Goal: Task Accomplishment & Management: Manage account settings

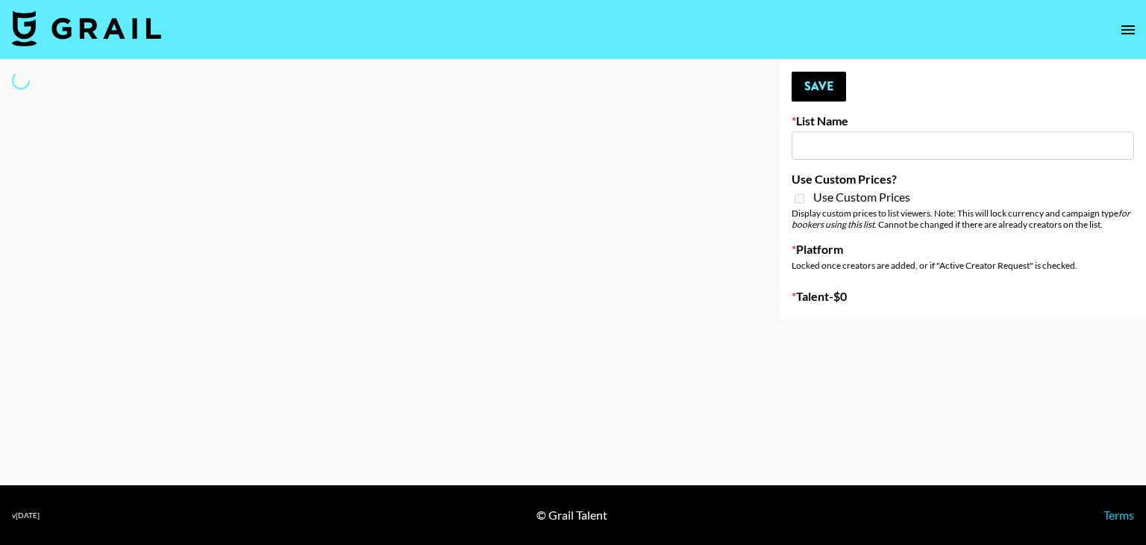
click at [825, 135] on input at bounding box center [963, 145] width 342 height 28
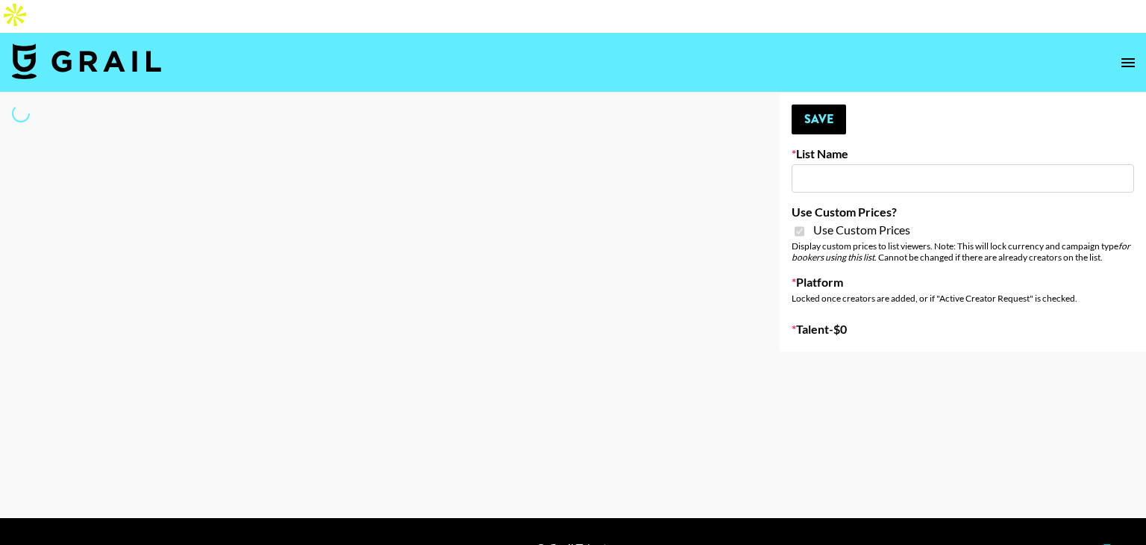
type input "Craftd"
checkbox input "true"
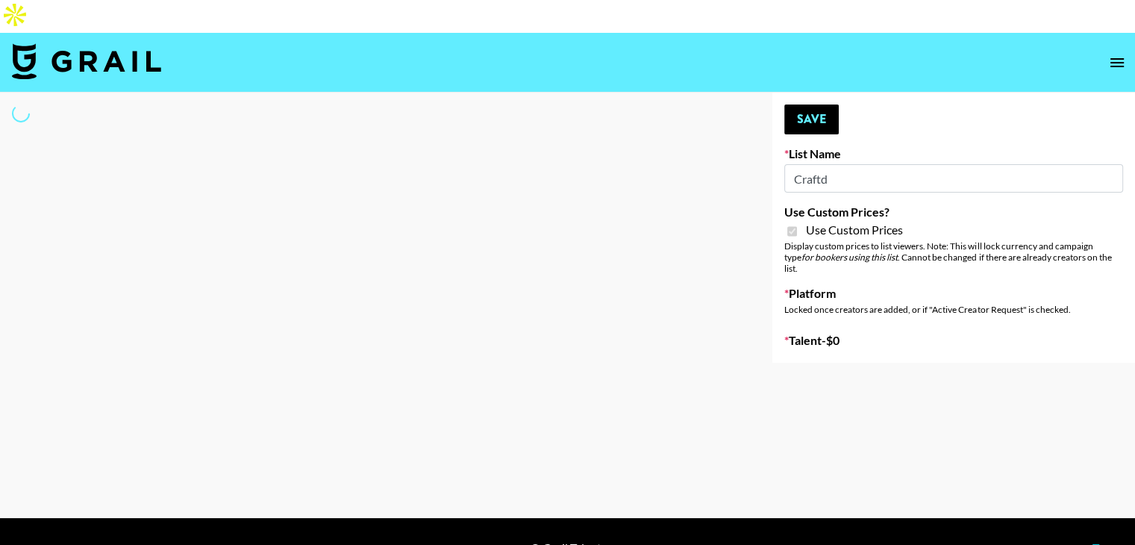
select select "Brand"
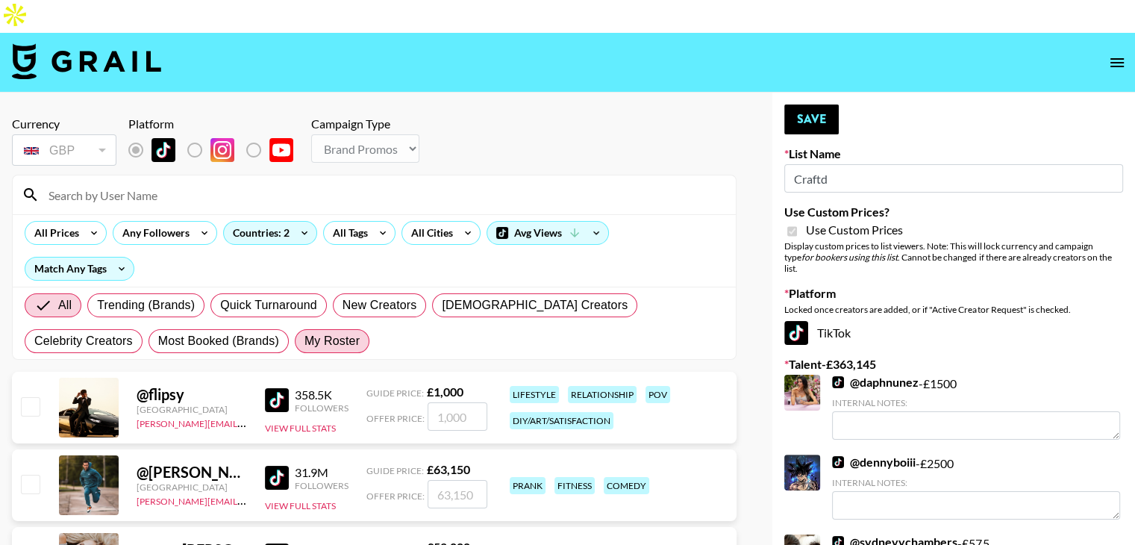
click at [295, 329] on label "My Roster" at bounding box center [332, 341] width 75 height 24
click at [304, 341] on input "My Roster" at bounding box center [304, 341] width 0 height 0
radio input "true"
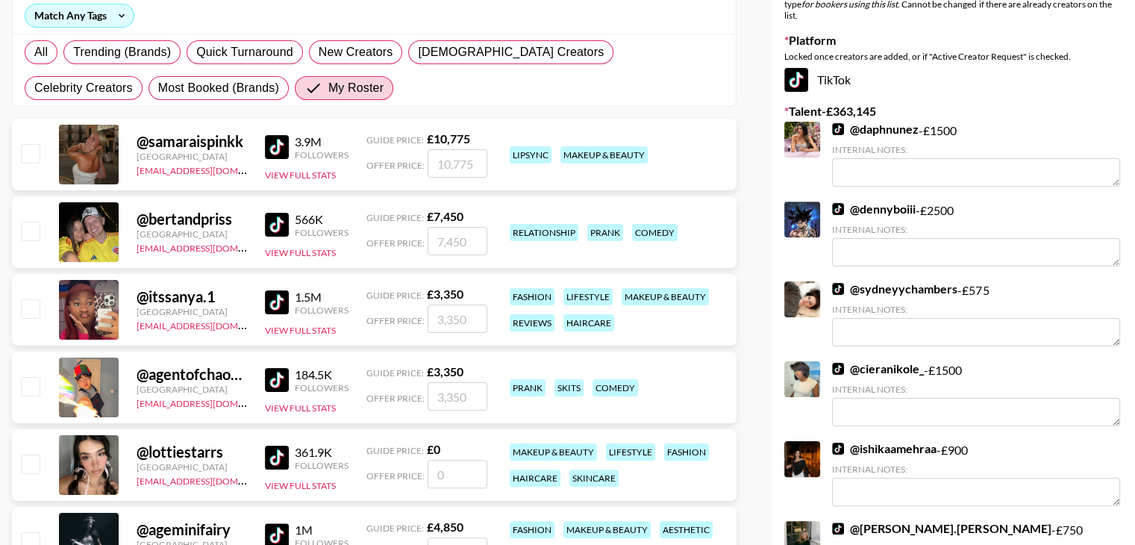
scroll to position [257, 0]
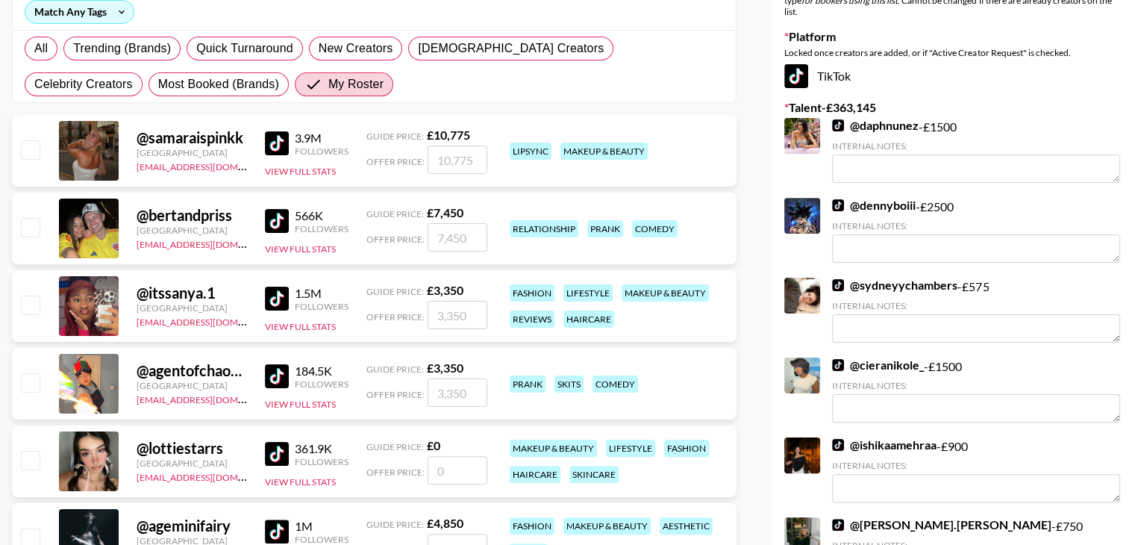
click at [39, 295] on input "checkbox" at bounding box center [30, 304] width 18 height 18
checkbox input "true"
type input "3350"
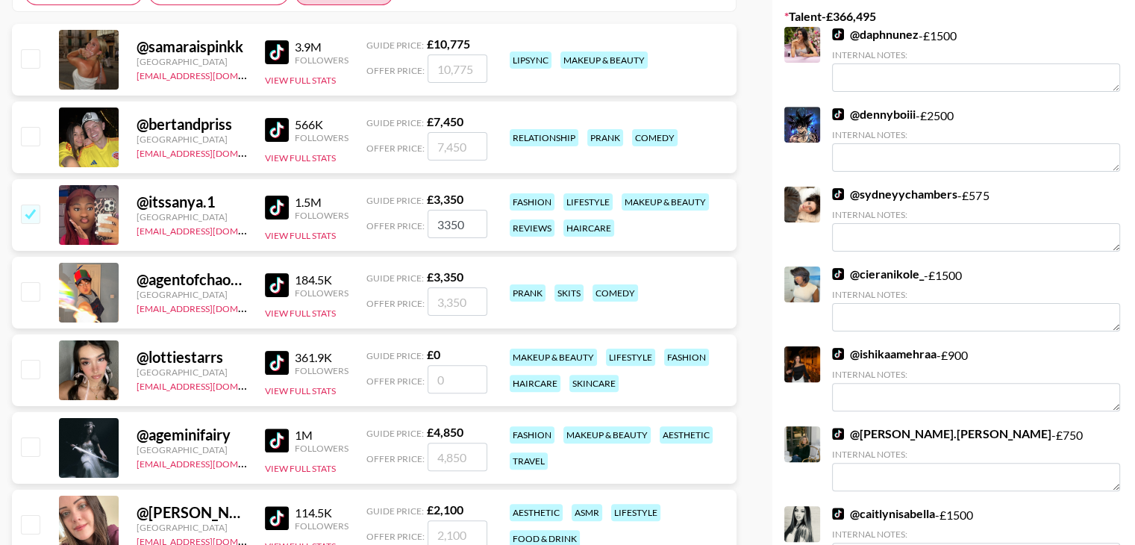
scroll to position [354, 0]
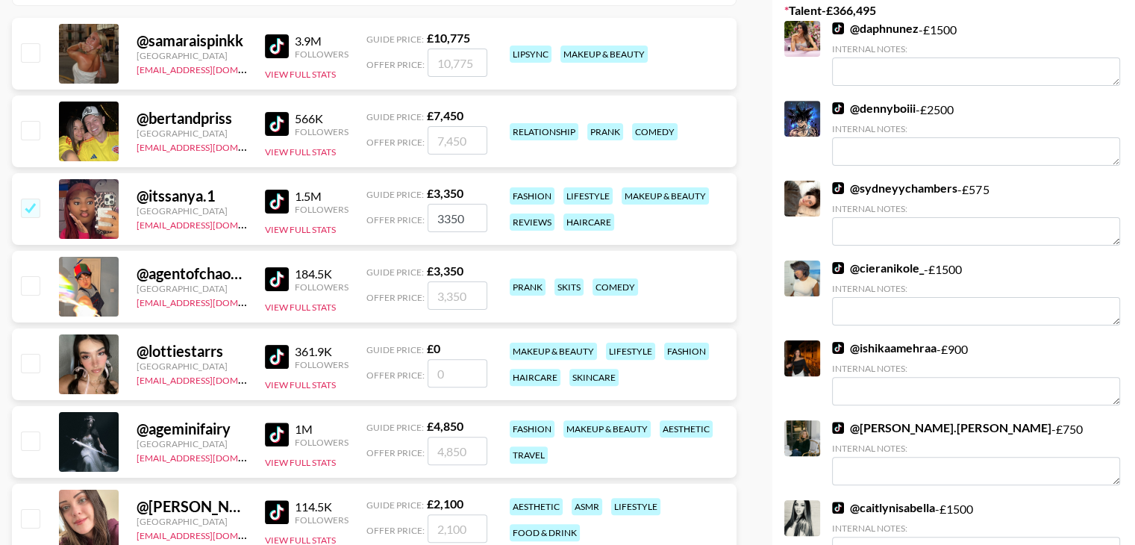
click at [30, 431] on input "checkbox" at bounding box center [30, 440] width 18 height 18
checkbox input "true"
type input "4850"
click at [451, 204] on input "3350" at bounding box center [457, 218] width 60 height 28
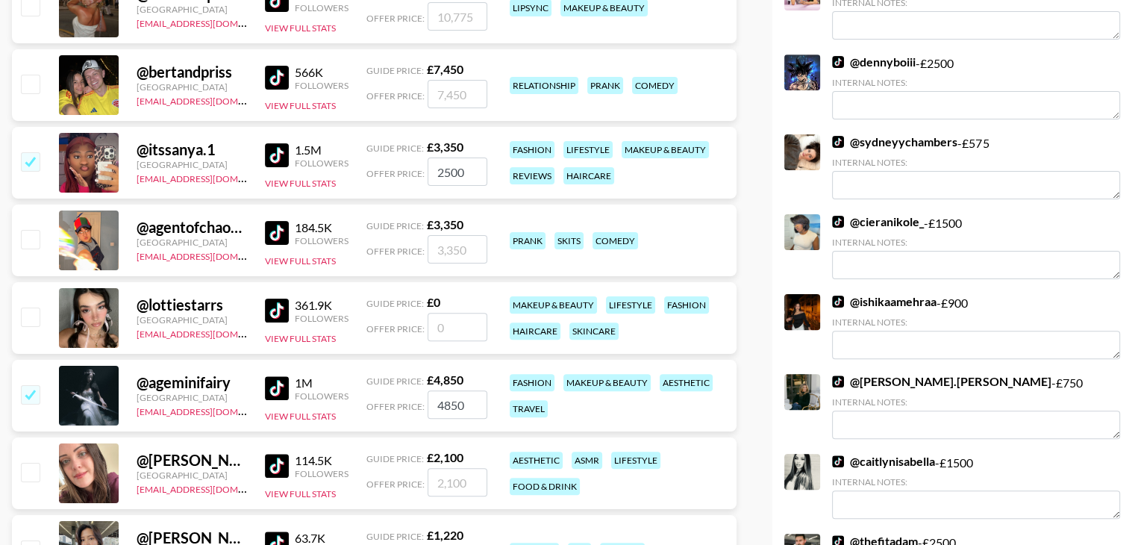
scroll to position [402, 0]
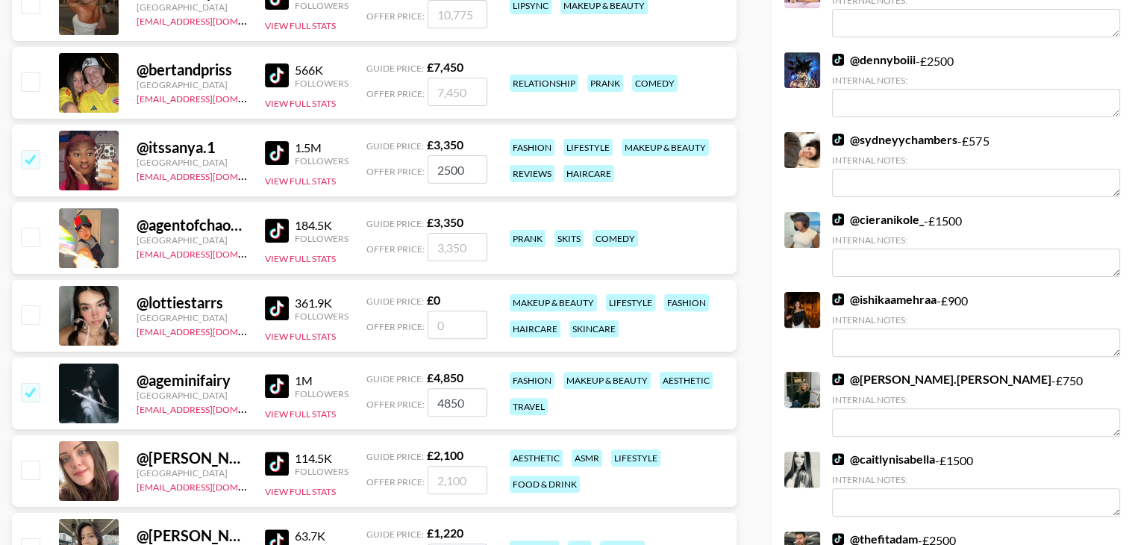
type input "2500"
click at [445, 388] on input "4850" at bounding box center [457, 402] width 60 height 28
type input "2500"
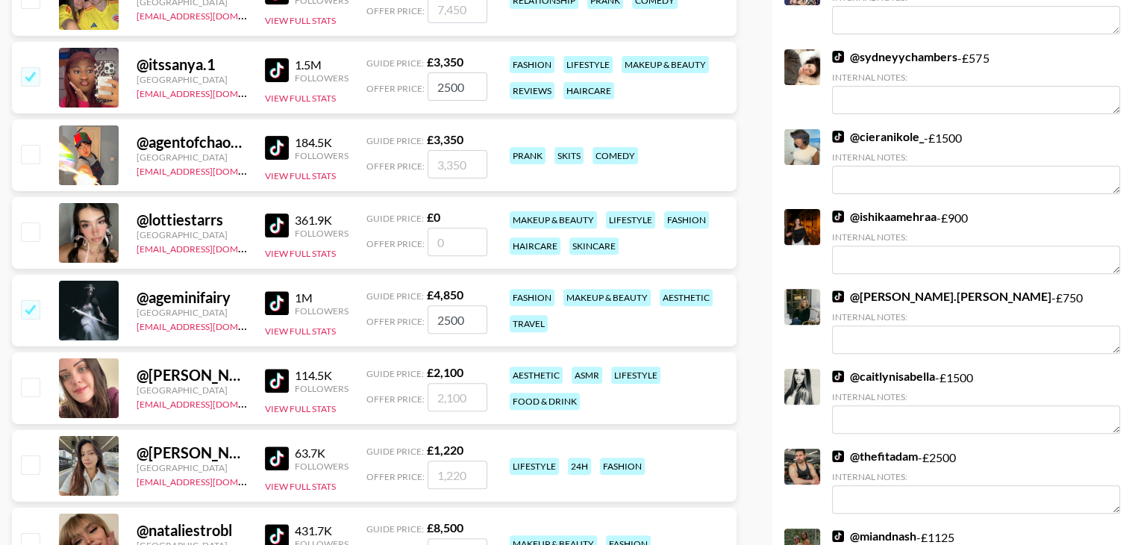
scroll to position [492, 0]
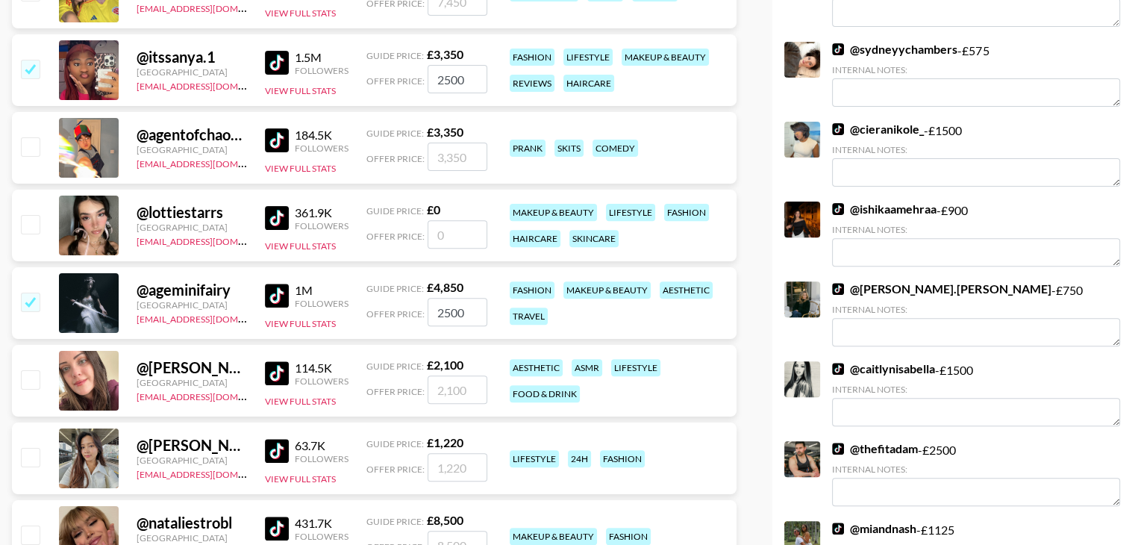
click at [445, 375] on input "number" at bounding box center [457, 389] width 60 height 28
type input "1"
checkbox input "true"
type input "1000"
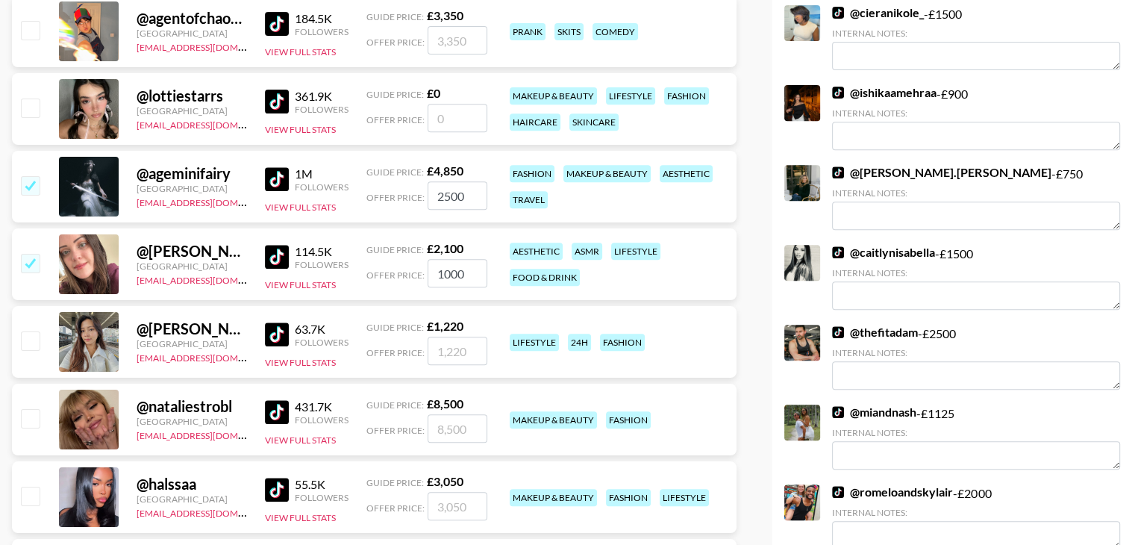
scroll to position [624, 0]
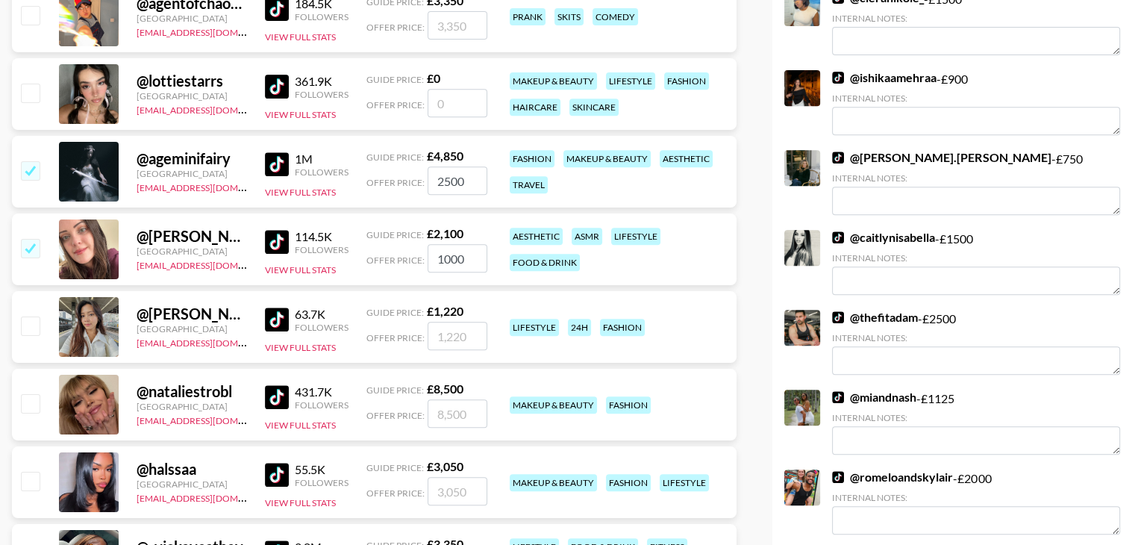
click at [448, 322] on input "number" at bounding box center [457, 336] width 60 height 28
type input "1"
checkbox input "true"
type input "1"
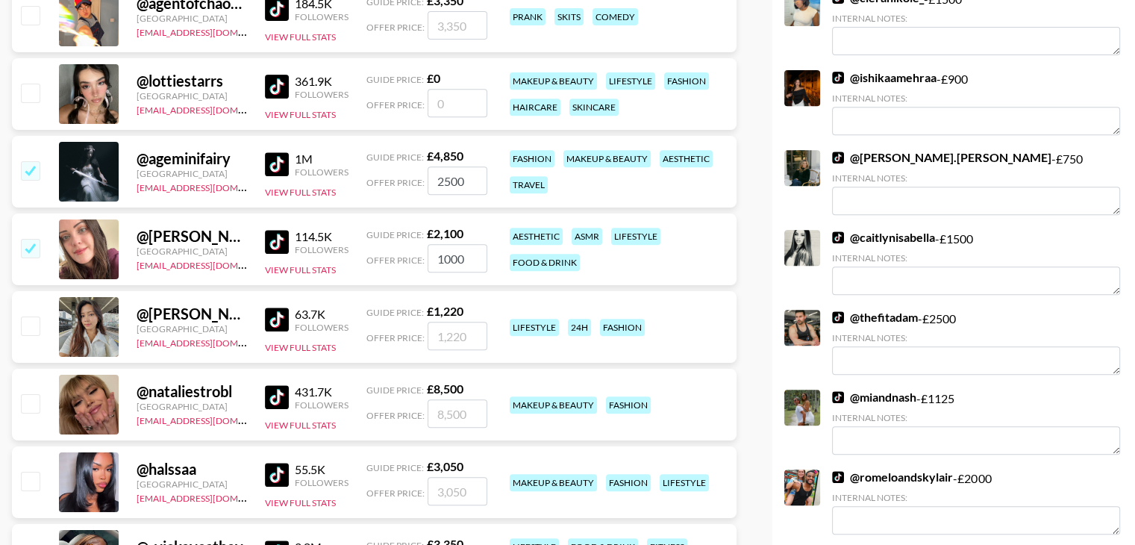
checkbox input "false"
type input "1"
checkbox input "true"
type input "1800"
click at [466, 244] on input "1000" at bounding box center [457, 258] width 60 height 28
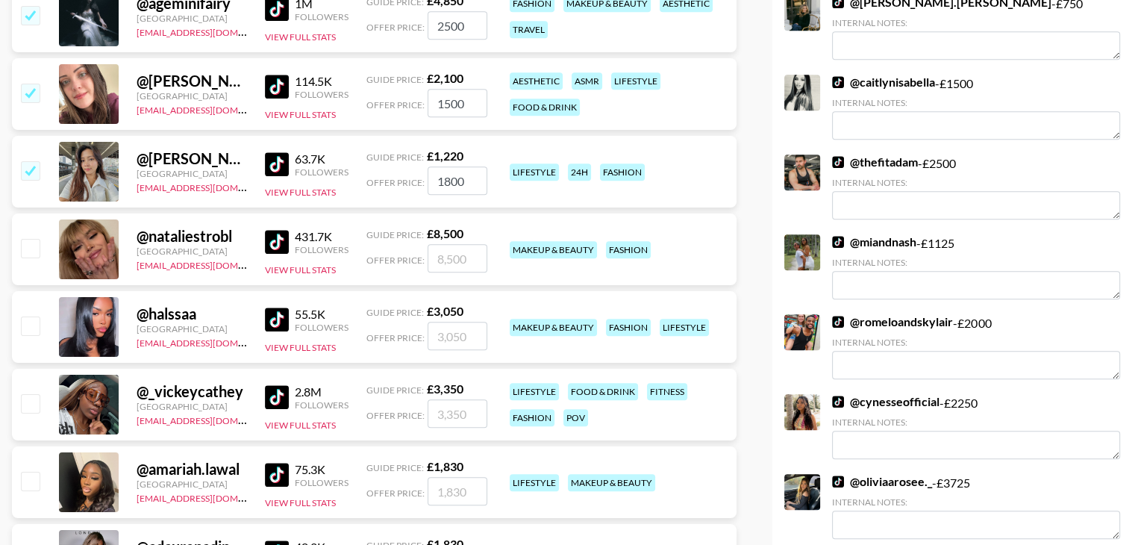
scroll to position [796, 0]
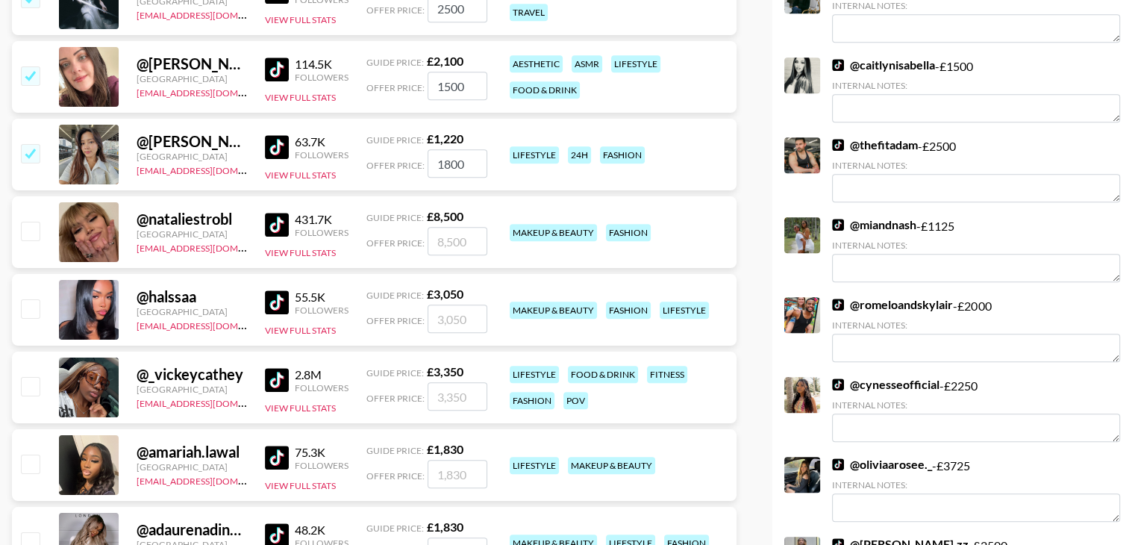
type input "1500"
click at [21, 299] on input "checkbox" at bounding box center [30, 308] width 18 height 18
checkbox input "true"
click at [451, 304] on input "3050" at bounding box center [457, 318] width 60 height 28
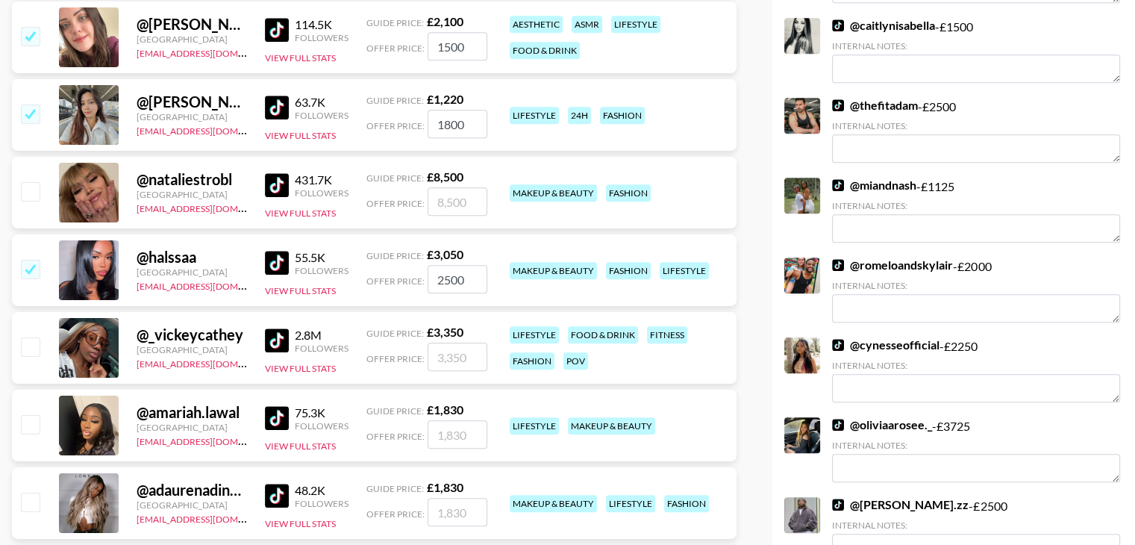
scroll to position [847, 0]
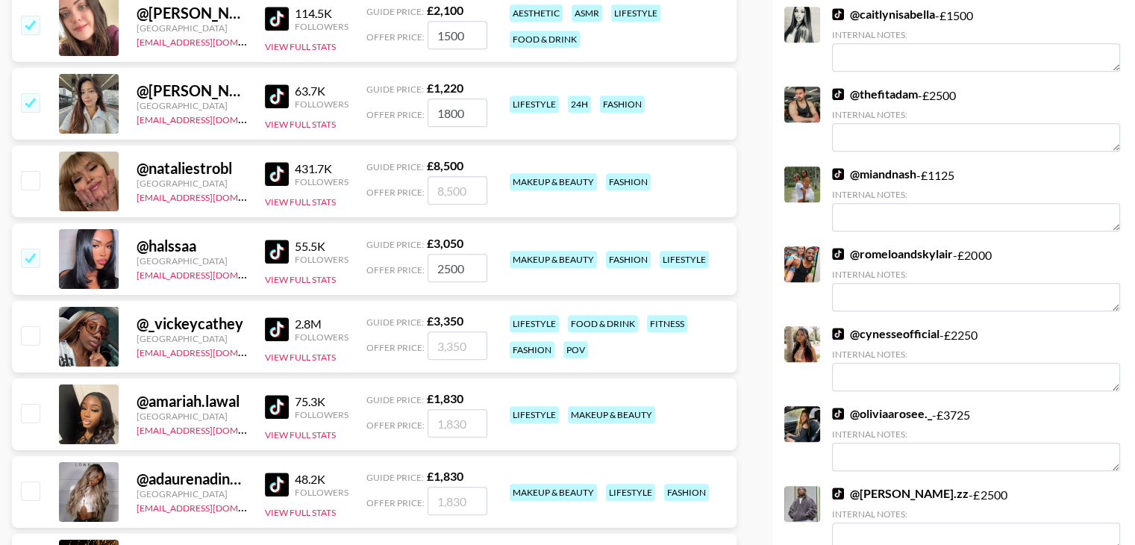
type input "2500"
click at [28, 326] on input "checkbox" at bounding box center [30, 335] width 18 height 18
checkbox input "true"
click at [451, 331] on input "3350" at bounding box center [457, 345] width 60 height 28
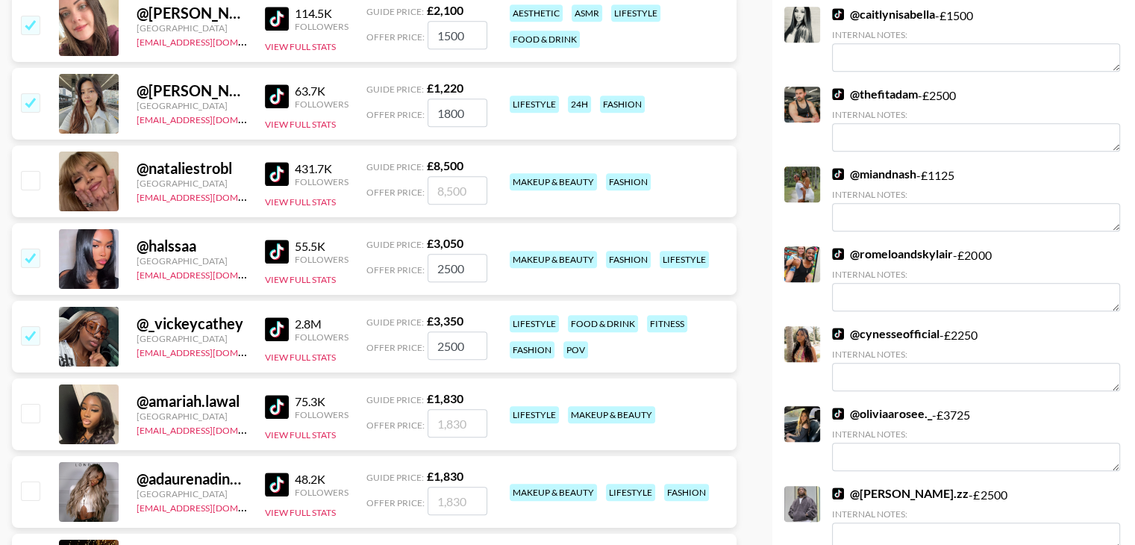
type input "2500"
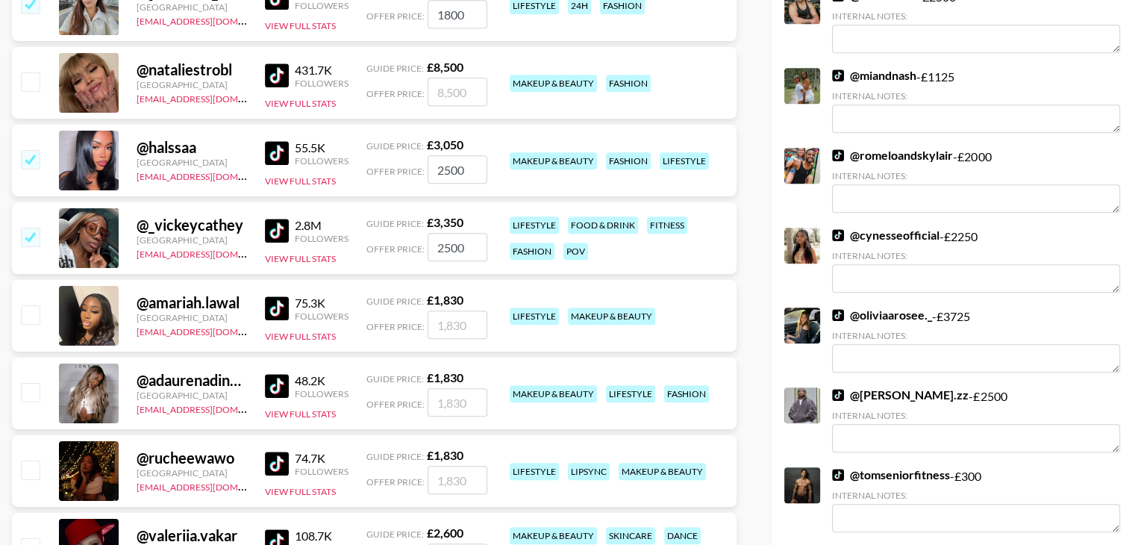
scroll to position [951, 0]
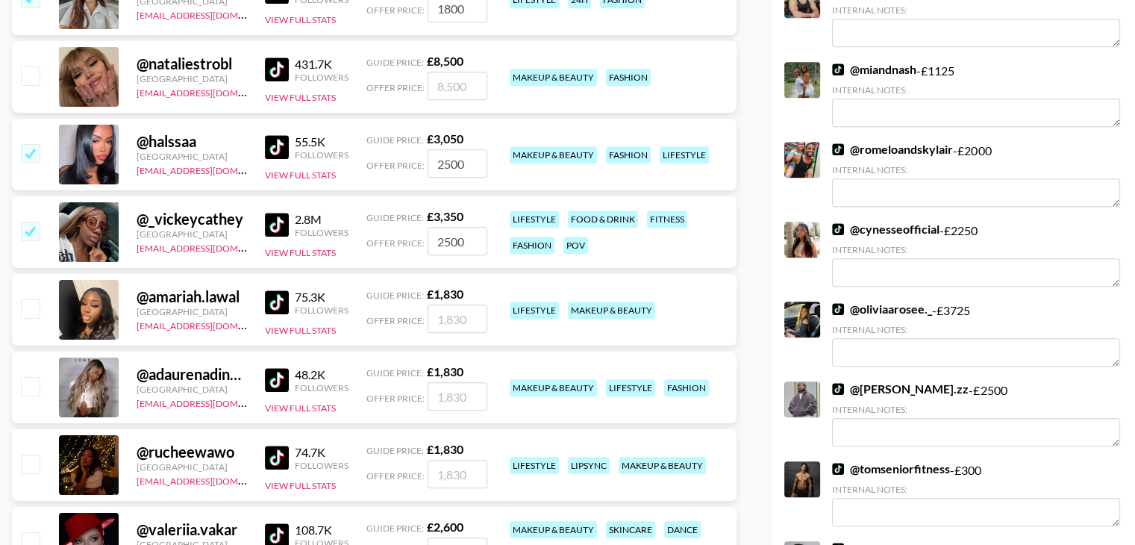
click at [447, 304] on input "number" at bounding box center [457, 318] width 60 height 28
click at [34, 299] on input "checkbox" at bounding box center [30, 308] width 18 height 18
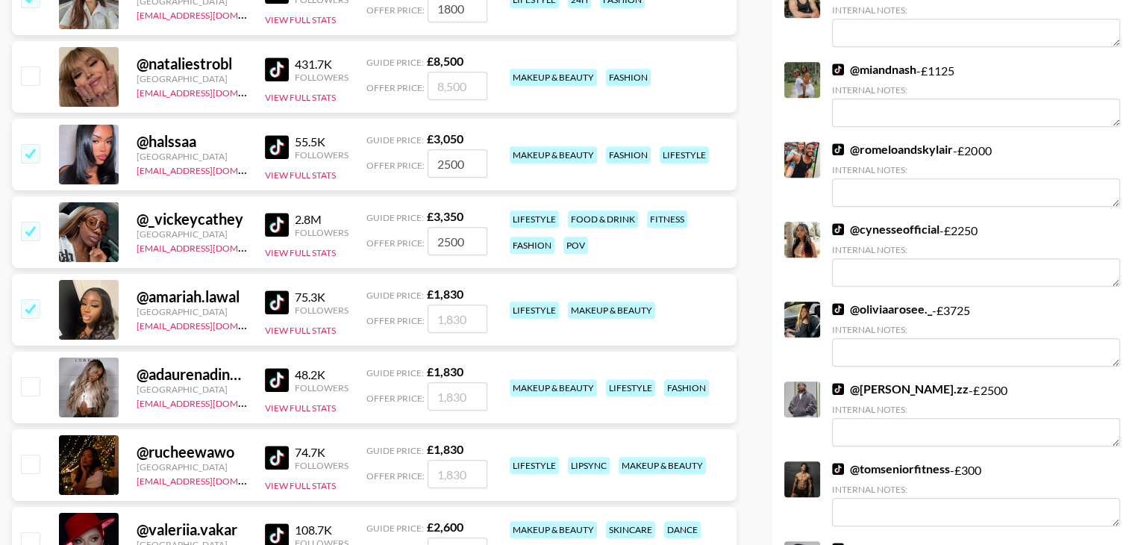
checkbox input "true"
type input "1830"
click at [36, 299] on input "checkbox" at bounding box center [30, 308] width 18 height 18
checkbox input "false"
click at [36, 299] on input "checkbox" at bounding box center [30, 308] width 18 height 18
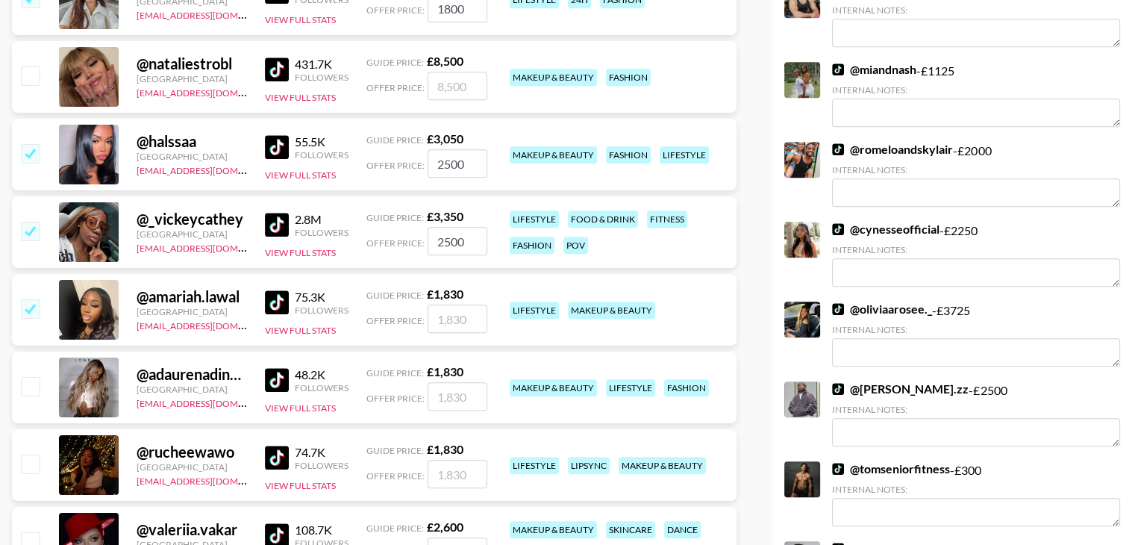
checkbox input "true"
type input "1830"
click at [33, 377] on input "checkbox" at bounding box center [30, 386] width 18 height 18
checkbox input "true"
type input "1830"
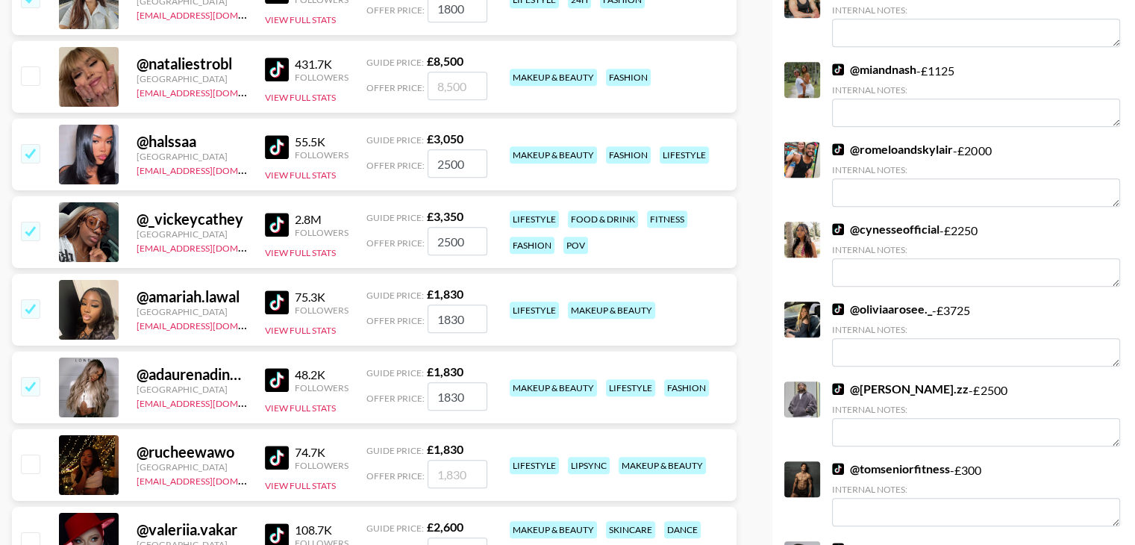
click at [34, 454] on input "checkbox" at bounding box center [30, 463] width 18 height 18
checkbox input "true"
type input "1830"
click at [459, 304] on input "1830" at bounding box center [457, 318] width 60 height 28
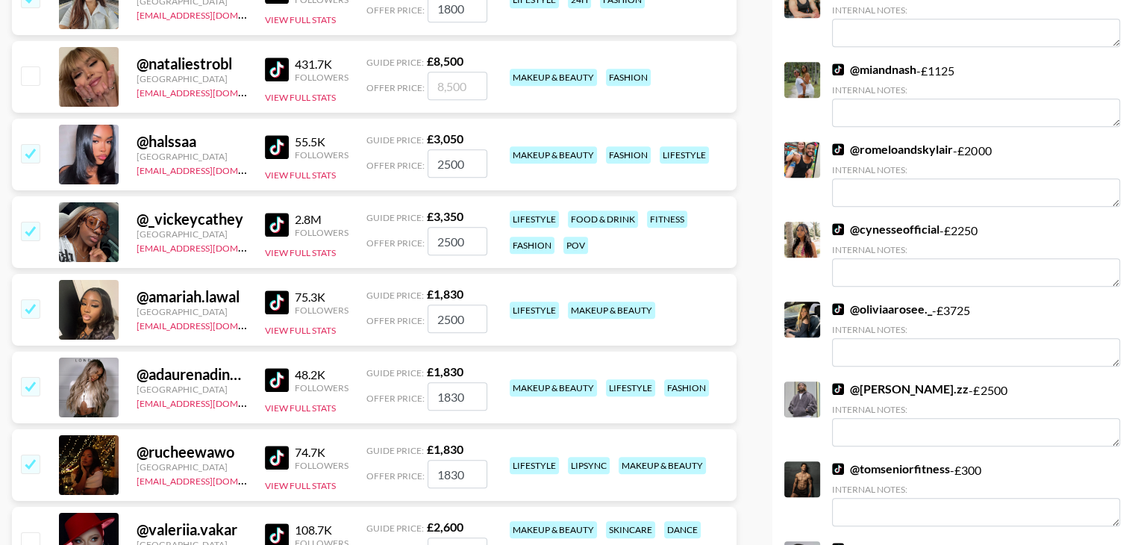
type input "2500"
click at [466, 382] on input "1830" at bounding box center [457, 396] width 60 height 28
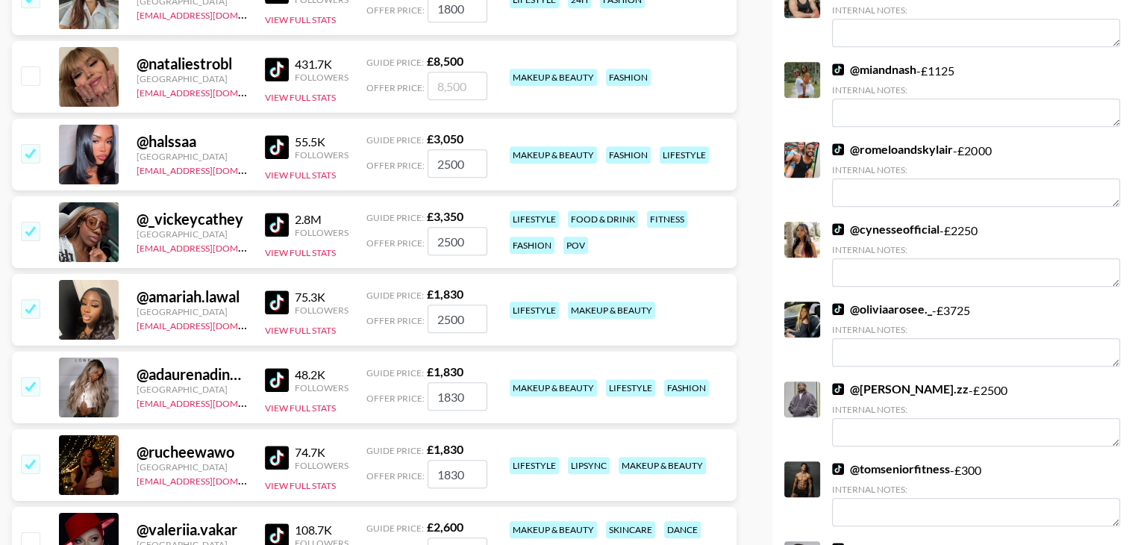
click at [466, 382] on input "1830" at bounding box center [457, 396] width 60 height 28
type input "2500"
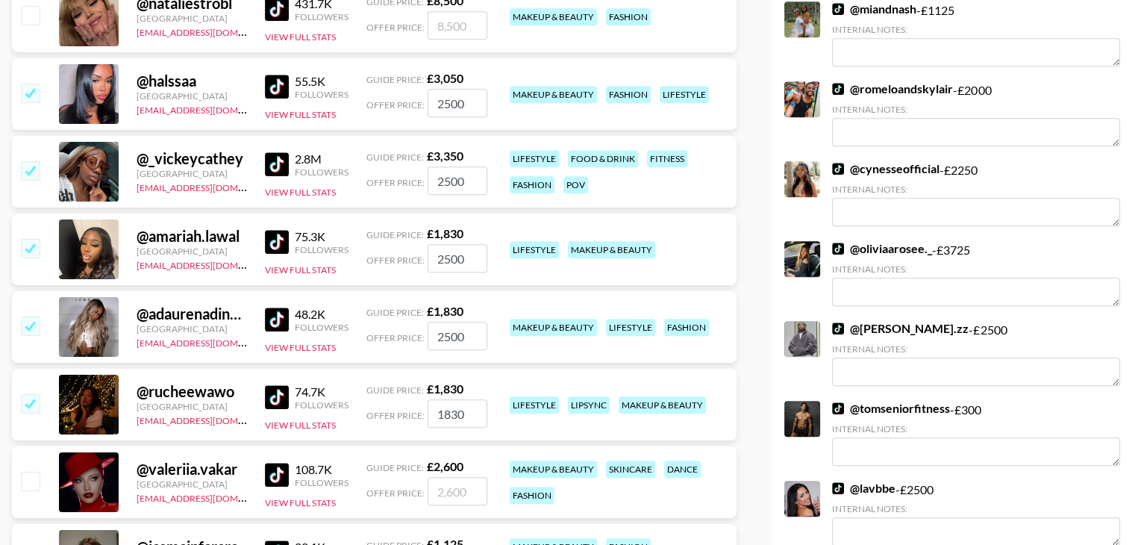
scroll to position [1026, 0]
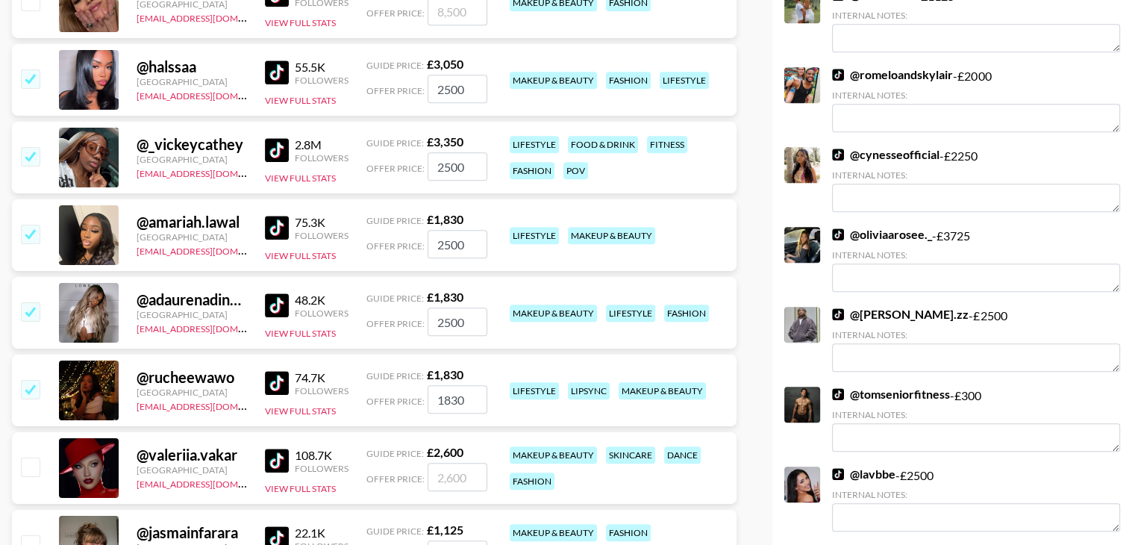
click at [445, 385] on input "1830" at bounding box center [457, 399] width 60 height 28
type input "2500"
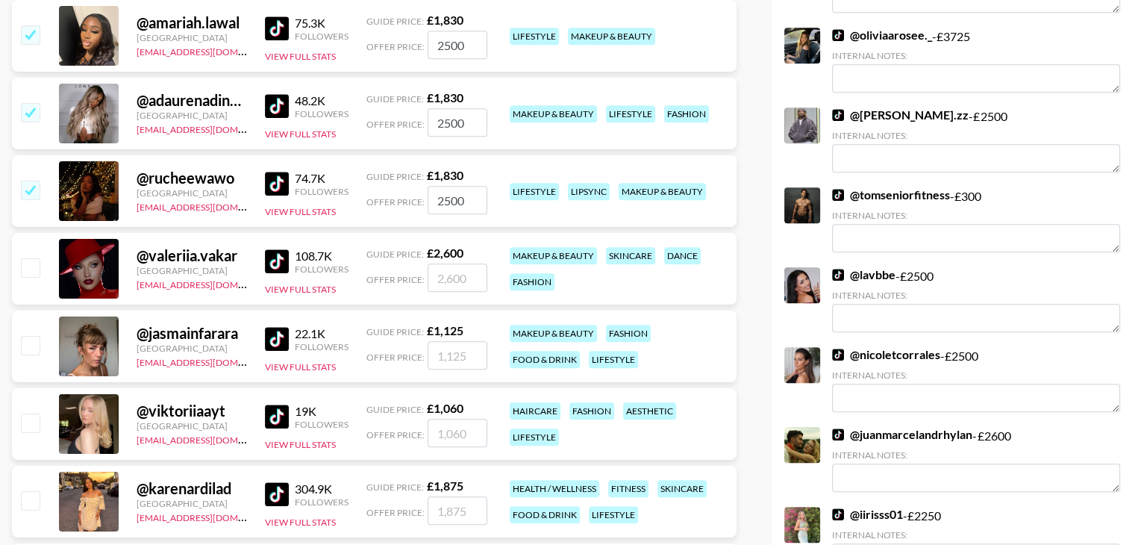
scroll to position [1253, 0]
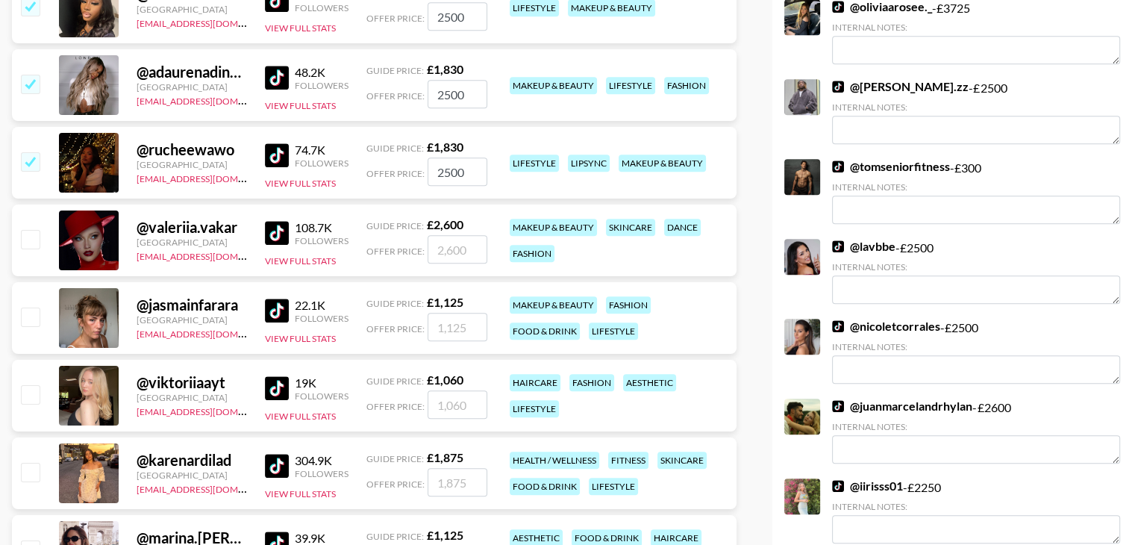
click at [34, 307] on input "checkbox" at bounding box center [30, 316] width 18 height 18
checkbox input "true"
click at [436, 313] on input "1125" at bounding box center [457, 327] width 60 height 28
type input "1500"
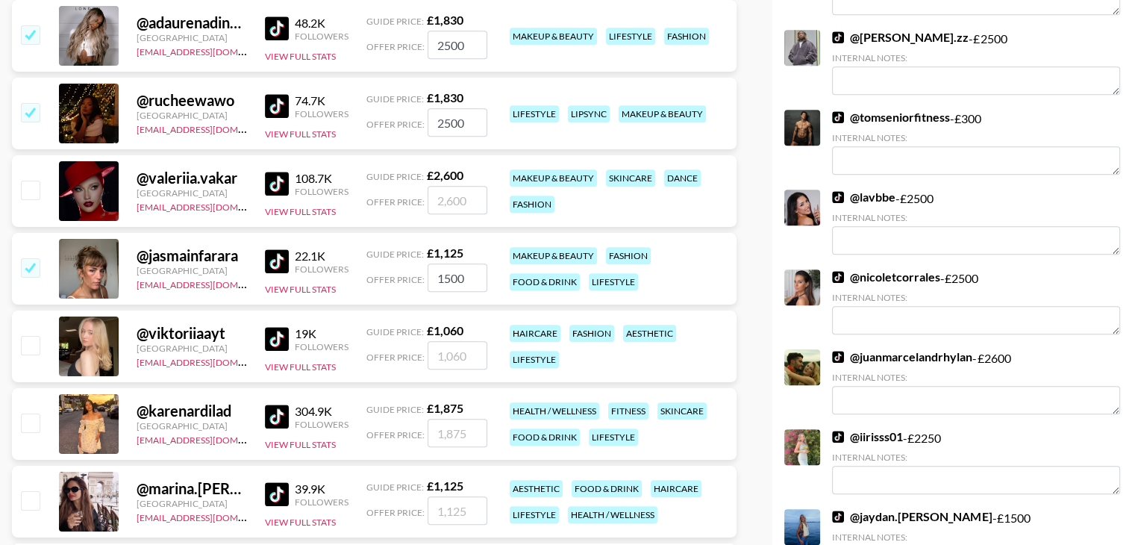
scroll to position [1306, 0]
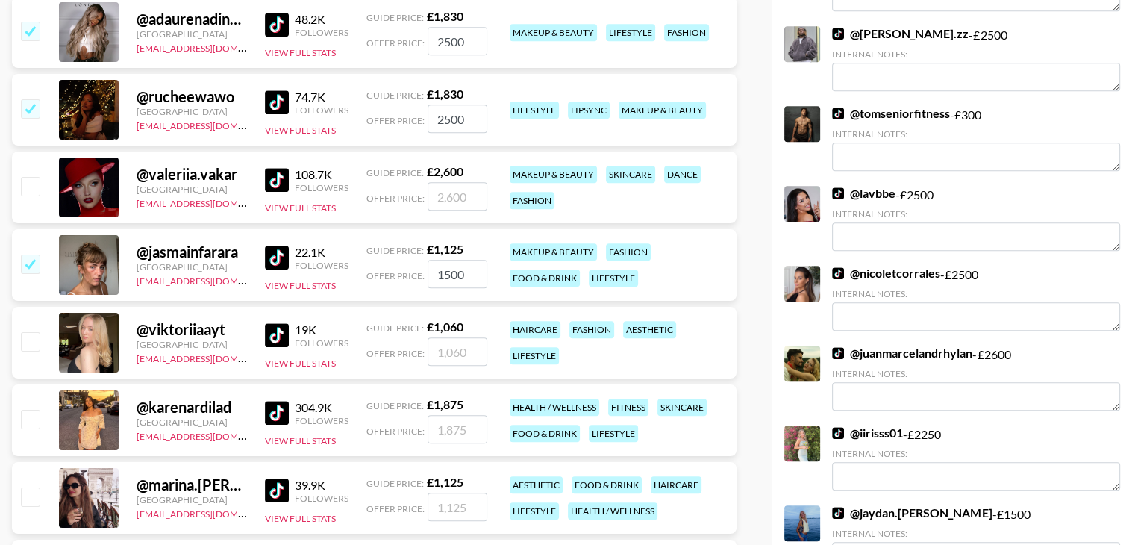
click at [32, 410] on input "checkbox" at bounding box center [30, 419] width 18 height 18
checkbox input "true"
click at [457, 415] on input "1875" at bounding box center [457, 429] width 60 height 28
type input "1800"
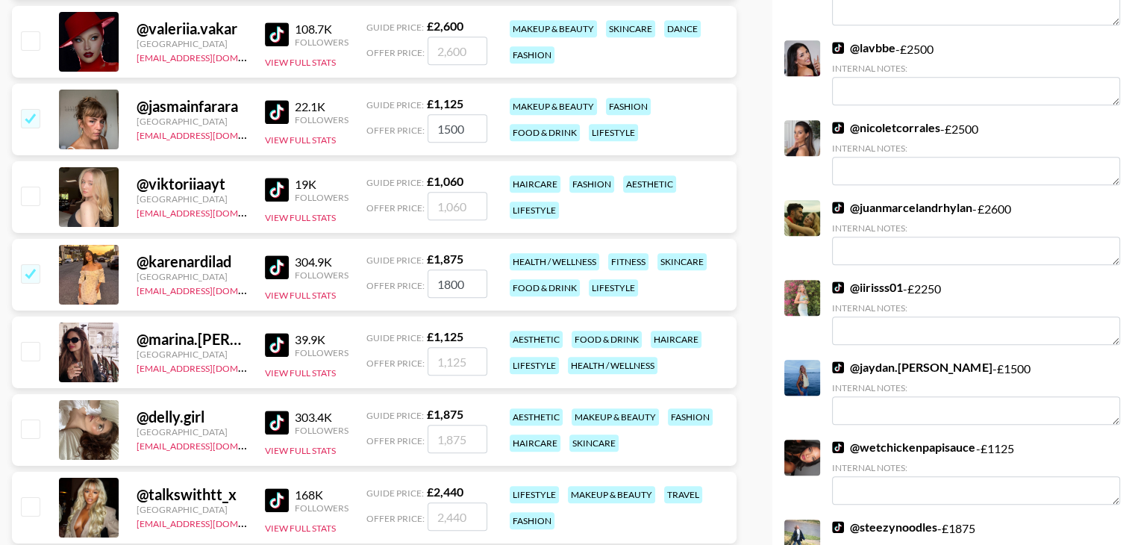
scroll to position [1456, 0]
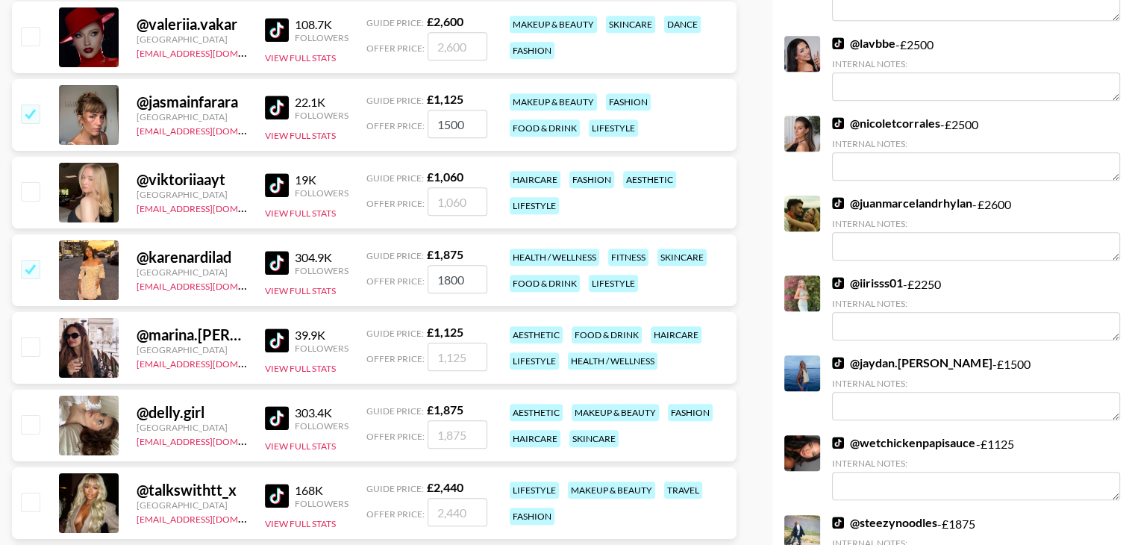
click at [24, 337] on input "checkbox" at bounding box center [30, 346] width 18 height 18
checkbox input "true"
click at [456, 342] on input "1125" at bounding box center [457, 356] width 60 height 28
type input "1500"
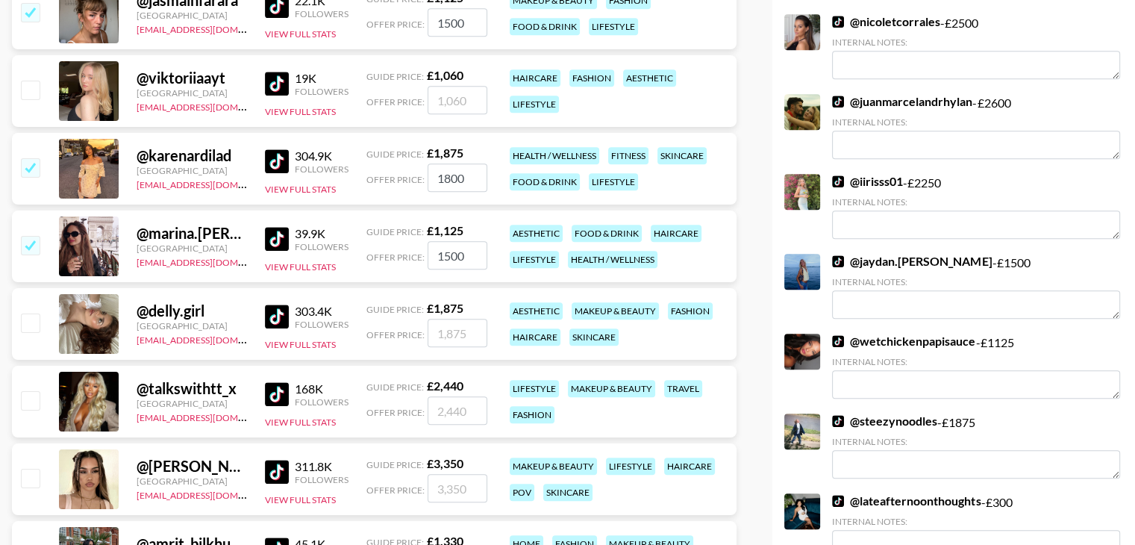
scroll to position [1558, 0]
click at [36, 313] on input "checkbox" at bounding box center [30, 322] width 18 height 18
checkbox input "true"
click at [454, 319] on input "1875" at bounding box center [457, 333] width 60 height 28
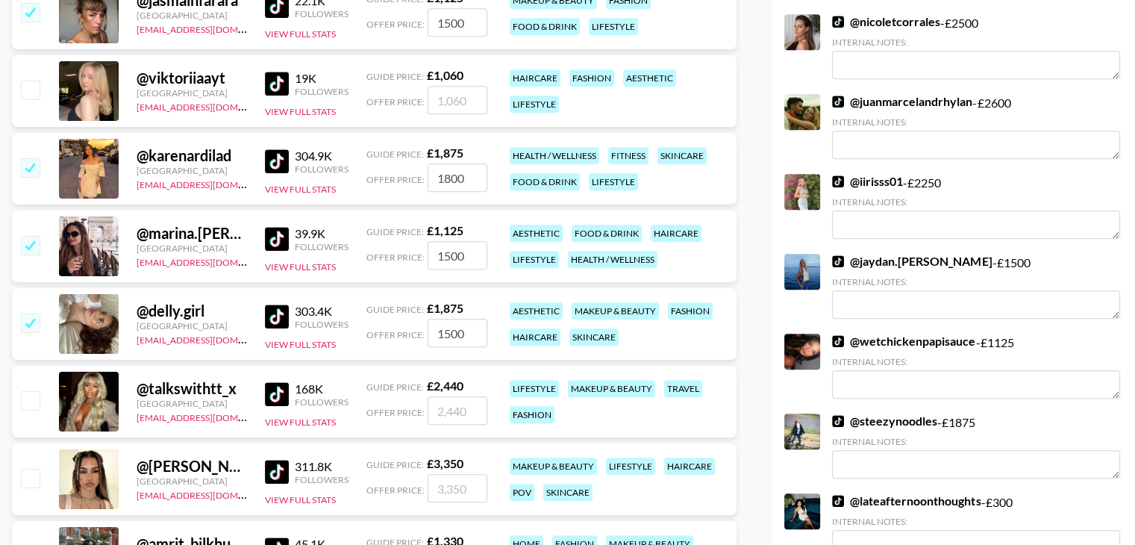
type input "1500"
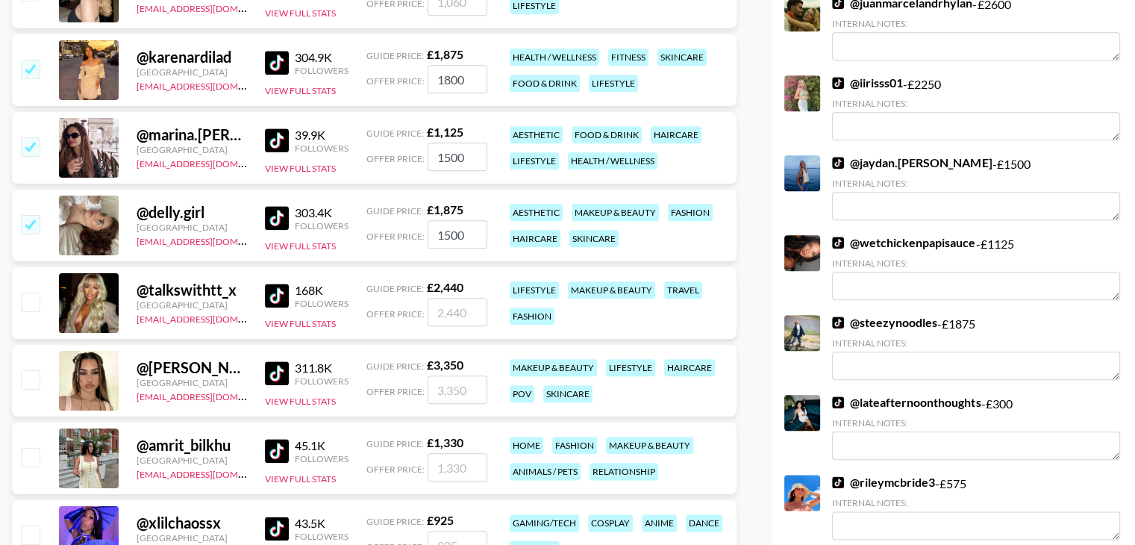
scroll to position [1687, 0]
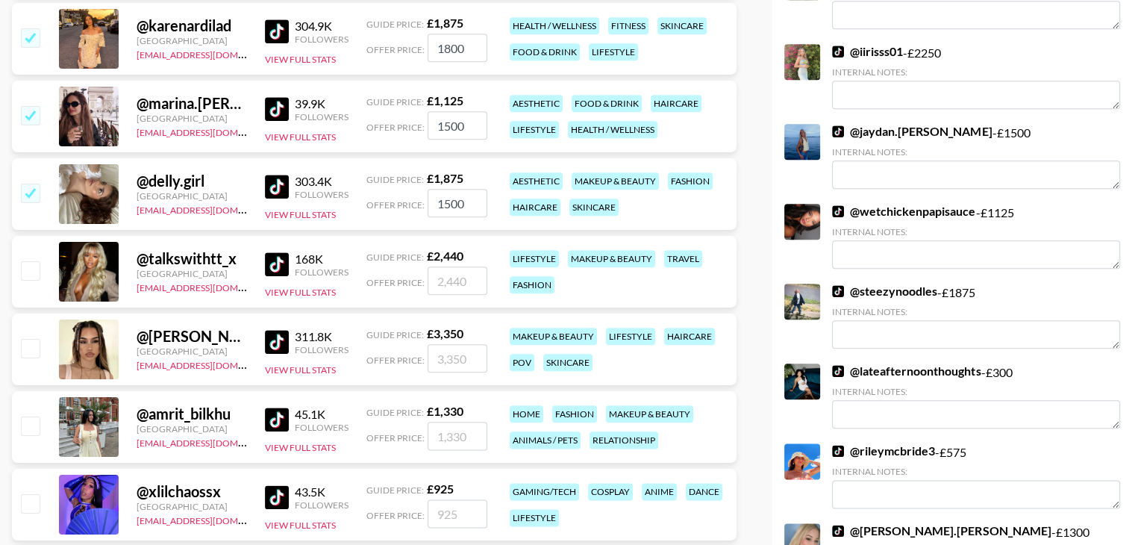
click at [33, 261] on input "checkbox" at bounding box center [30, 270] width 18 height 18
checkbox input "true"
click at [450, 266] on input "2440" at bounding box center [457, 280] width 60 height 28
type input "2500"
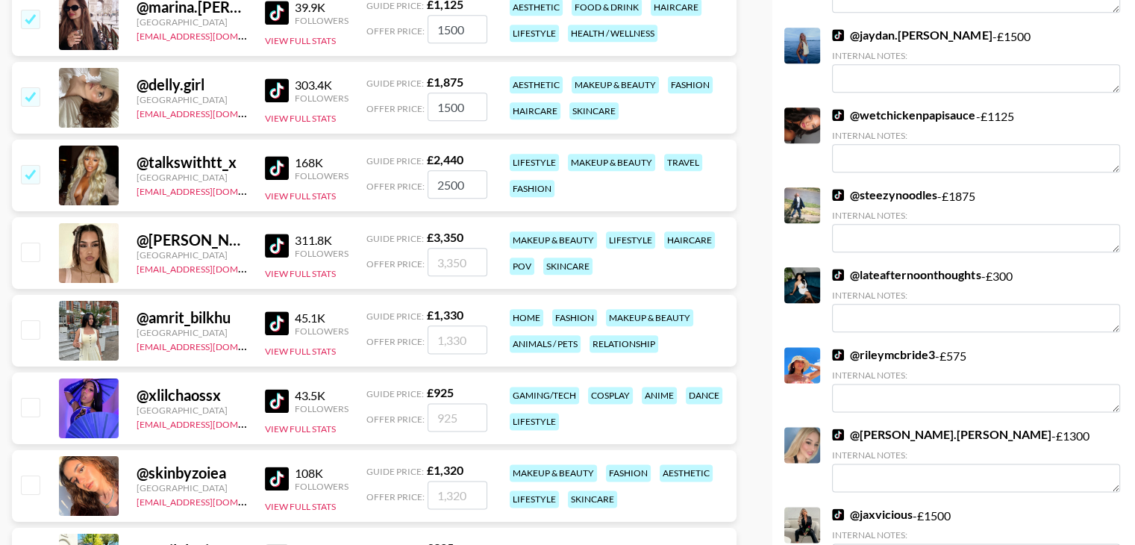
scroll to position [1784, 0]
click at [25, 239] on div at bounding box center [29, 251] width 23 height 25
click at [29, 242] on input "checkbox" at bounding box center [30, 251] width 18 height 18
checkbox input "true"
click at [455, 247] on input "3350" at bounding box center [457, 261] width 60 height 28
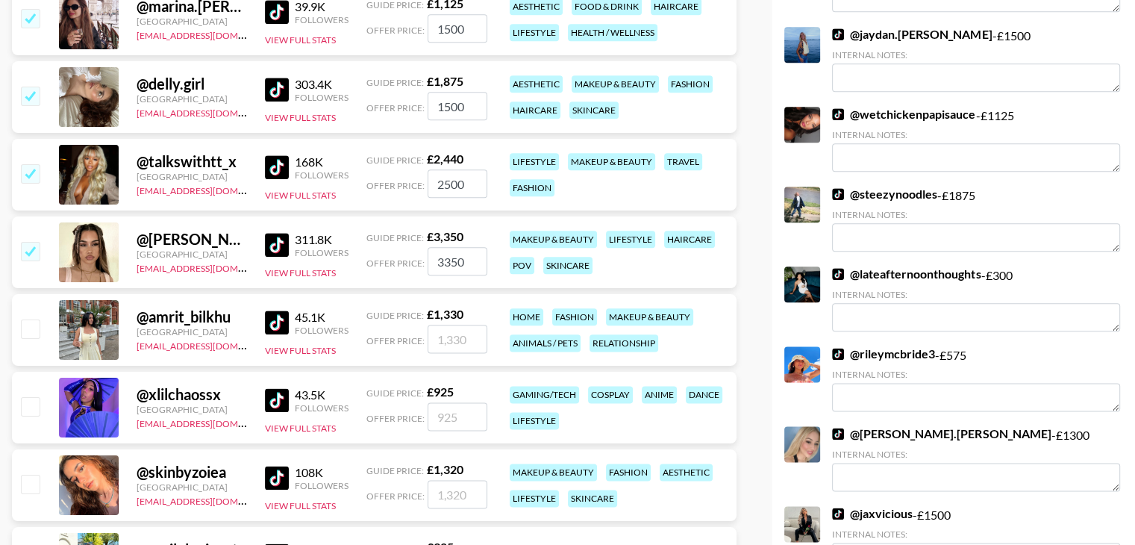
click at [455, 247] on input "3350" at bounding box center [457, 261] width 60 height 28
type input "2500"
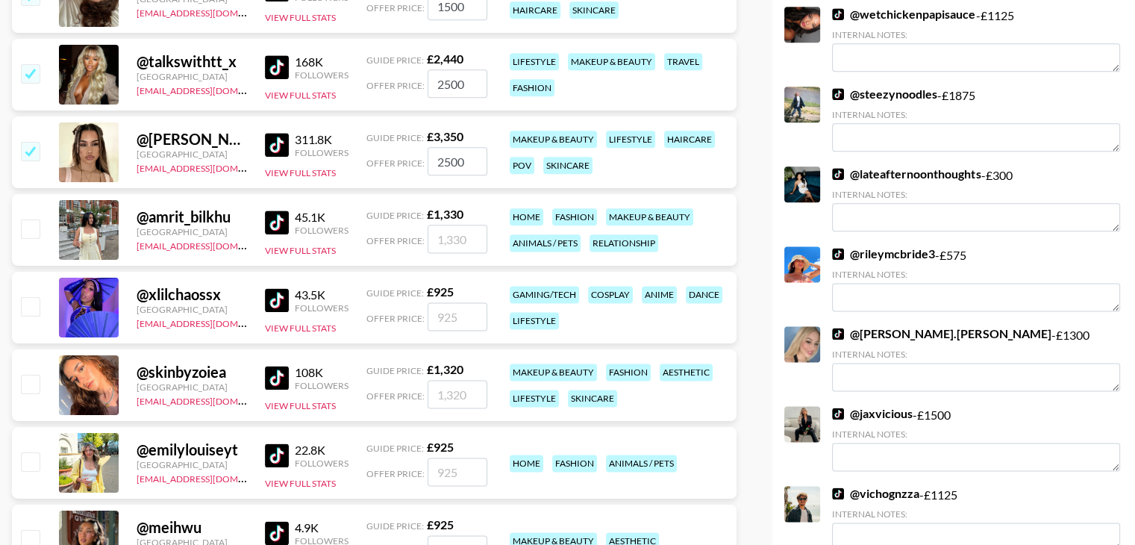
scroll to position [1887, 0]
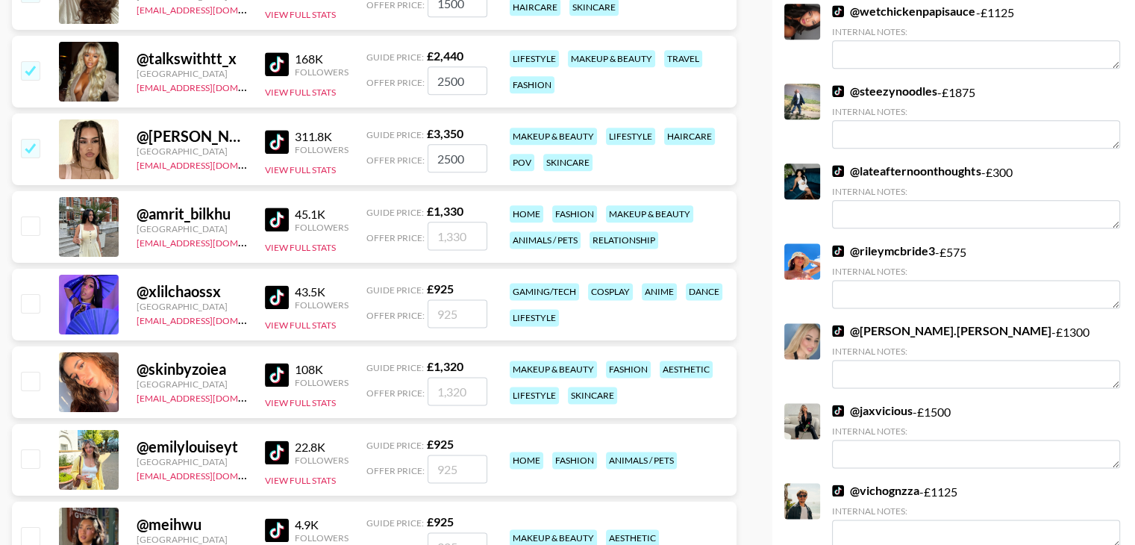
click at [25, 216] on input "checkbox" at bounding box center [30, 225] width 18 height 18
checkbox input "true"
click at [440, 222] on input "1330" at bounding box center [457, 236] width 60 height 28
type input "1500"
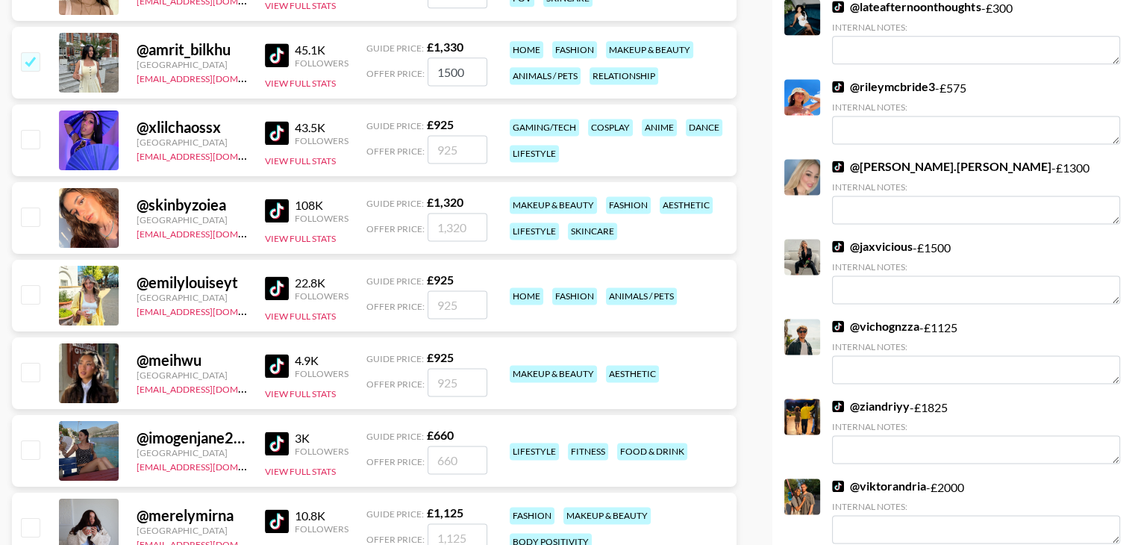
scroll to position [2052, 0]
click at [25, 207] on input "checkbox" at bounding box center [30, 216] width 18 height 18
checkbox input "true"
click at [468, 212] on input "1320" at bounding box center [457, 226] width 60 height 28
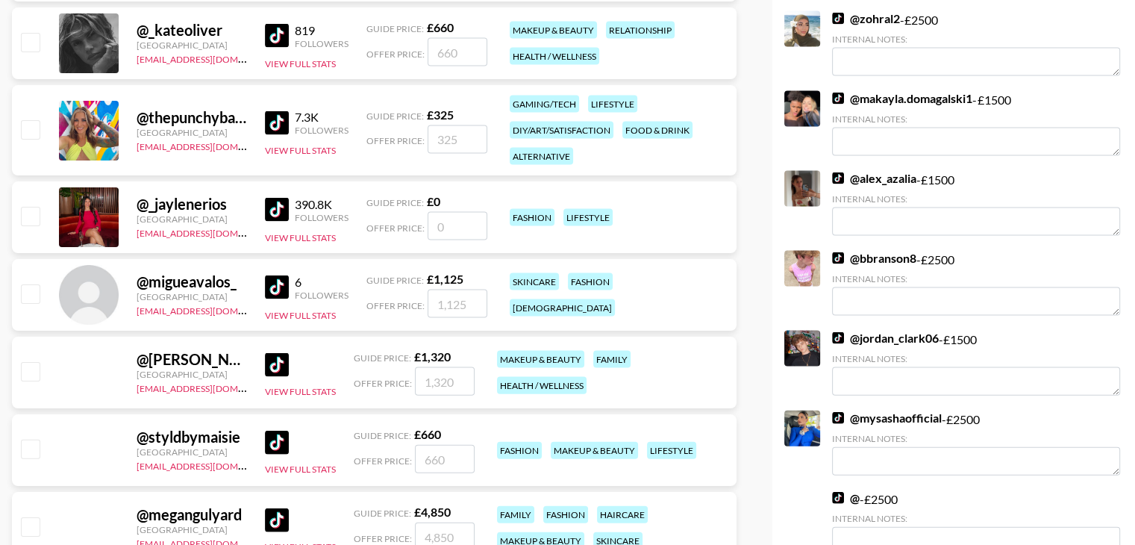
scroll to position [3156, 0]
type input "1800"
click at [27, 207] on input "checkbox" at bounding box center [30, 216] width 18 height 18
click at [22, 207] on input "checkbox" at bounding box center [30, 216] width 18 height 18
checkbox input "false"
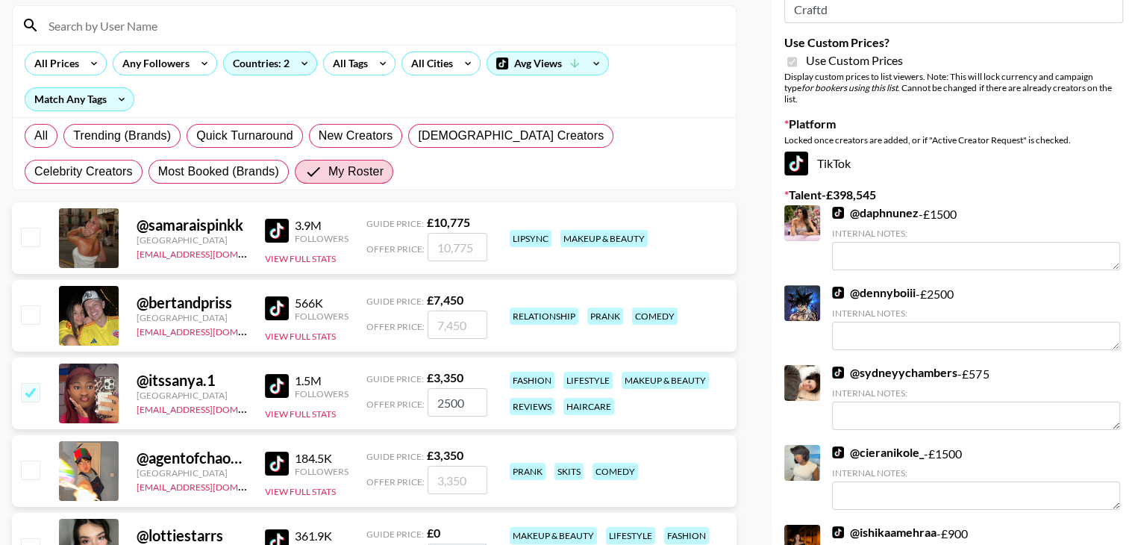
scroll to position [0, 0]
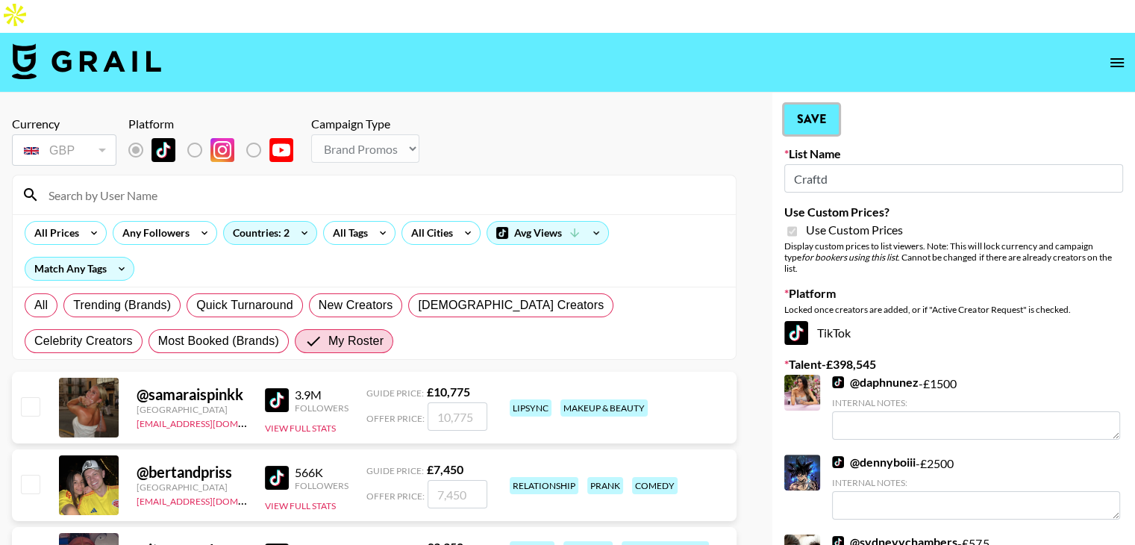
click at [824, 104] on button "Save" at bounding box center [811, 119] width 54 height 30
radio input "true"
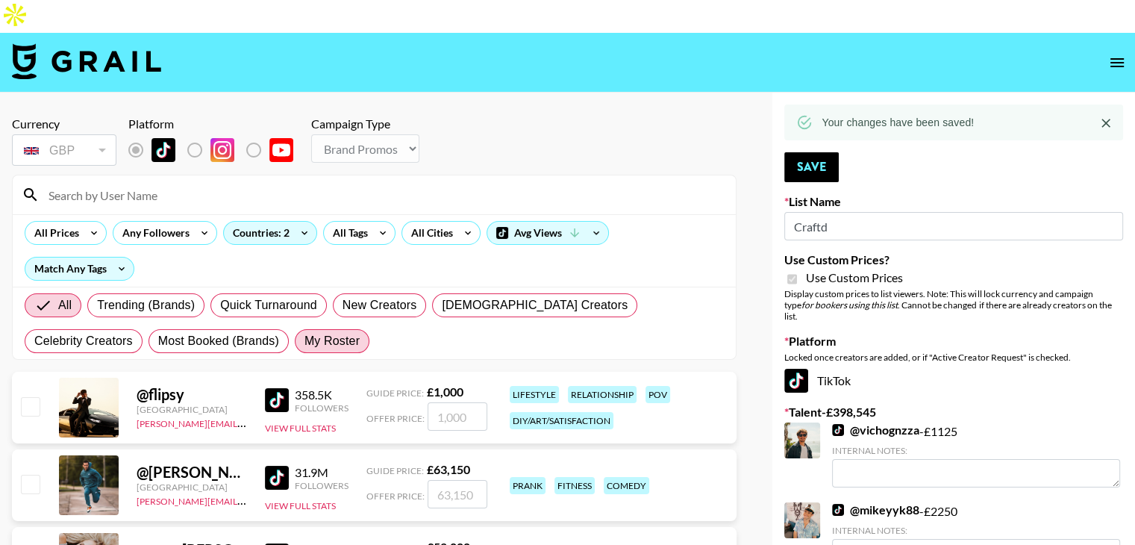
click at [304, 332] on span "My Roster" at bounding box center [331, 341] width 55 height 18
click at [304, 341] on input "My Roster" at bounding box center [304, 341] width 0 height 0
radio input "true"
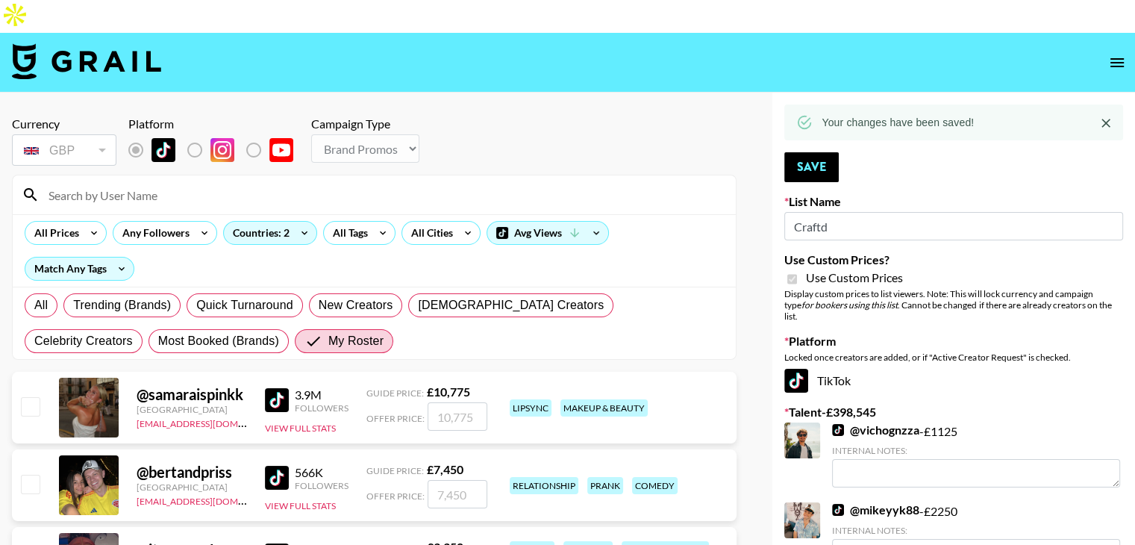
click at [166, 183] on input at bounding box center [383, 195] width 687 height 24
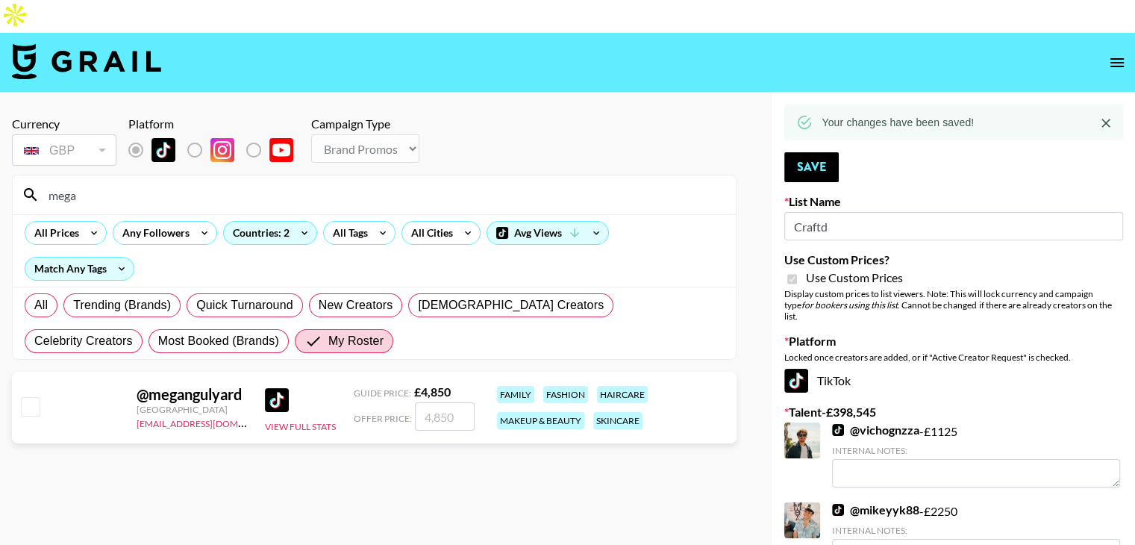
type input "mega"
click at [36, 372] on div "@ megangulyard United States dilnasheen.batool@grail-talent.com View Full Stats…" at bounding box center [374, 408] width 724 height 72
click at [33, 397] on input "checkbox" at bounding box center [30, 406] width 18 height 18
checkbox input "true"
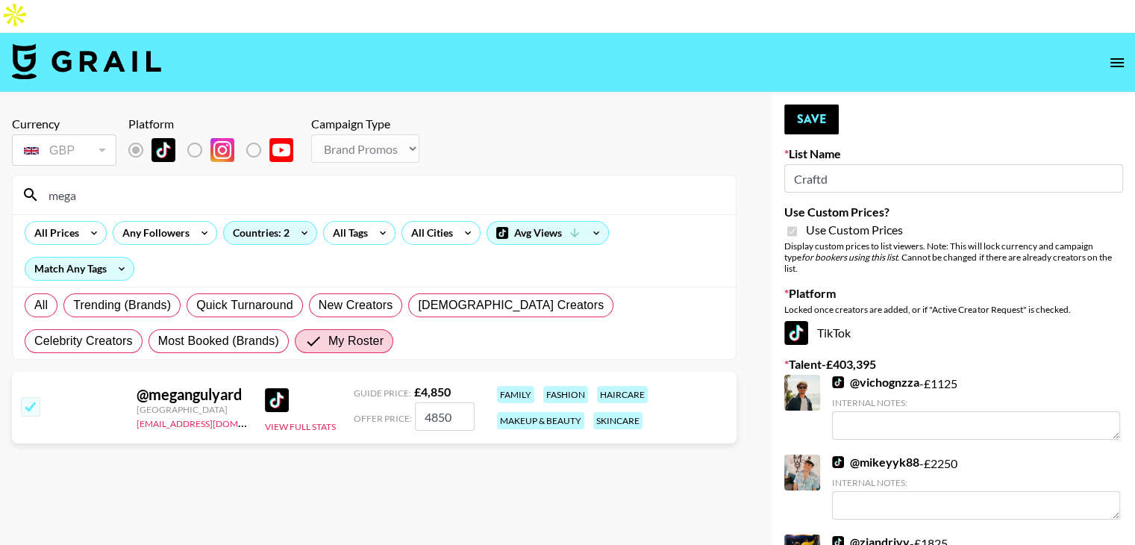
click at [448, 402] on input "4850" at bounding box center [445, 416] width 60 height 28
type input "2500"
click at [809, 104] on button "Save" at bounding box center [811, 119] width 54 height 30
radio input "true"
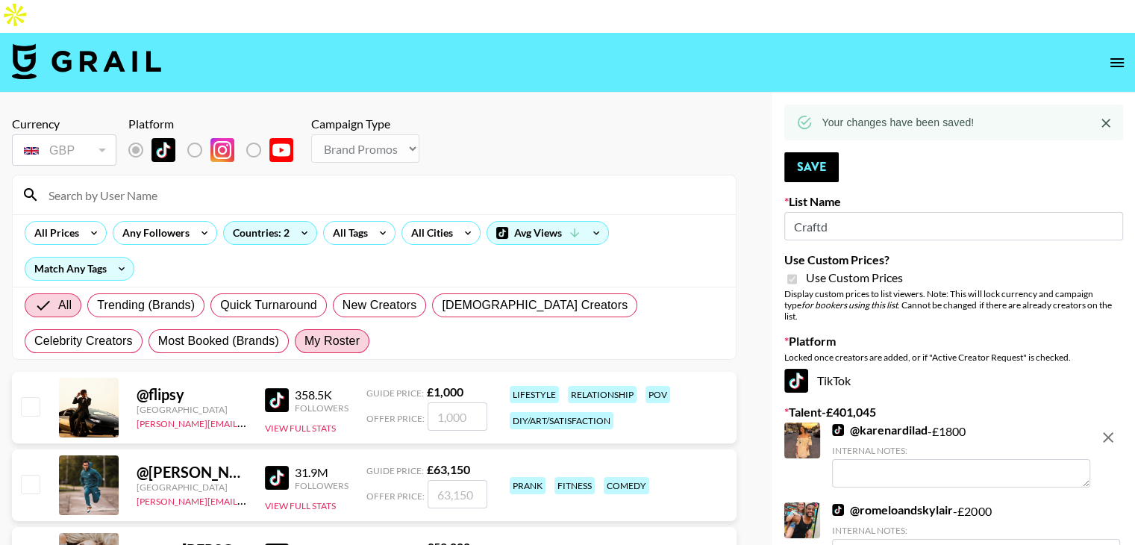
click at [304, 332] on span "My Roster" at bounding box center [331, 341] width 55 height 18
click at [304, 341] on input "My Roster" at bounding box center [304, 341] width 0 height 0
radio input "true"
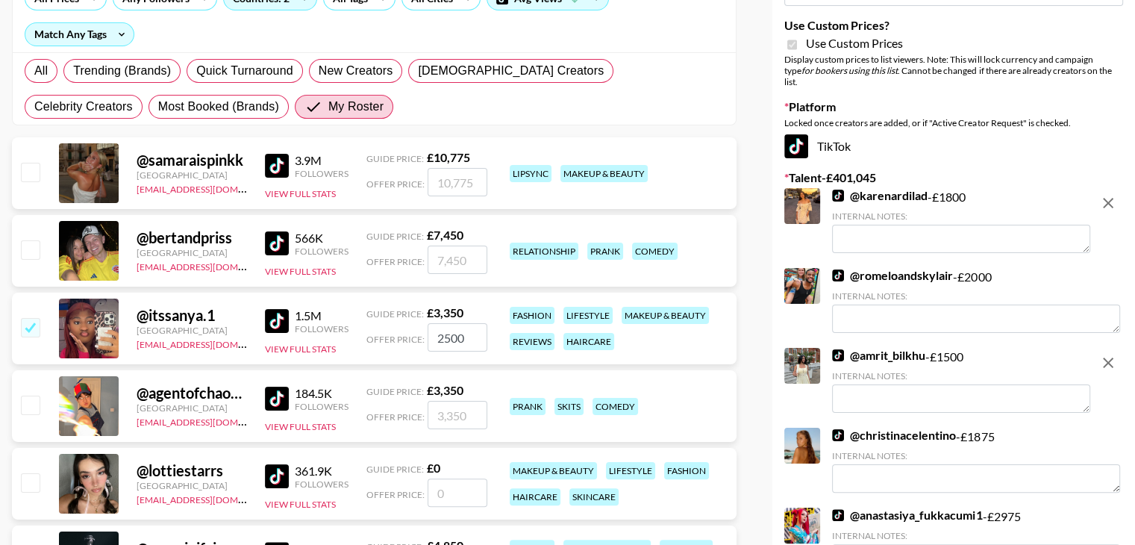
scroll to position [235, 0]
click at [28, 317] on input "checkbox" at bounding box center [30, 326] width 18 height 18
checkbox input "false"
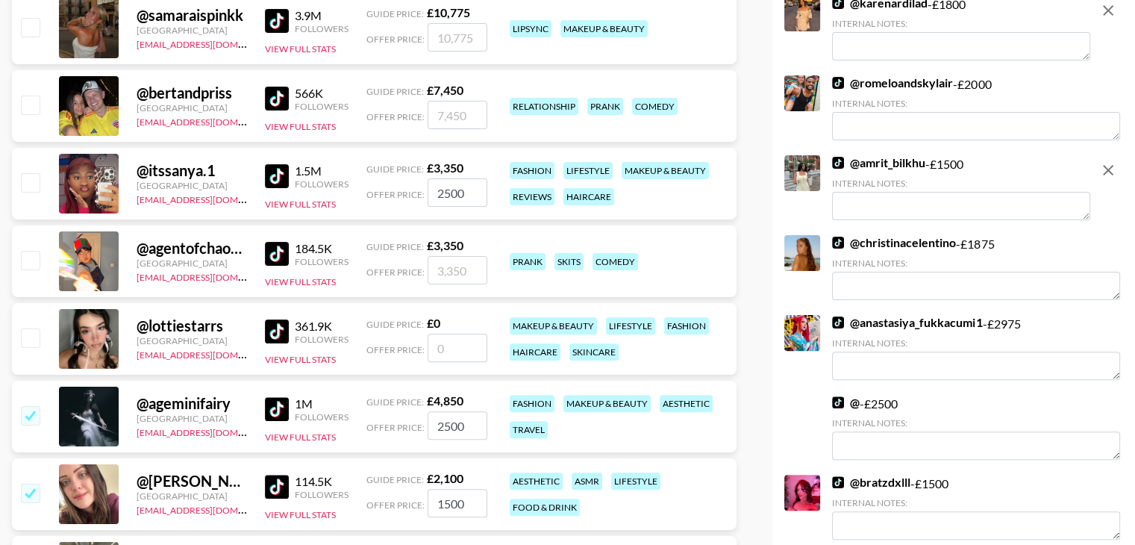
scroll to position [382, 0]
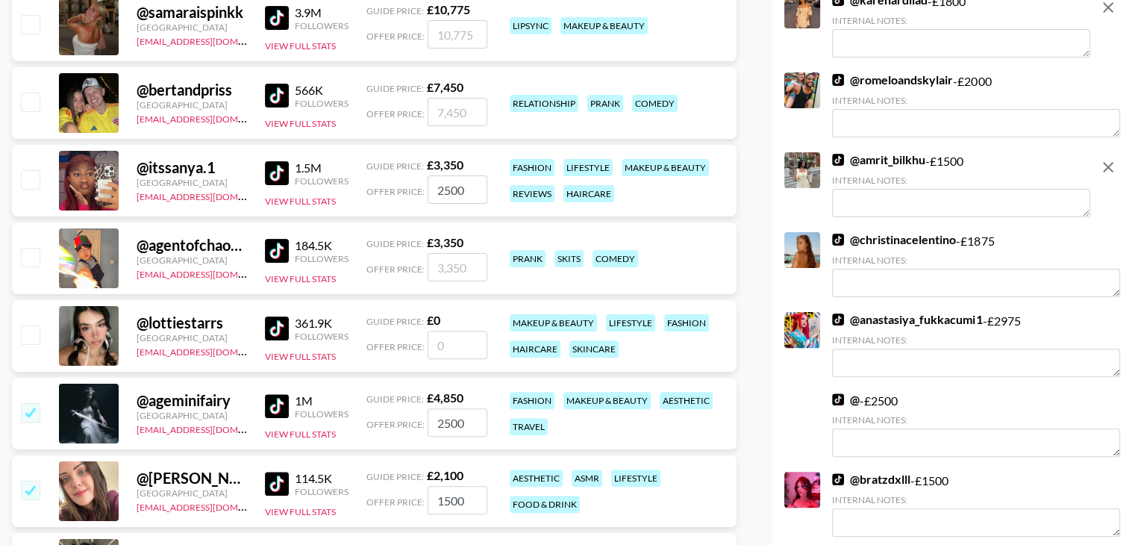
click at [30, 403] on input "checkbox" at bounding box center [30, 412] width 18 height 18
checkbox input "false"
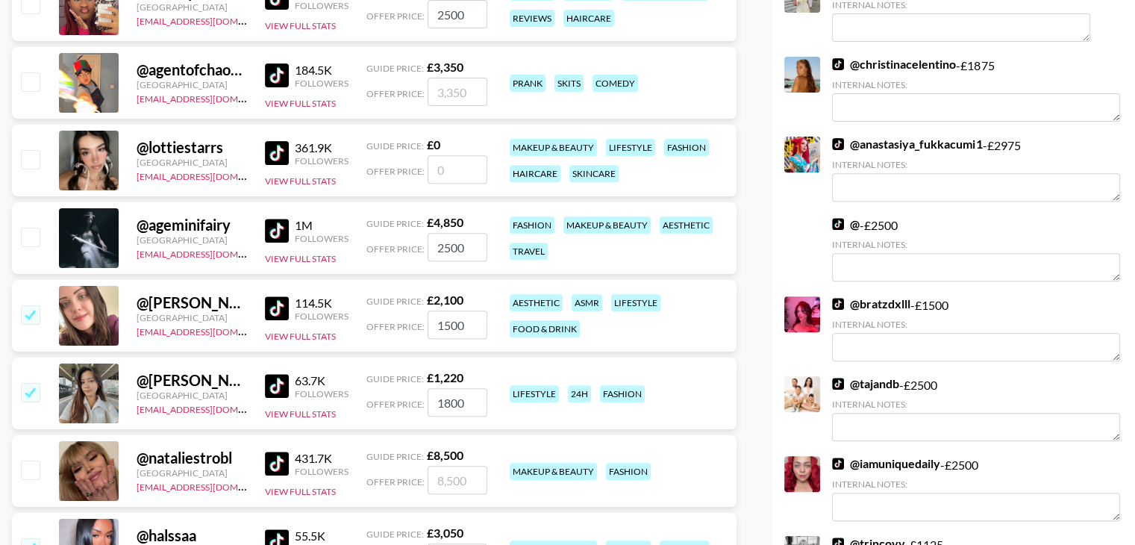
scroll to position [561, 0]
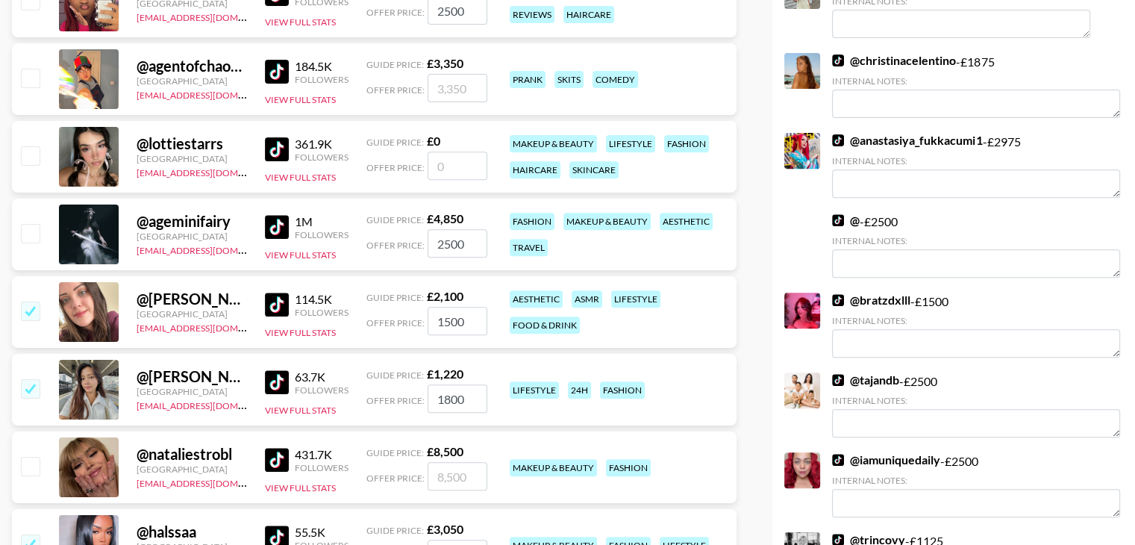
click at [274, 370] on img at bounding box center [277, 382] width 24 height 24
click at [455, 384] on input "1800" at bounding box center [457, 398] width 60 height 28
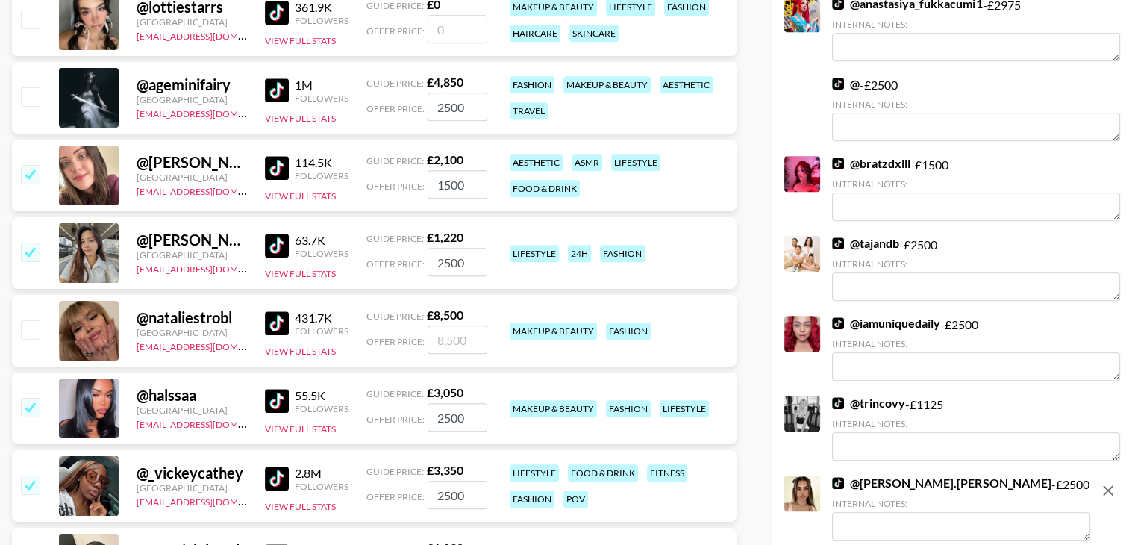
scroll to position [793, 0]
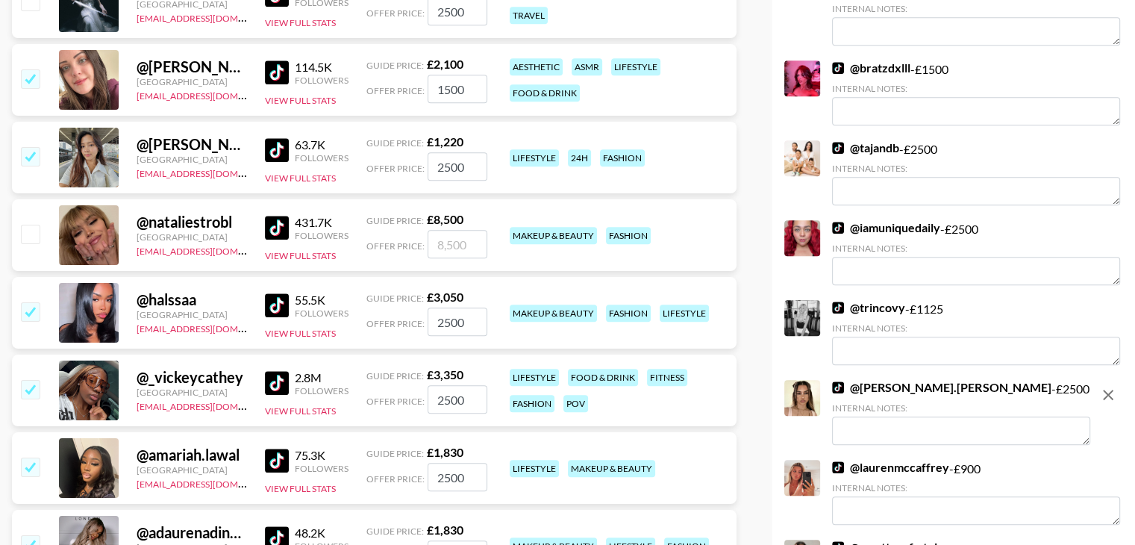
type input "2500"
click at [279, 293] on img at bounding box center [277, 305] width 24 height 24
click at [28, 380] on input "checkbox" at bounding box center [30, 389] width 18 height 18
checkbox input "false"
click at [28, 302] on input "checkbox" at bounding box center [30, 311] width 18 height 18
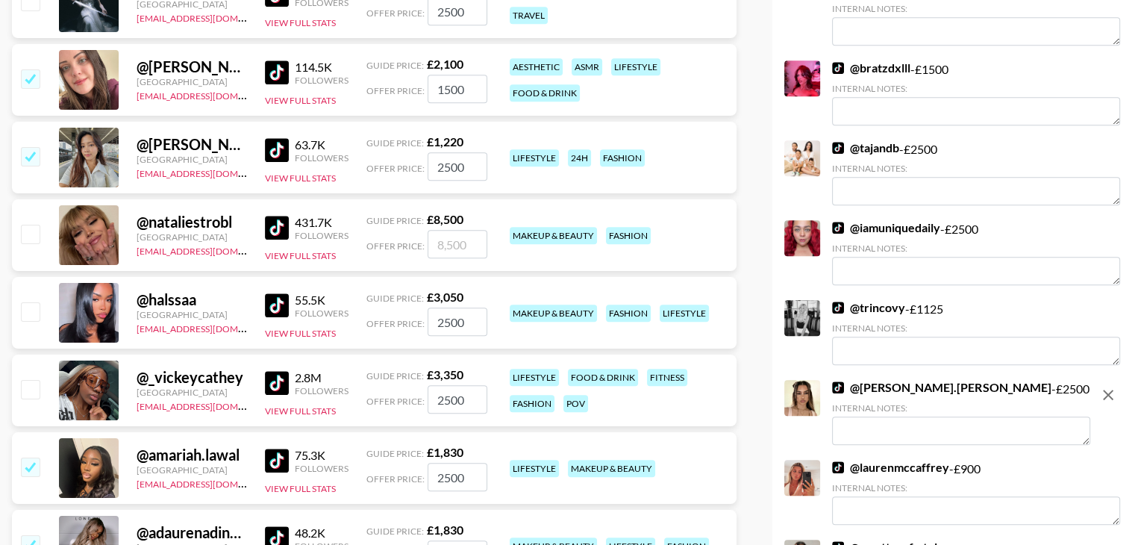
checkbox input "false"
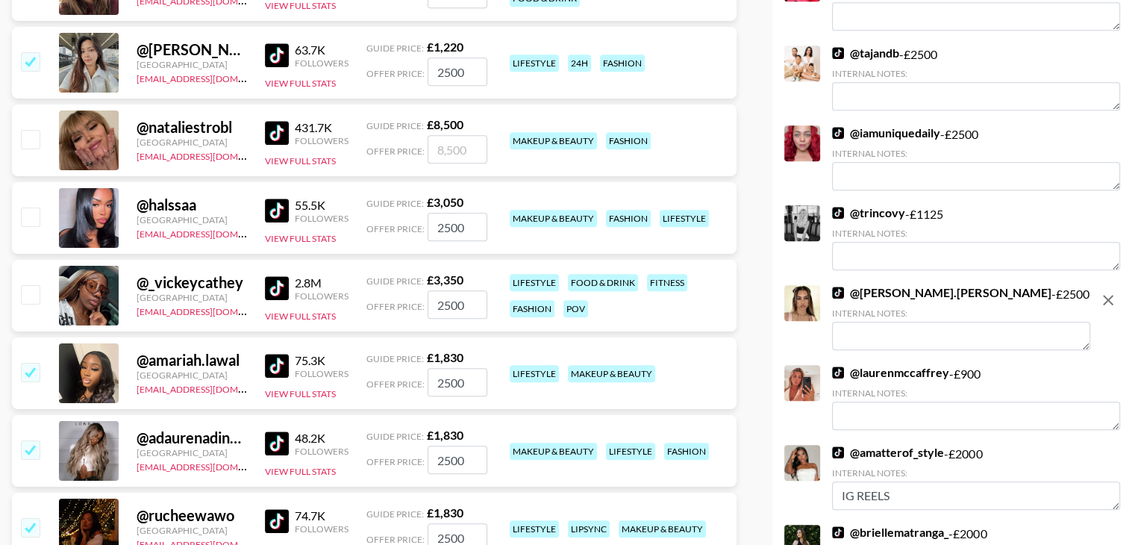
scroll to position [894, 0]
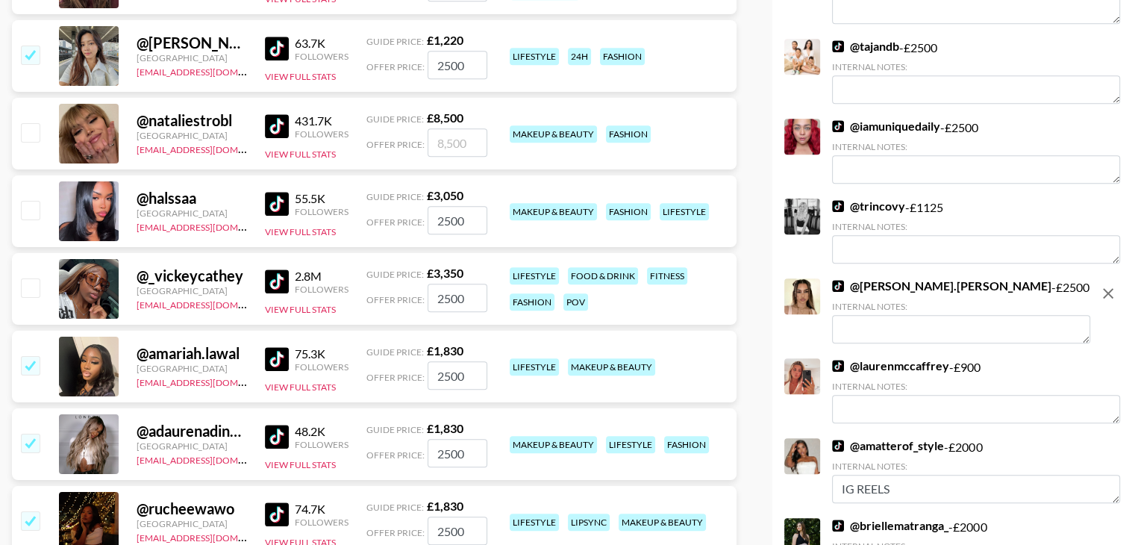
click at [22, 356] on input "checkbox" at bounding box center [30, 365] width 18 height 18
checkbox input "false"
click at [25, 433] on input "checkbox" at bounding box center [30, 442] width 18 height 18
checkbox input "false"
click at [27, 511] on input "checkbox" at bounding box center [30, 520] width 18 height 18
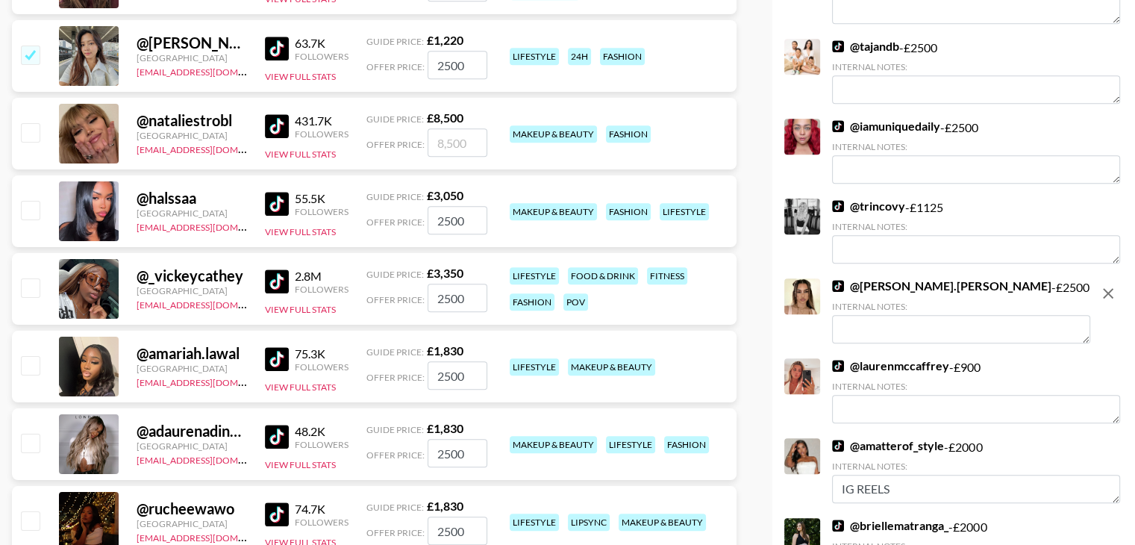
checkbox input "false"
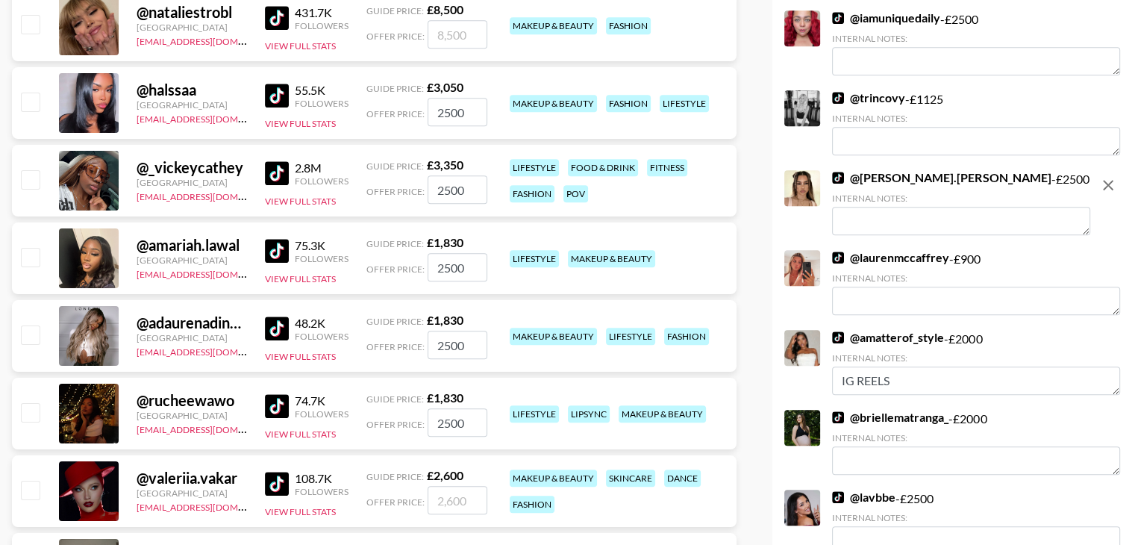
scroll to position [1007, 0]
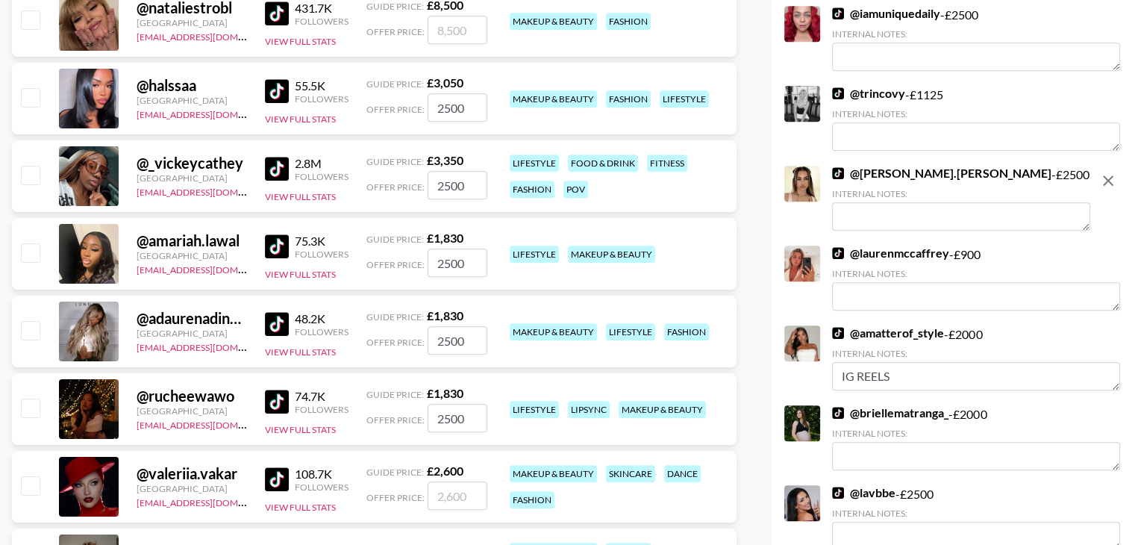
click at [278, 389] on img at bounding box center [277, 401] width 24 height 24
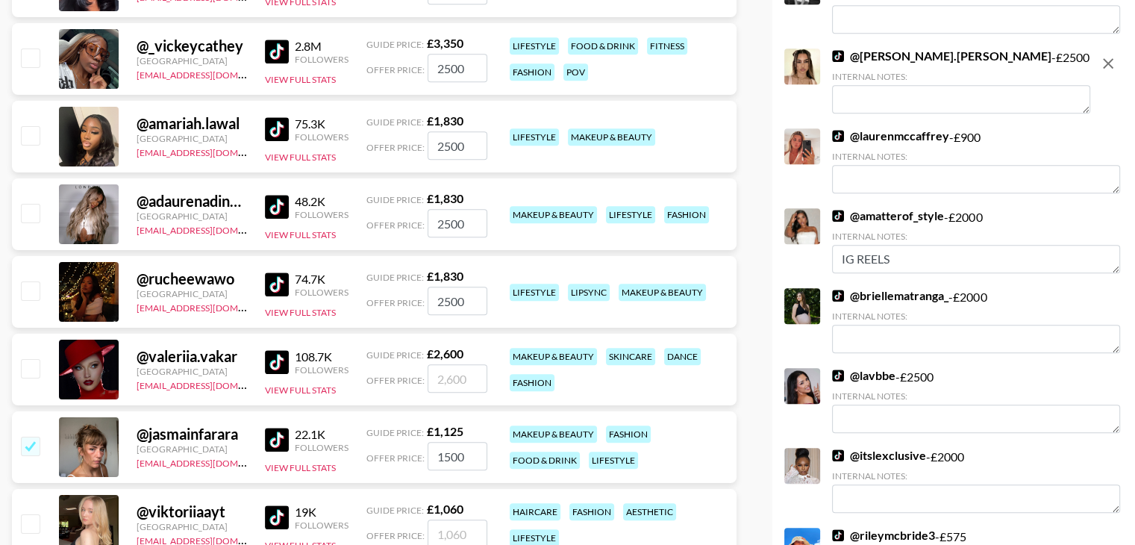
scroll to position [1171, 0]
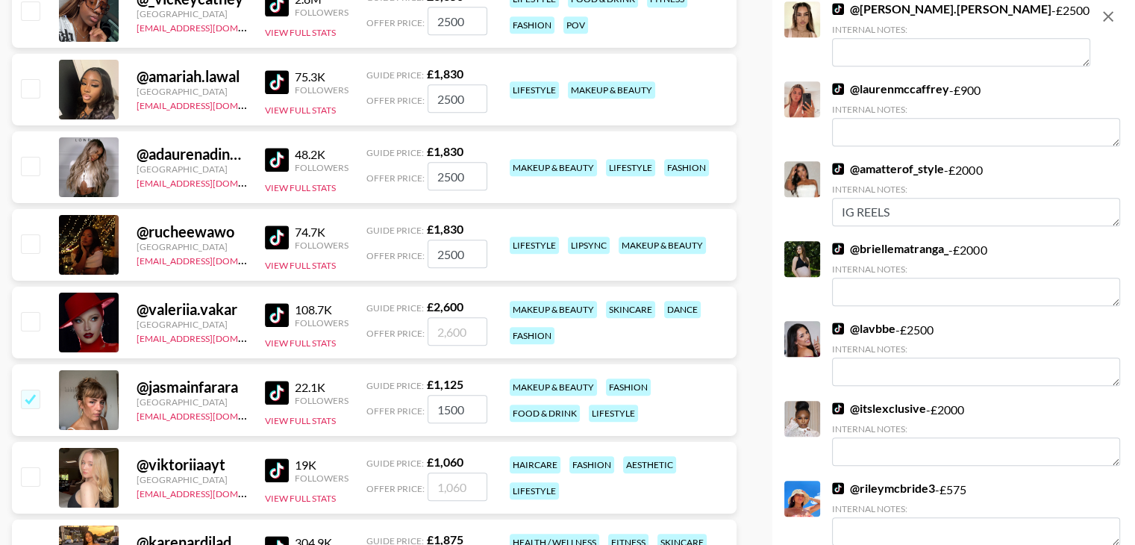
click at [30, 389] on input "checkbox" at bounding box center [30, 398] width 18 height 18
checkbox input "false"
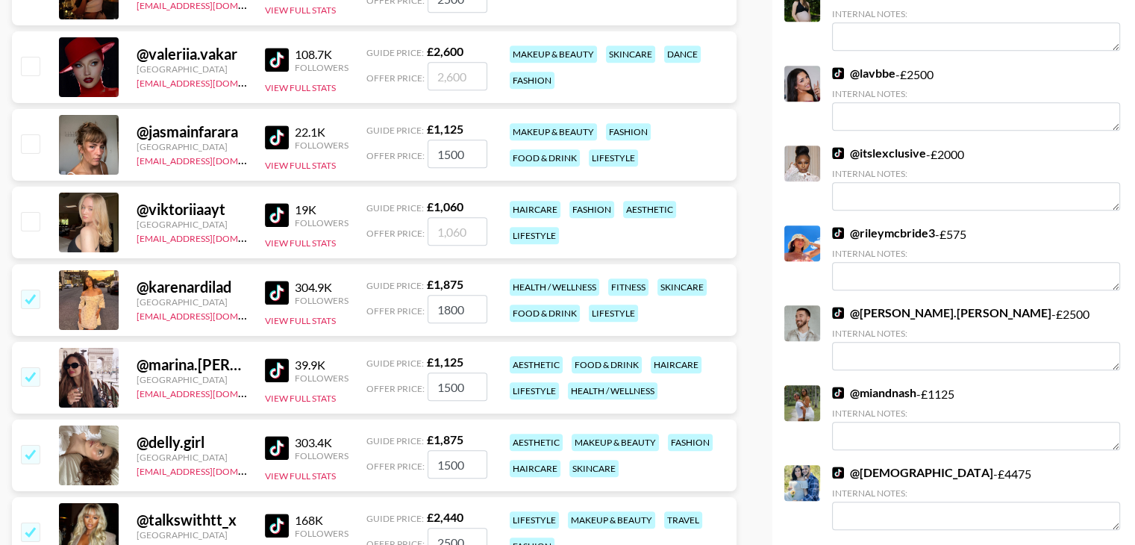
scroll to position [1429, 0]
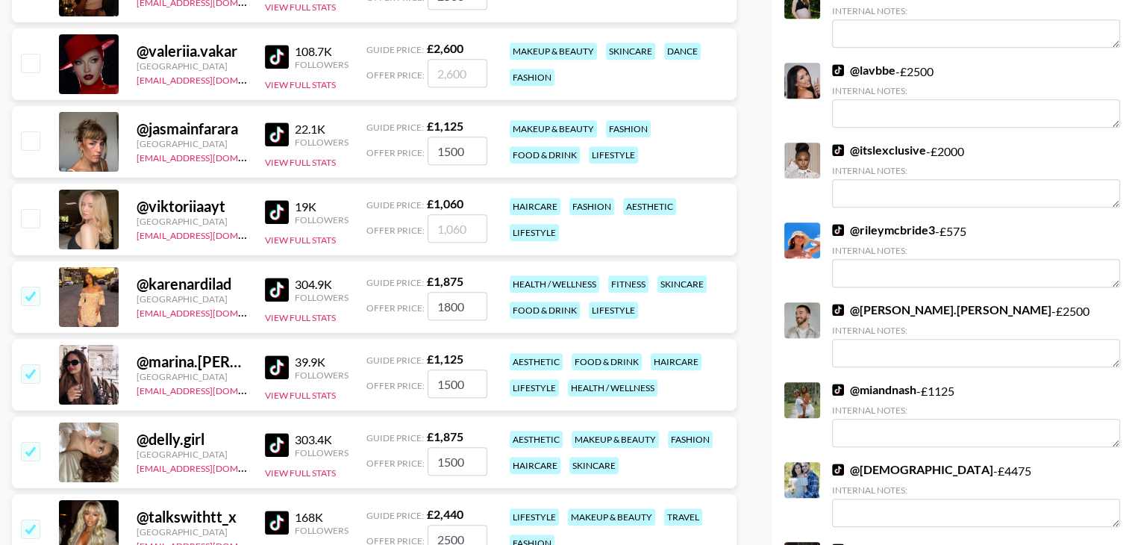
click at [21, 364] on input "checkbox" at bounding box center [30, 373] width 18 height 18
checkbox input "false"
click at [32, 442] on input "checkbox" at bounding box center [30, 451] width 18 height 18
checkbox input "false"
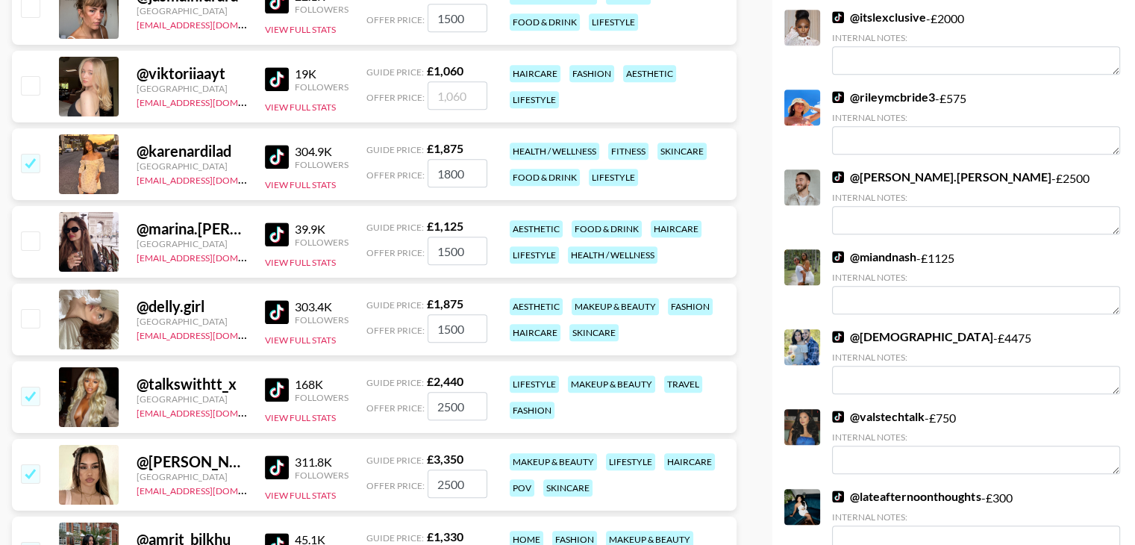
scroll to position [1567, 0]
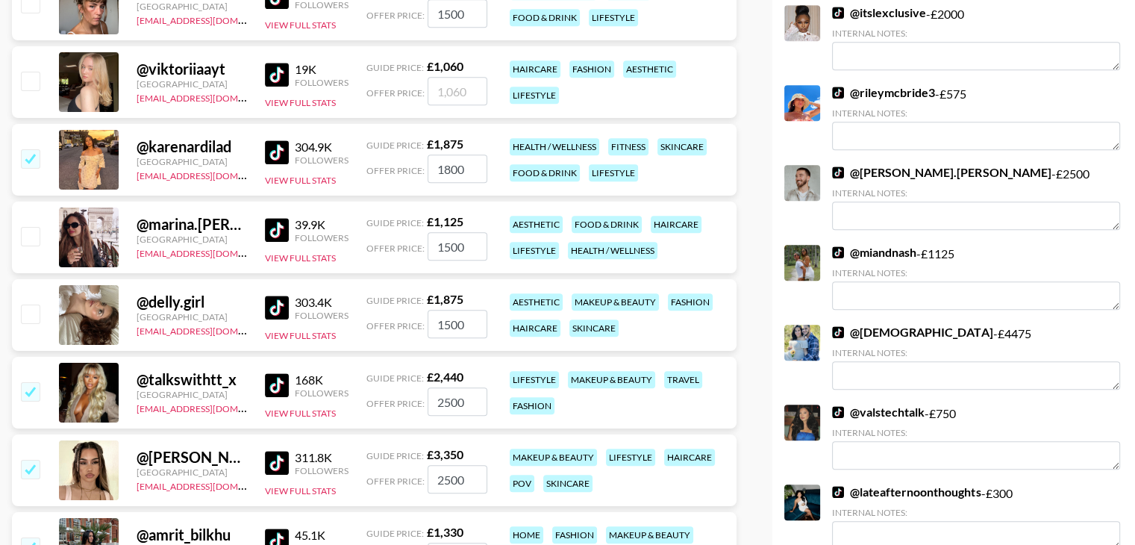
click at [27, 380] on div at bounding box center [29, 392] width 23 height 25
click at [28, 382] on input "checkbox" at bounding box center [30, 391] width 18 height 18
checkbox input "false"
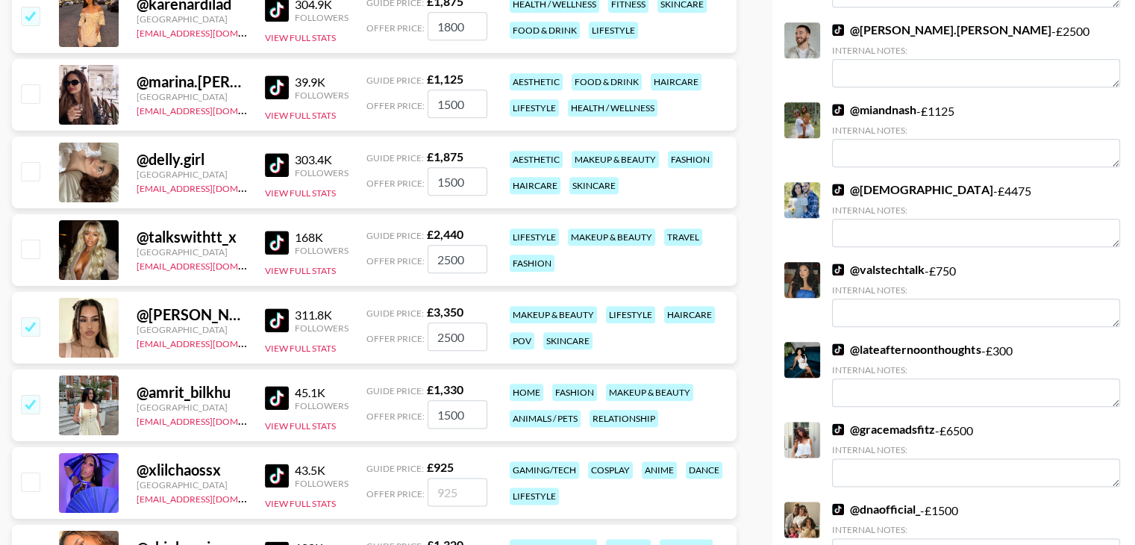
scroll to position [1722, 0]
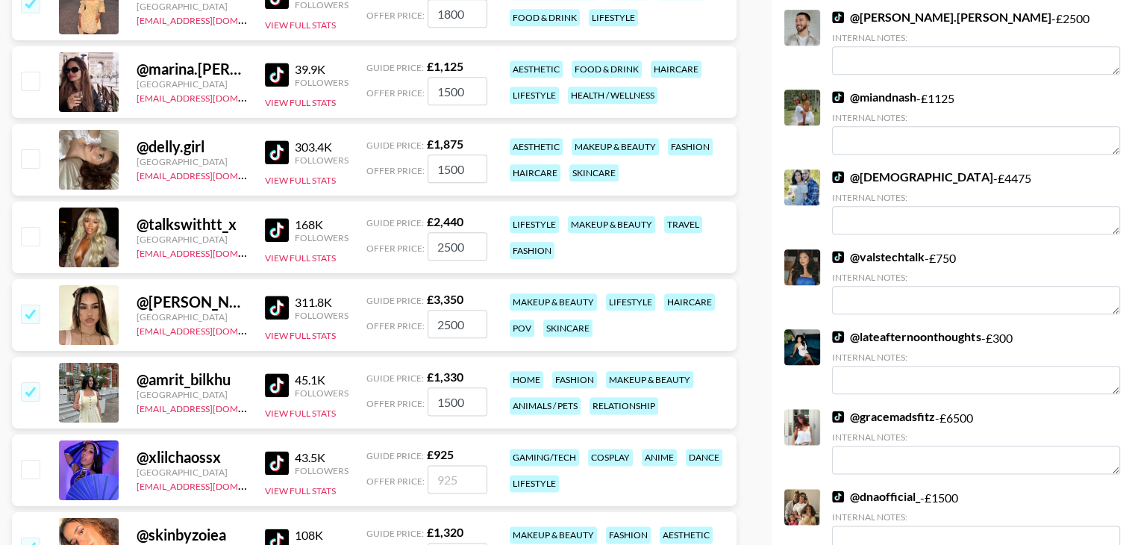
click at [442, 310] on input "2500" at bounding box center [457, 324] width 60 height 28
type input "3500"
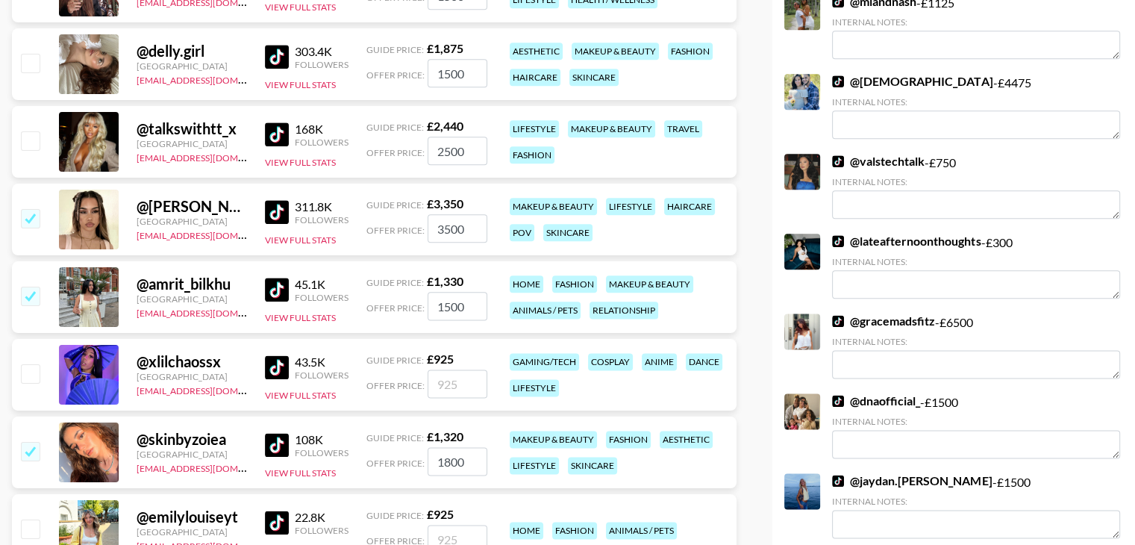
scroll to position [1820, 0]
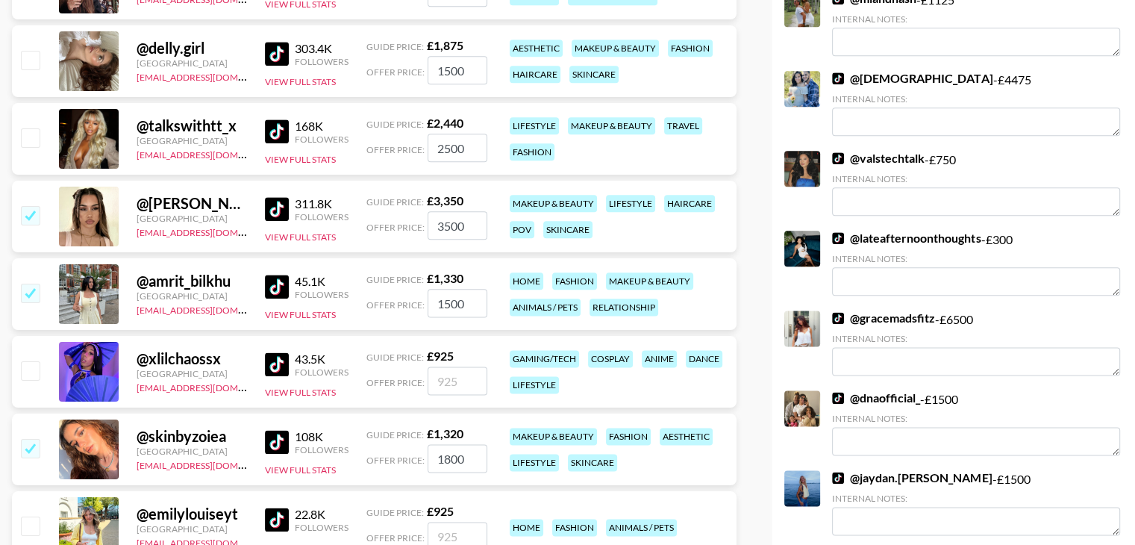
click at [272, 275] on img at bounding box center [277, 287] width 24 height 24
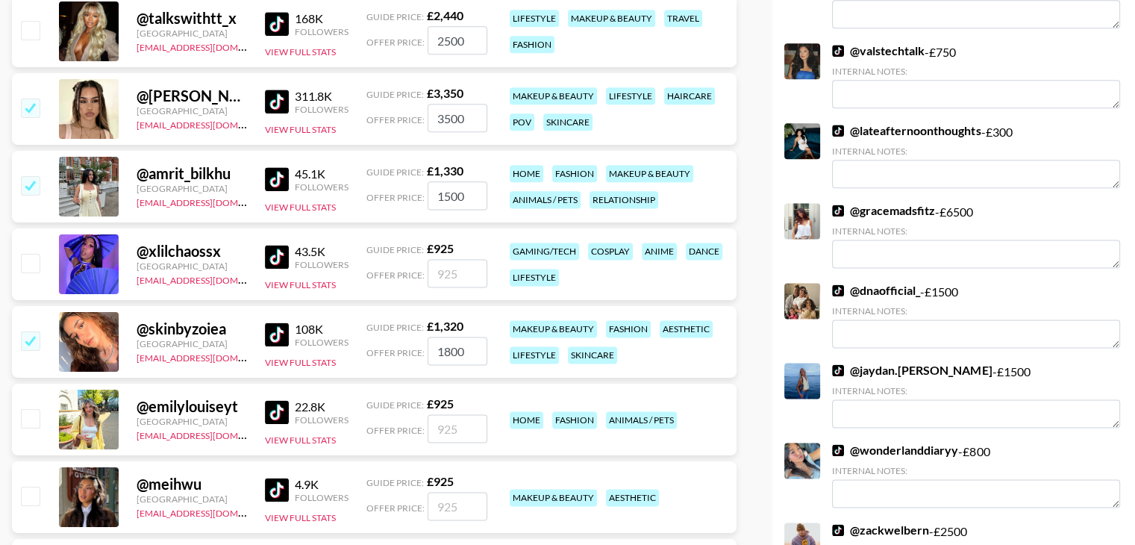
scroll to position [1929, 0]
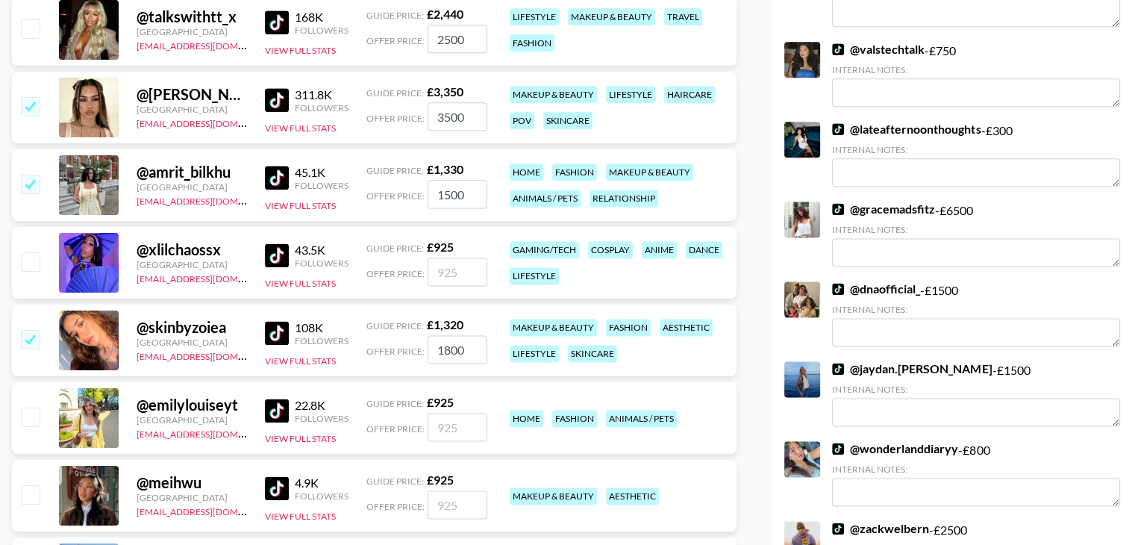
click at [274, 321] on img at bounding box center [277, 333] width 24 height 24
click at [31, 330] on input "checkbox" at bounding box center [30, 339] width 18 height 18
checkbox input "false"
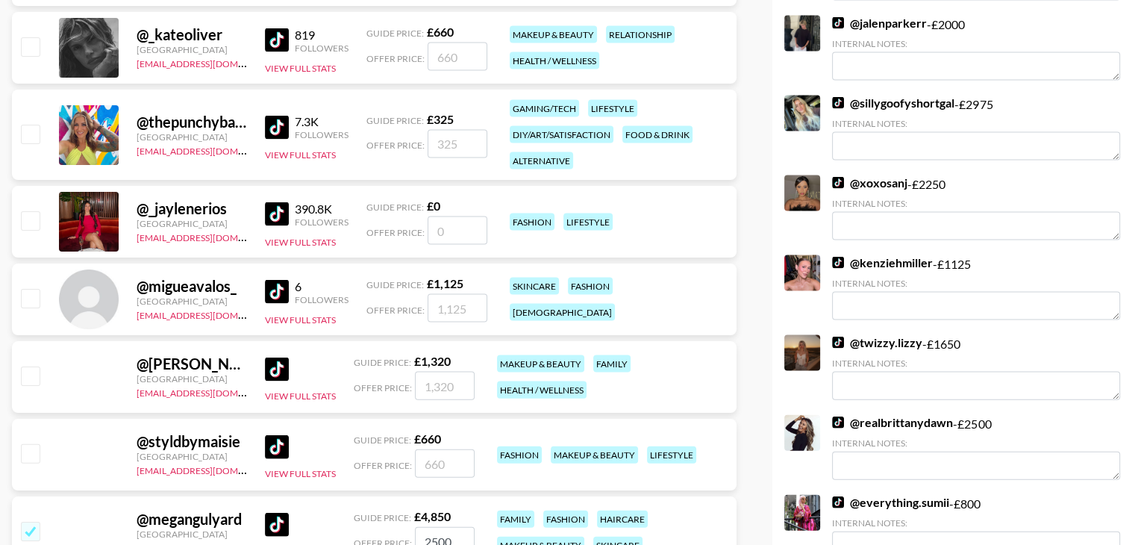
scroll to position [3153, 0]
click at [442, 526] on input "2500" at bounding box center [445, 540] width 60 height 28
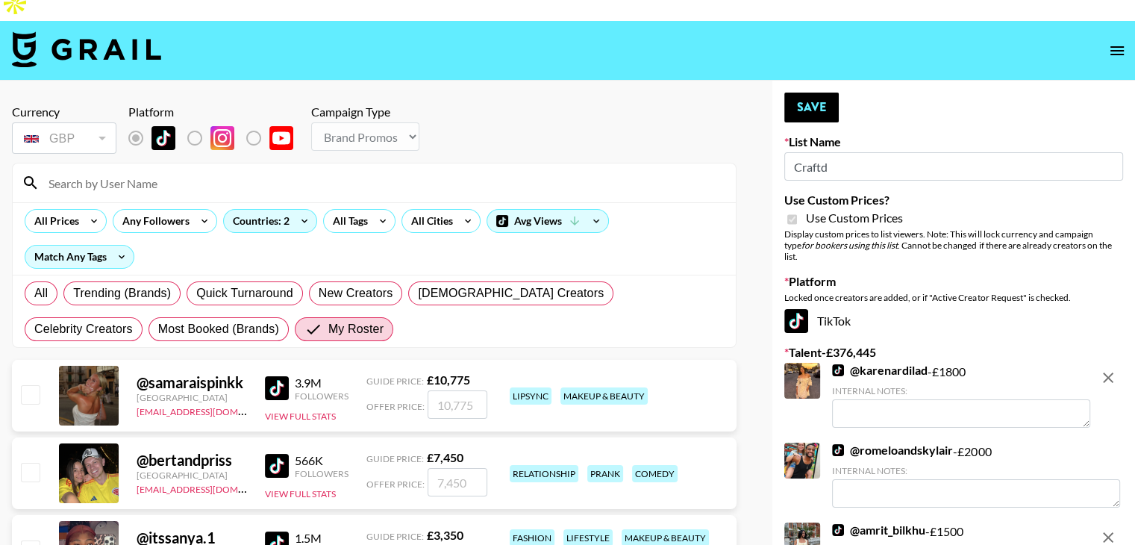
scroll to position [0, 0]
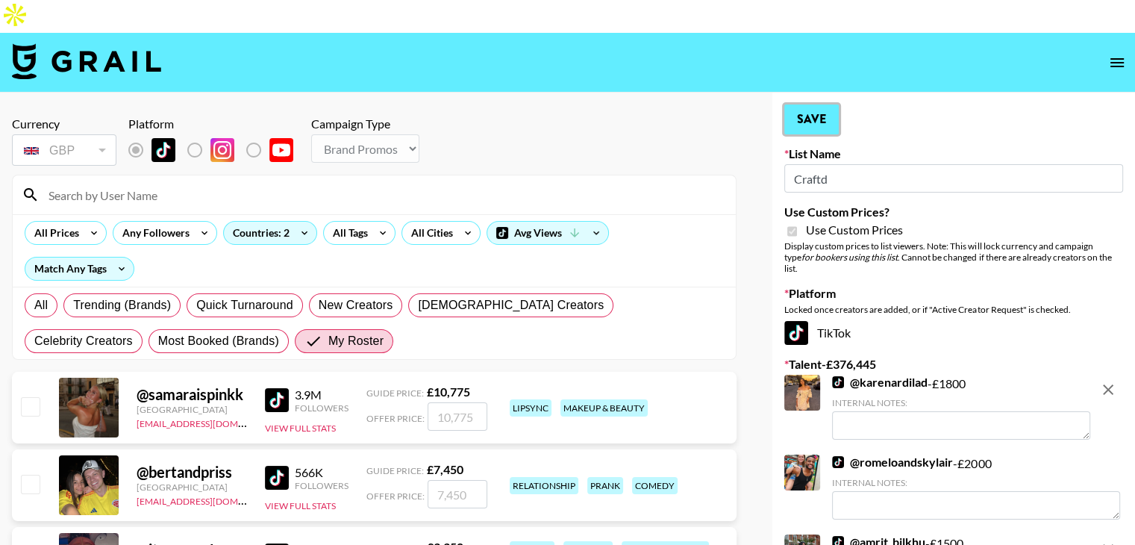
click at [800, 104] on button "Save" at bounding box center [811, 119] width 54 height 30
radio input "true"
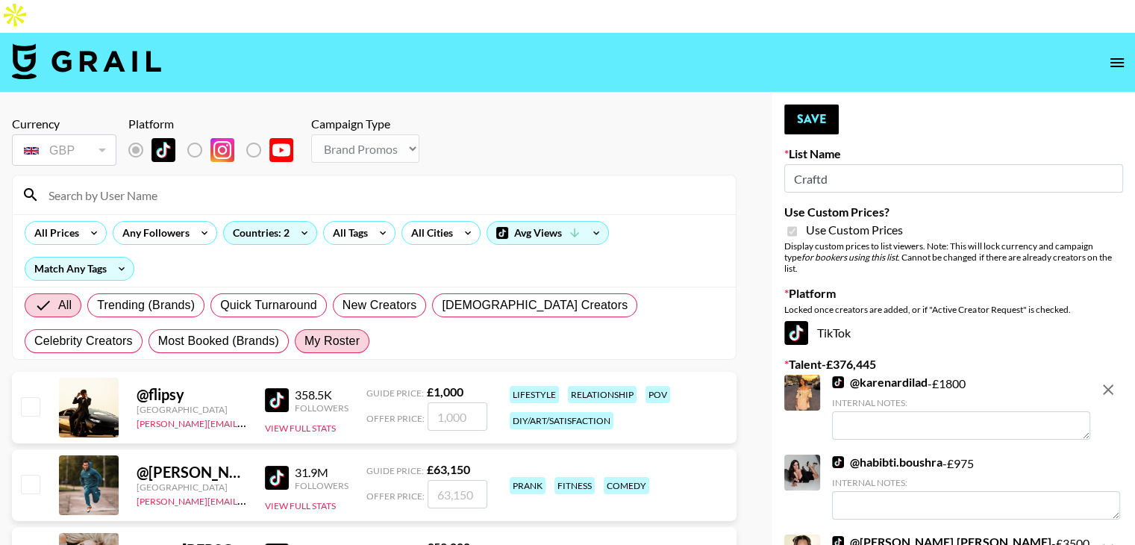
click at [304, 332] on span "My Roster" at bounding box center [331, 341] width 55 height 18
click at [304, 341] on input "My Roster" at bounding box center [304, 341] width 0 height 0
radio input "true"
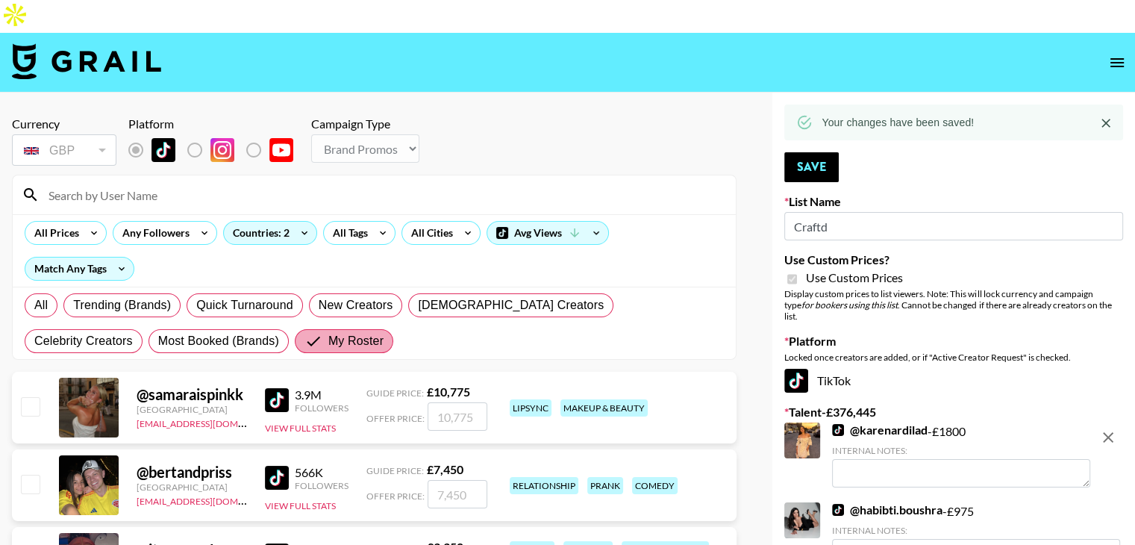
radio input "true"
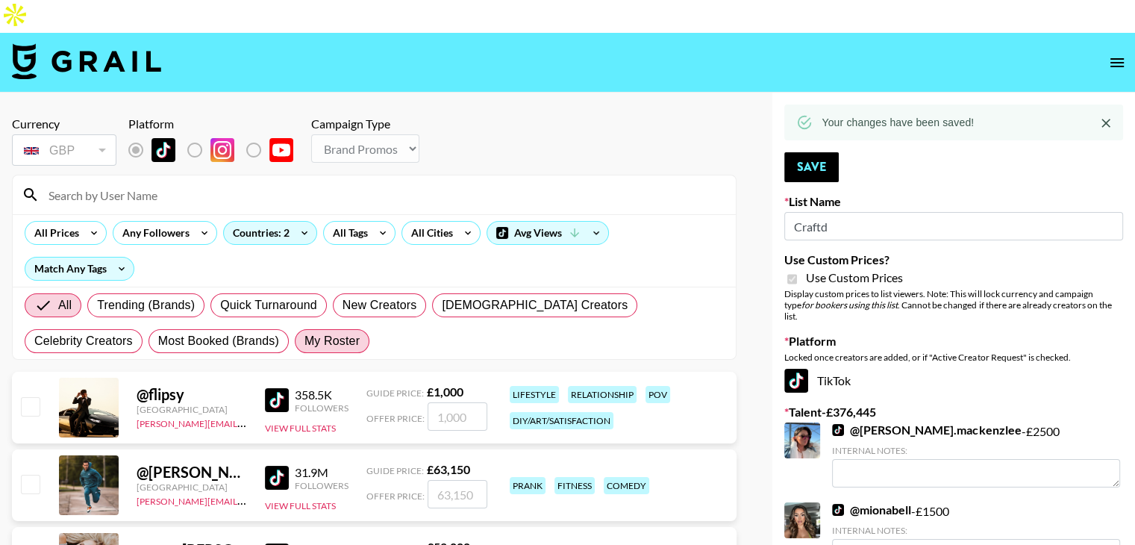
click at [304, 332] on span "My Roster" at bounding box center [331, 341] width 55 height 18
click at [304, 341] on input "My Roster" at bounding box center [304, 341] width 0 height 0
radio input "true"
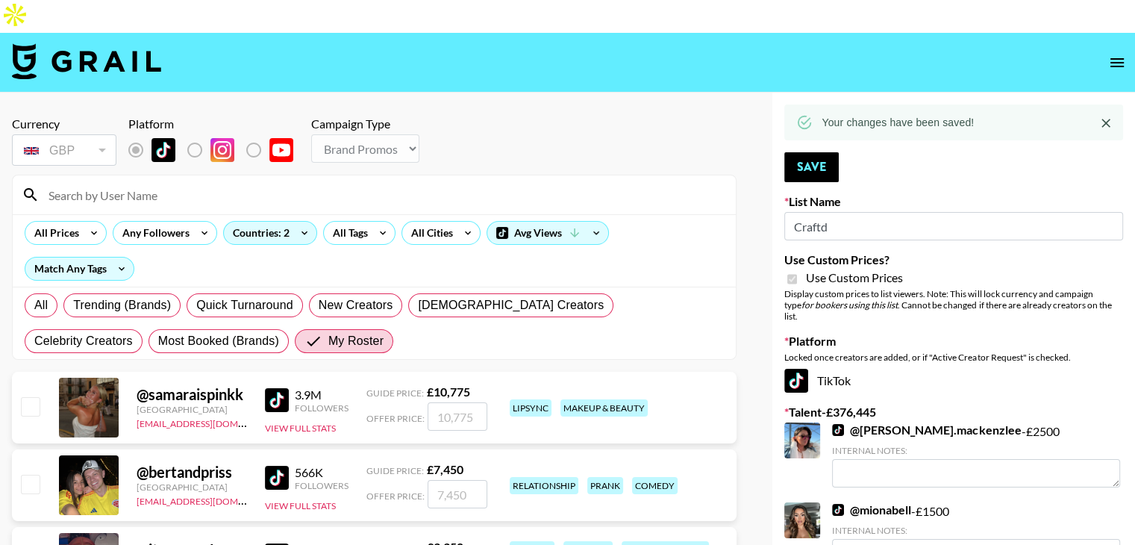
click at [31, 474] on input "checkbox" at bounding box center [30, 483] width 18 height 18
checkbox input "true"
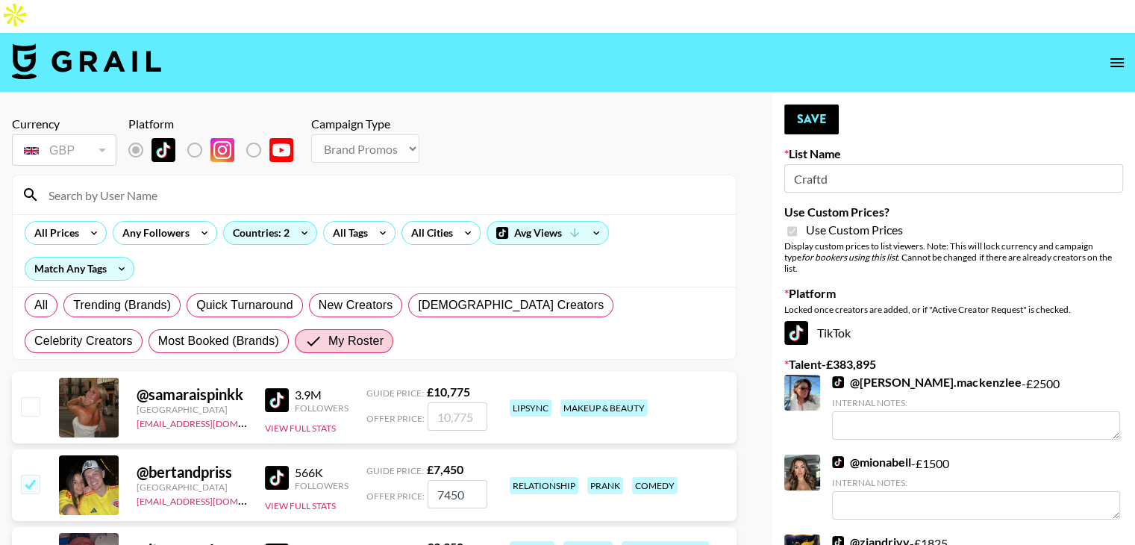
click at [448, 480] on input "7450" at bounding box center [457, 494] width 60 height 28
type input "4500"
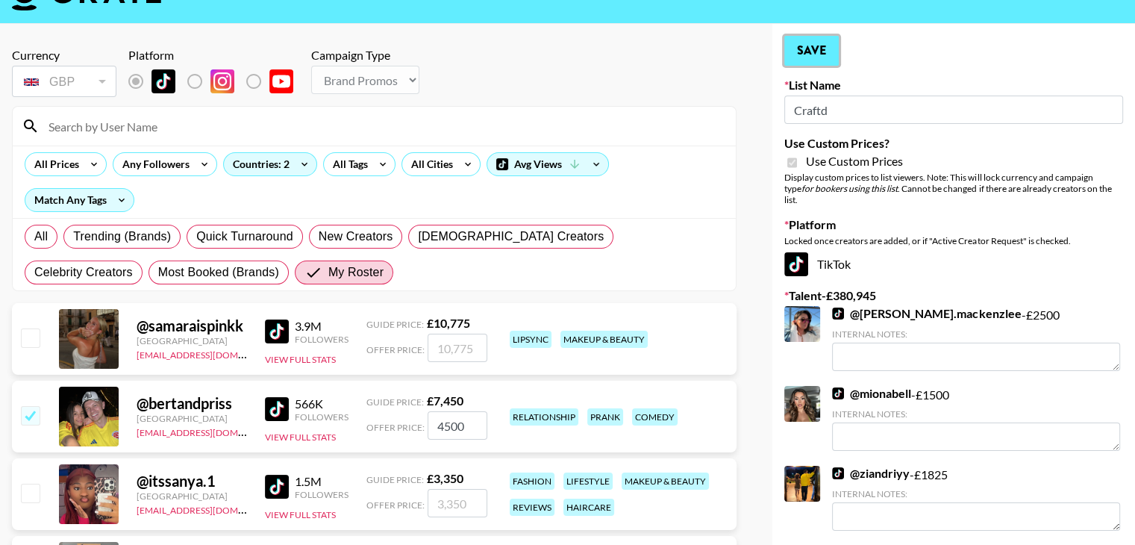
click at [813, 36] on button "Save" at bounding box center [811, 51] width 54 height 30
radio input "true"
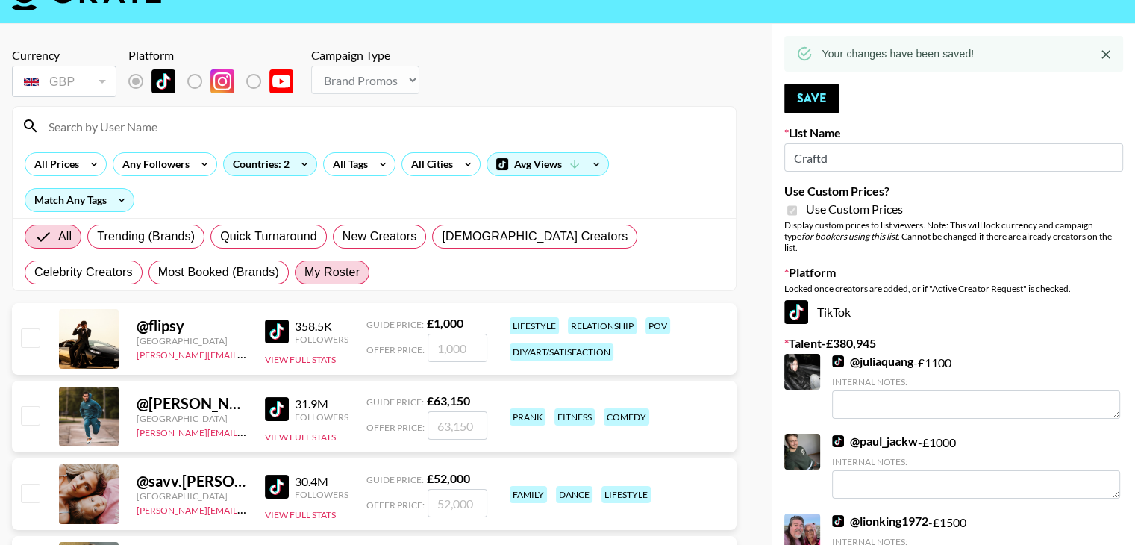
click at [304, 263] on span "My Roster" at bounding box center [331, 272] width 55 height 18
click at [304, 272] on input "My Roster" at bounding box center [304, 272] width 0 height 0
radio input "true"
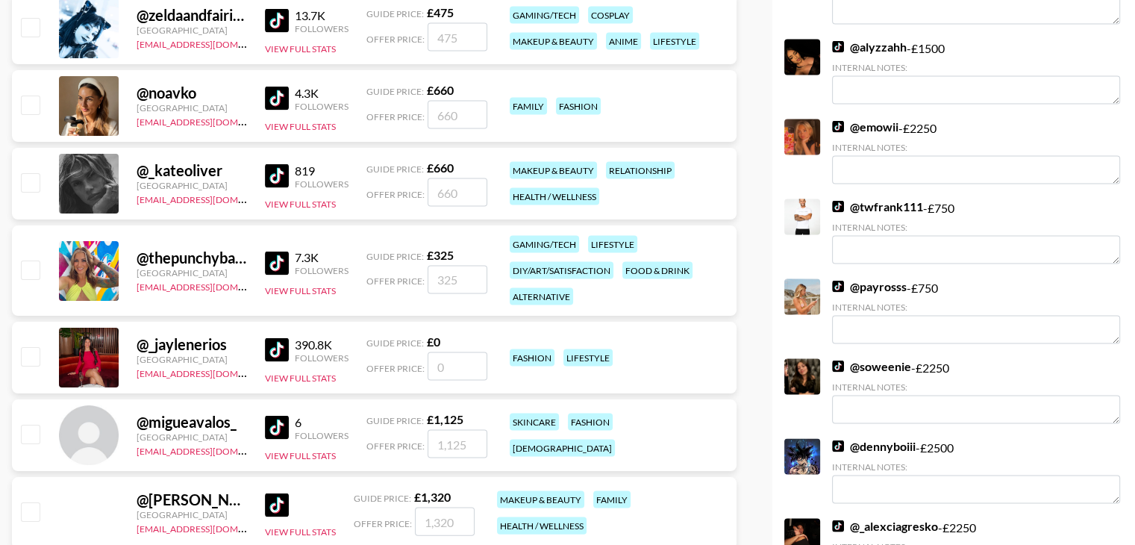
scroll to position [3017, 0]
click at [212, 335] on div "@ _jaylenerios" at bounding box center [192, 344] width 110 height 19
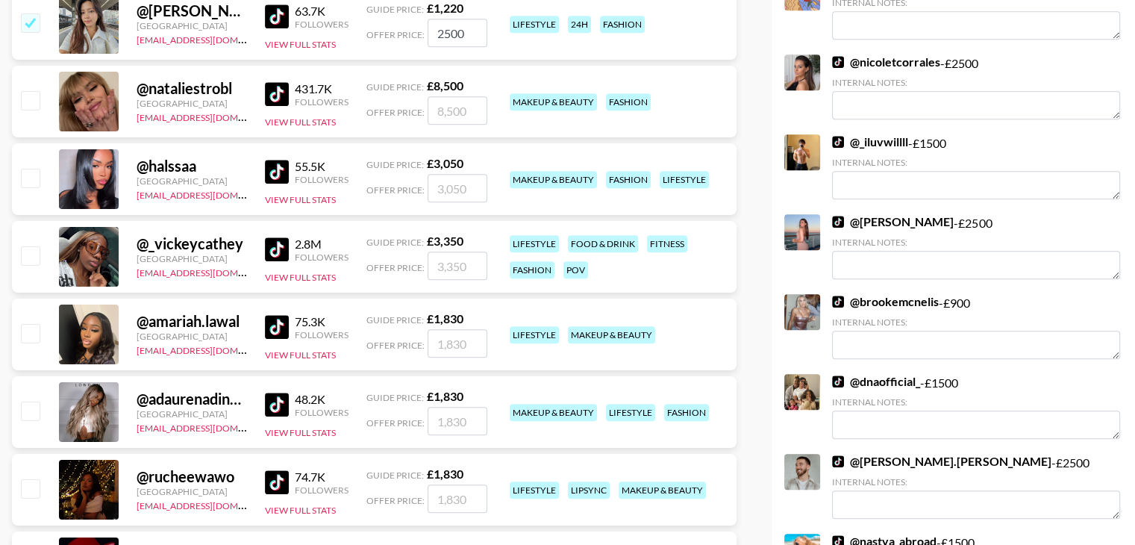
scroll to position [0, 0]
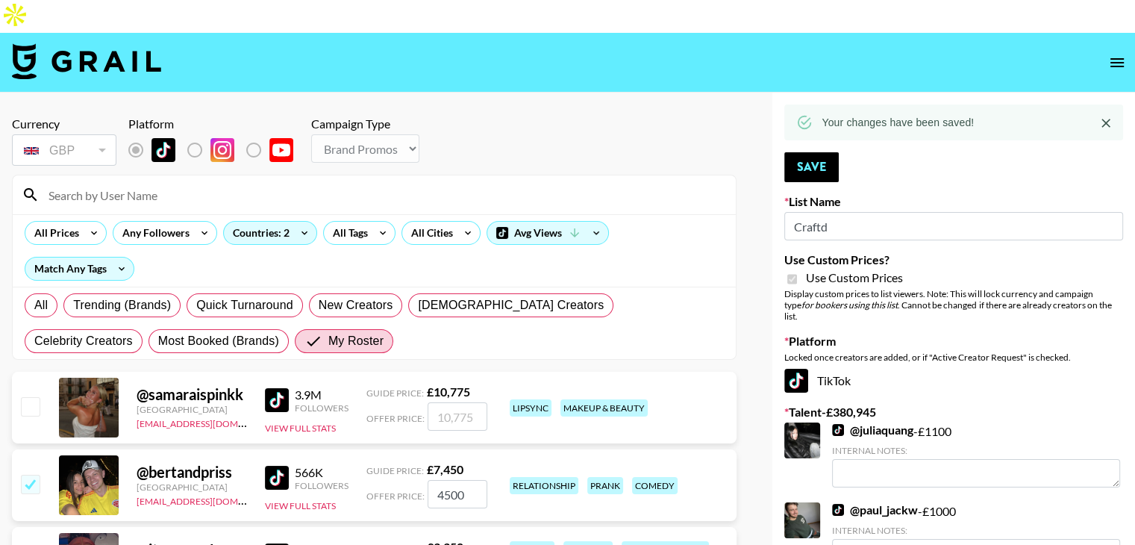
click at [1110, 48] on button "open drawer" at bounding box center [1117, 63] width 30 height 30
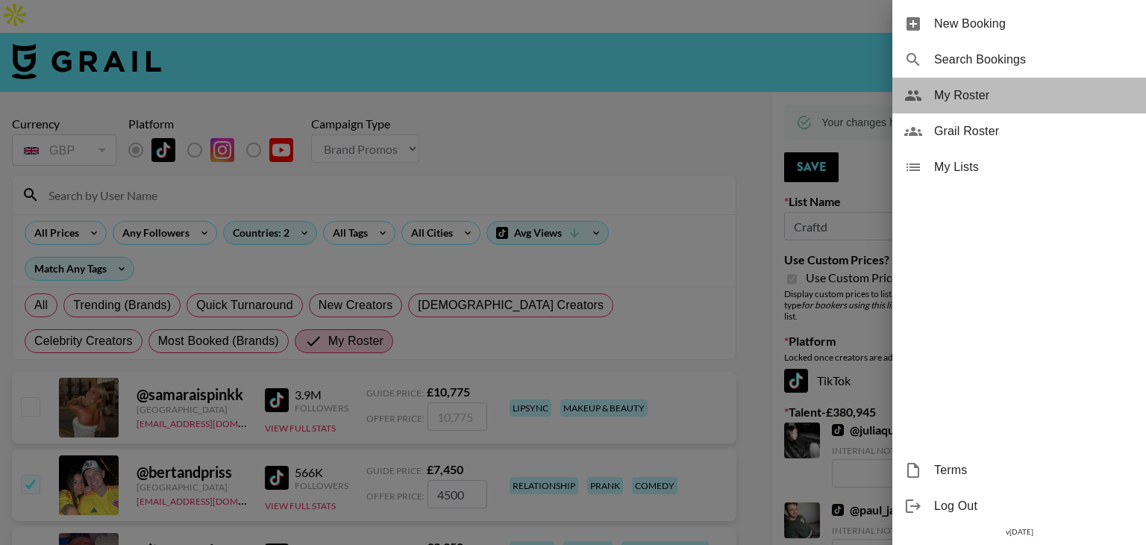
click at [970, 96] on span "My Roster" at bounding box center [1034, 96] width 200 height 18
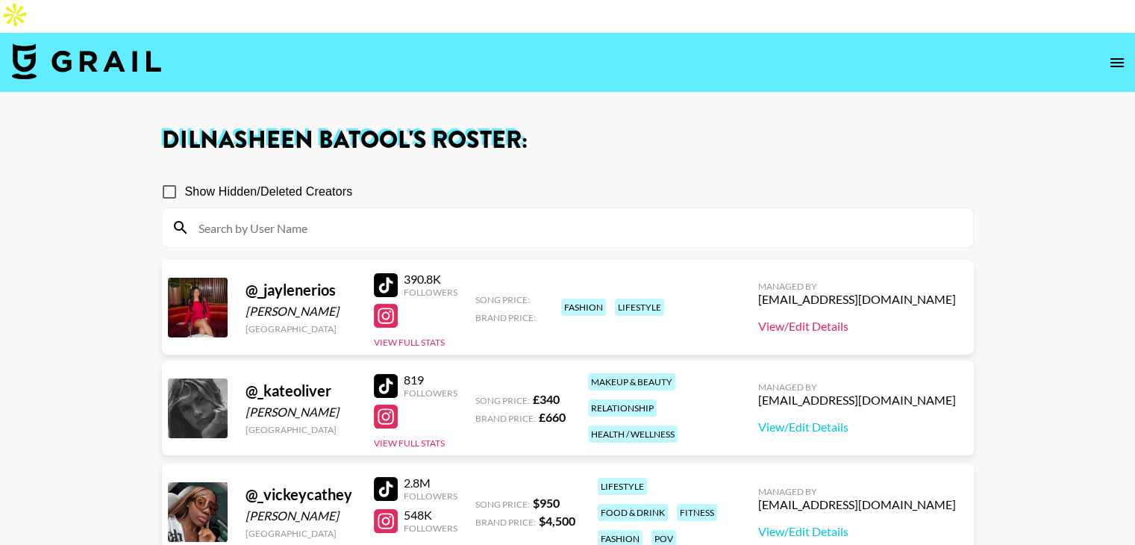
click at [810, 319] on link "View/Edit Details" at bounding box center [857, 326] width 198 height 15
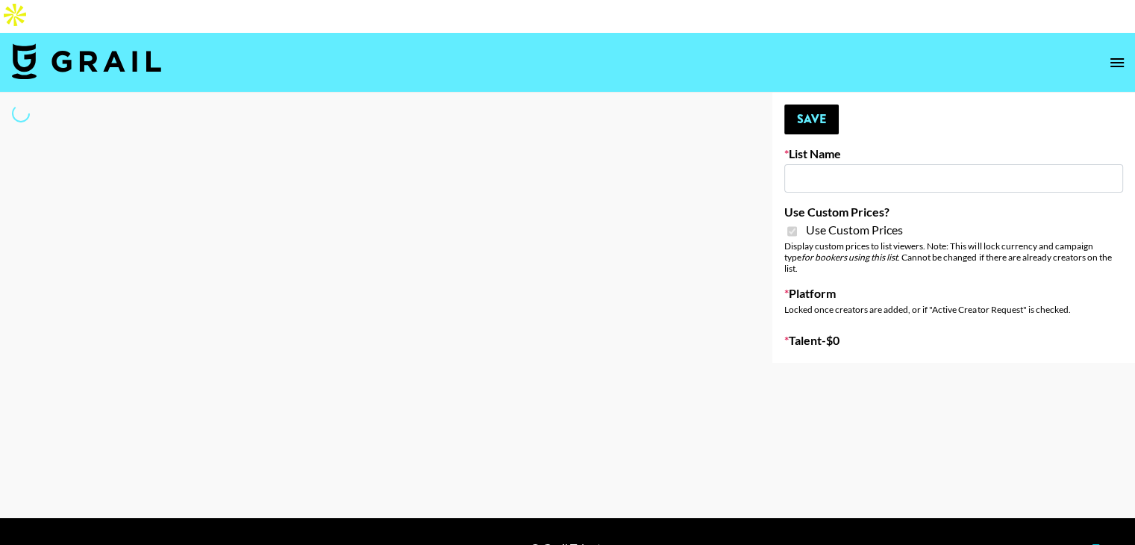
select select "Brand"
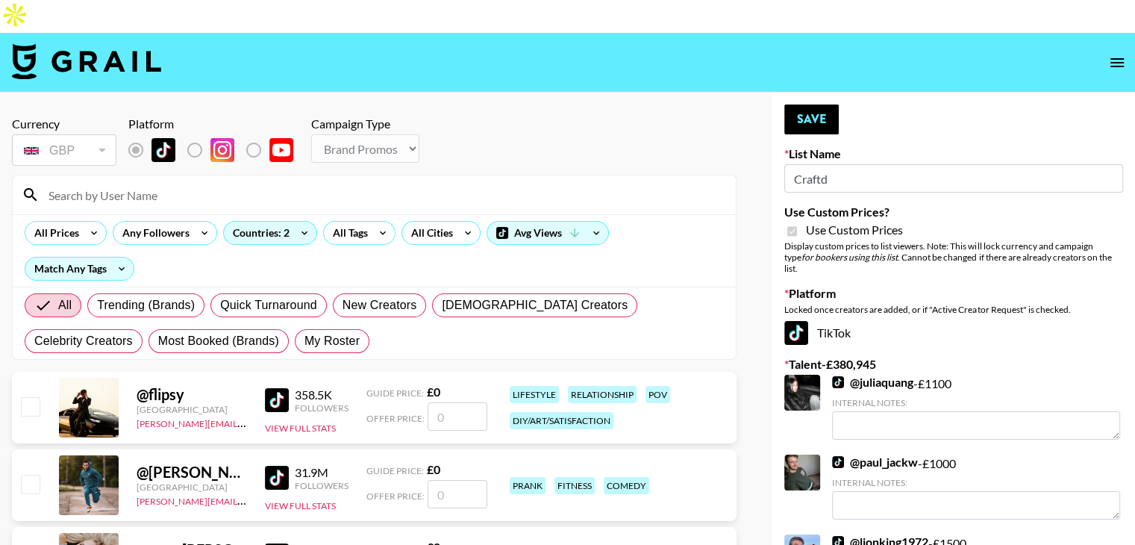
type input "Craftd"
checkbox input "true"
click at [304, 332] on span "My Roster" at bounding box center [331, 341] width 55 height 18
click at [304, 341] on input "My Roster" at bounding box center [304, 341] width 0 height 0
radio input "true"
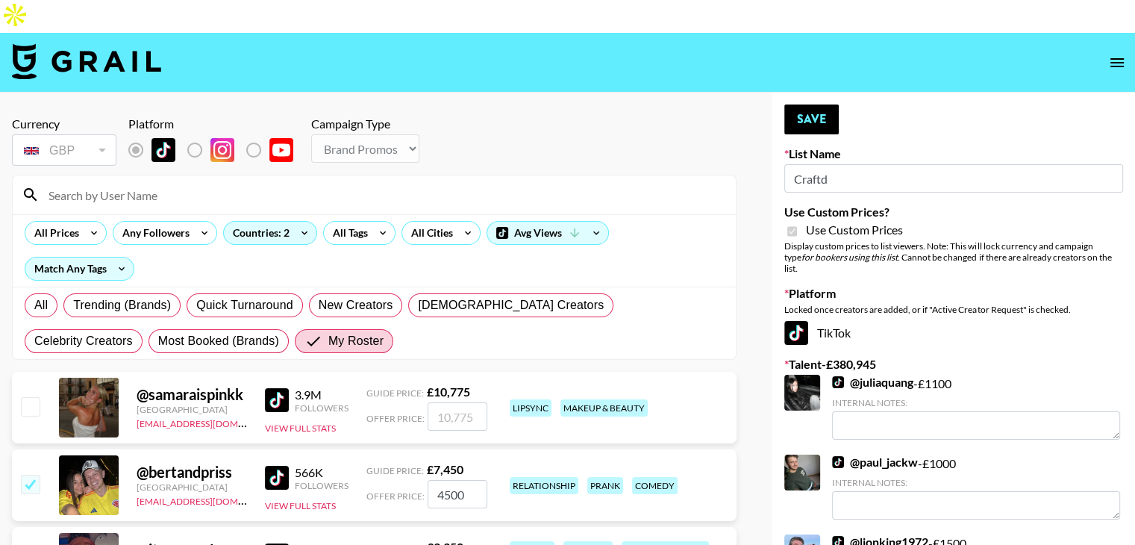
click at [187, 183] on input at bounding box center [383, 195] width 687 height 24
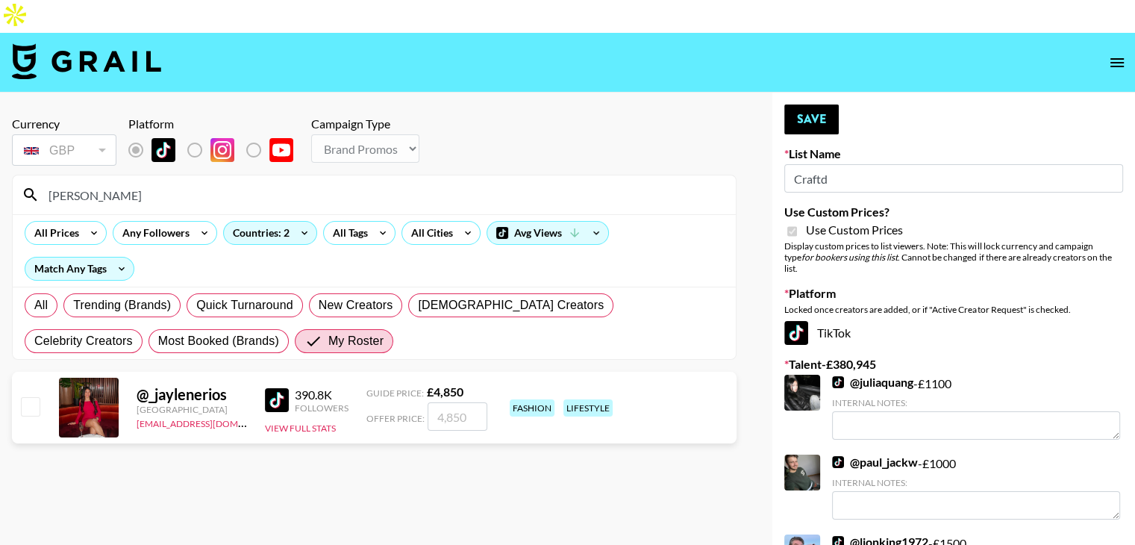
type input "jay"
click at [30, 397] on input "checkbox" at bounding box center [30, 406] width 18 height 18
checkbox input "true"
click at [442, 402] on input "4850" at bounding box center [457, 416] width 60 height 28
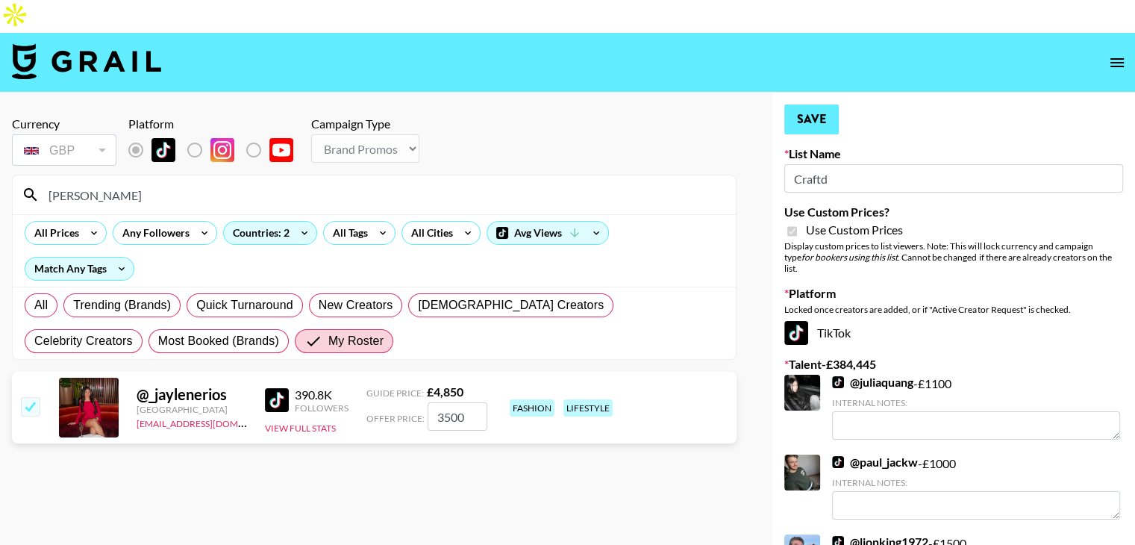
type input "3500"
click at [809, 104] on button "Save" at bounding box center [811, 119] width 54 height 30
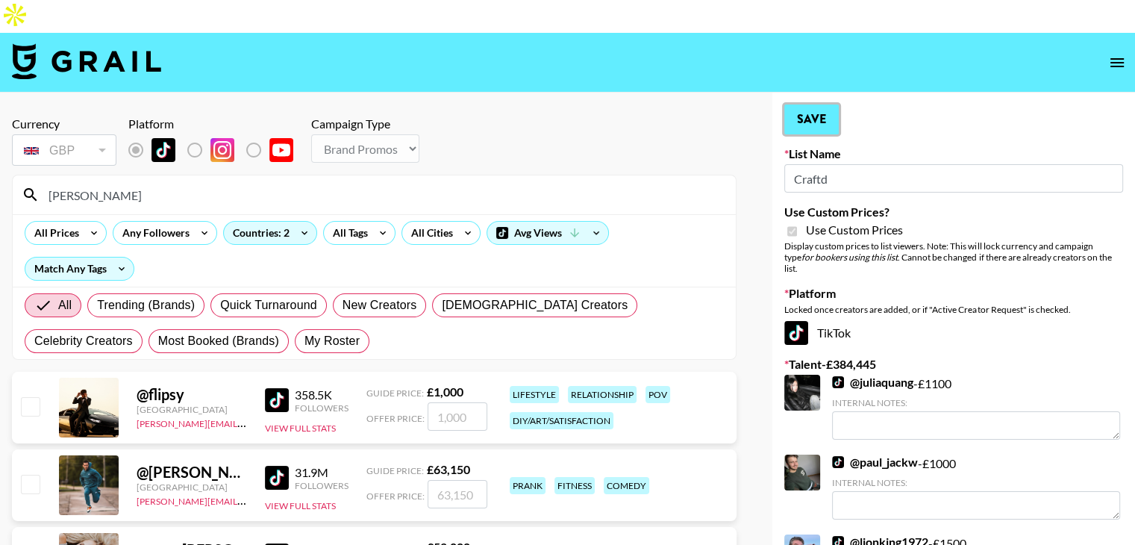
radio input "true"
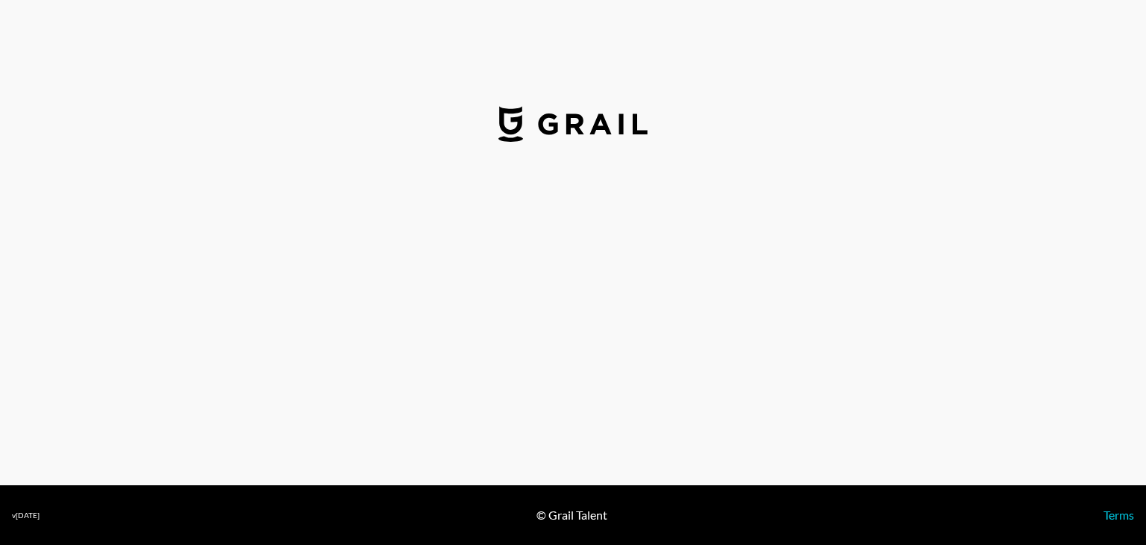
select select "USD"
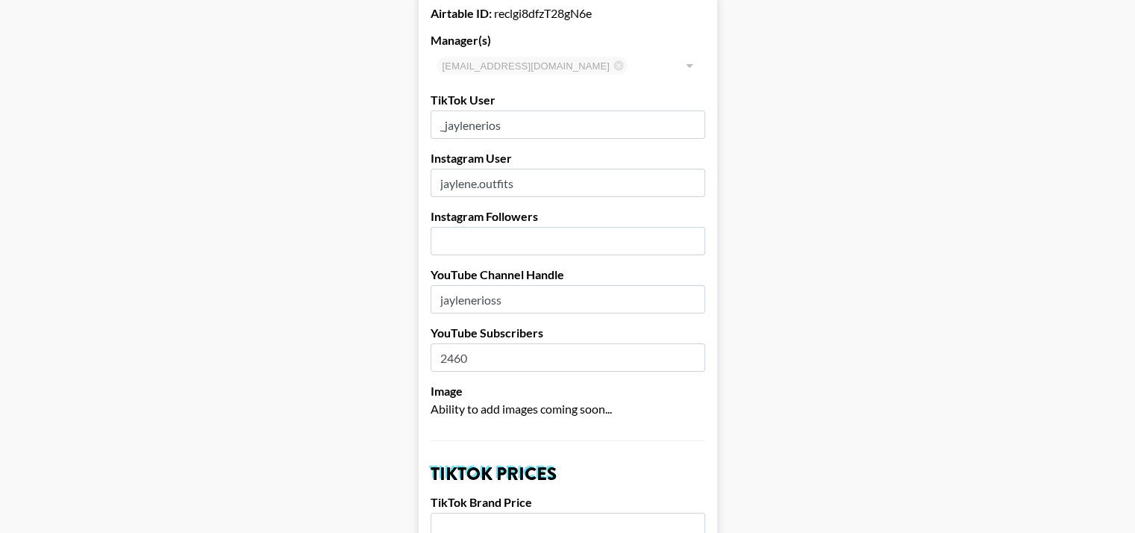
scroll to position [116, 0]
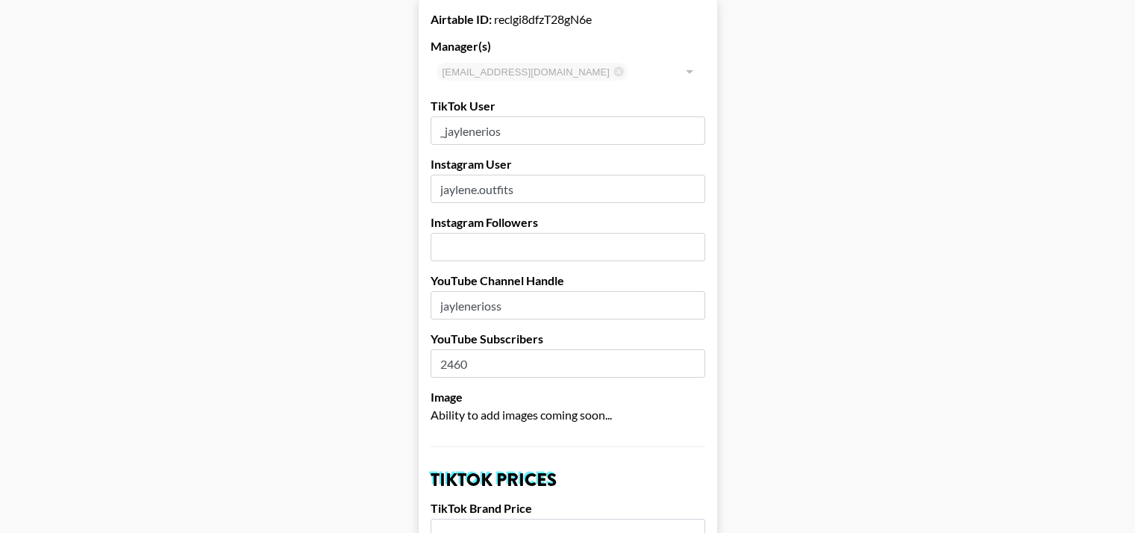
click at [480, 233] on input "number" at bounding box center [567, 247] width 275 height 28
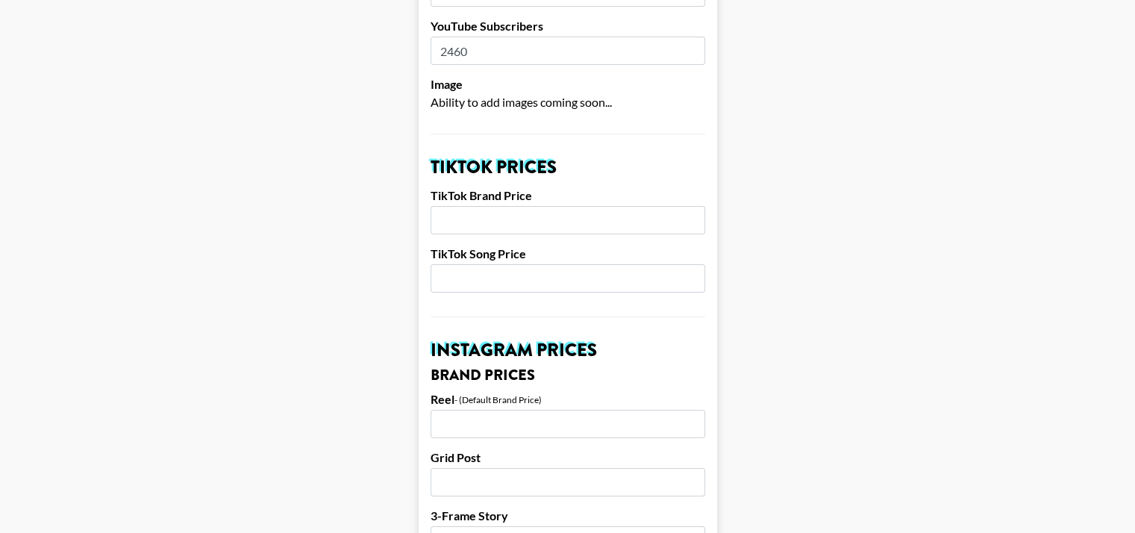
scroll to position [428, 0]
type input "83"
click at [483, 207] on input "number" at bounding box center [567, 221] width 275 height 28
type input "4"
type input "6500"
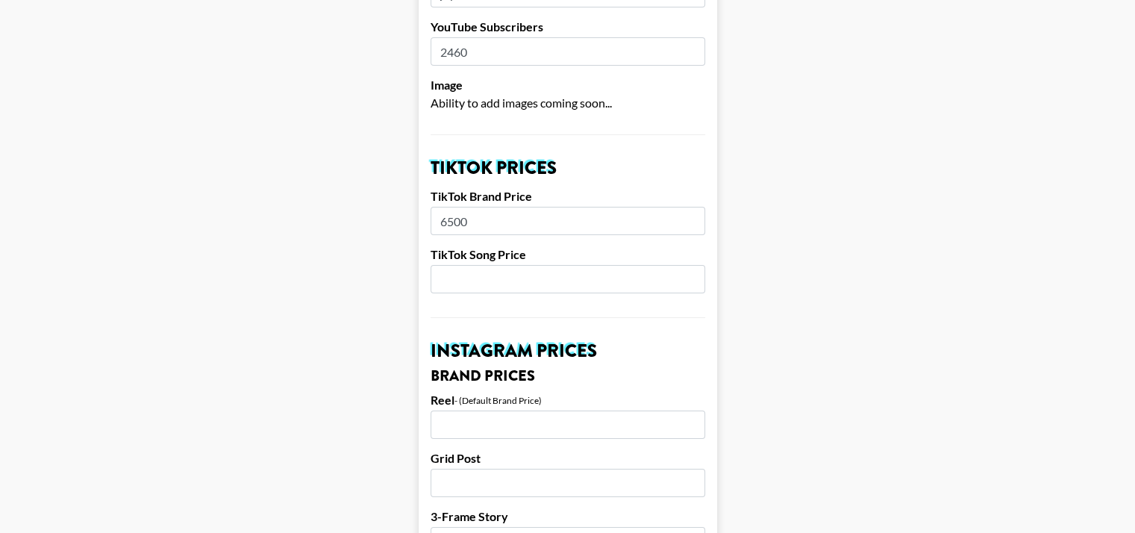
click at [530, 265] on input "number" at bounding box center [567, 279] width 275 height 28
type input "78"
type input "7"
type input "8"
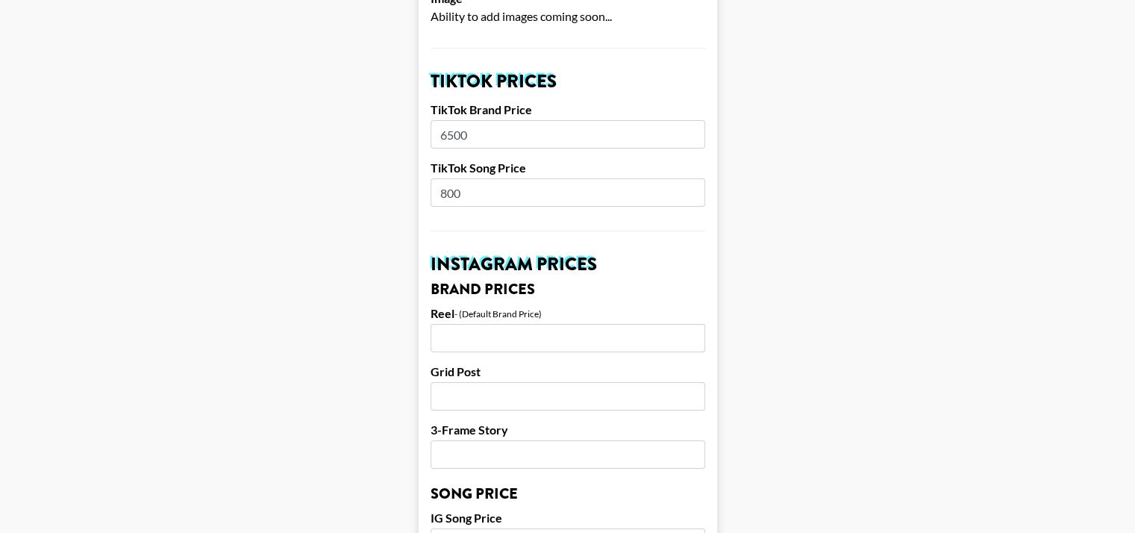
scroll to position [555, 0]
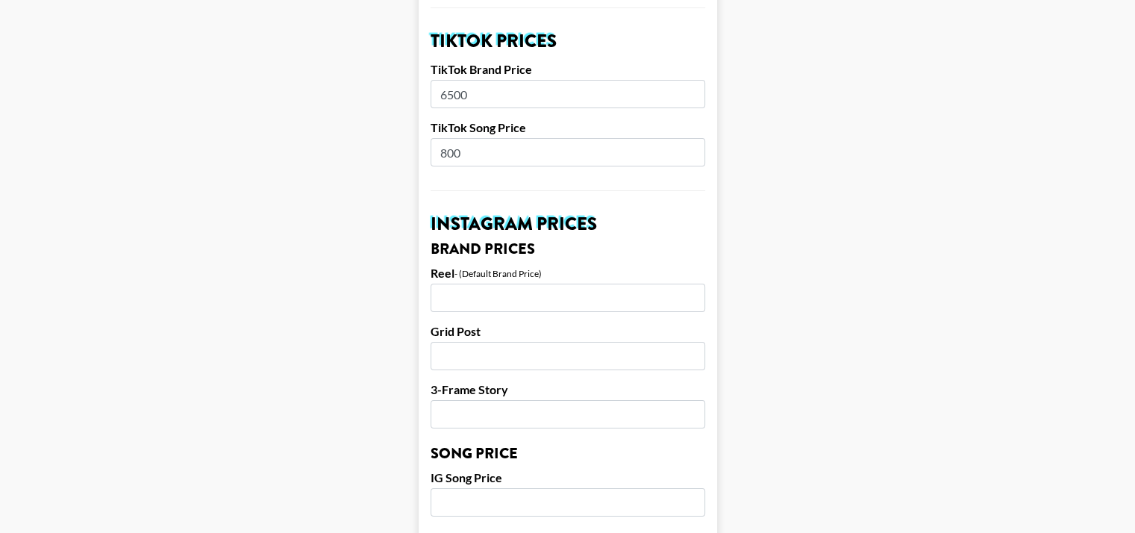
type input "800"
click at [516, 283] on input "number" at bounding box center [567, 297] width 275 height 28
type input "5000"
click at [471, 342] on input "number" at bounding box center [567, 356] width 275 height 28
type input "5000"
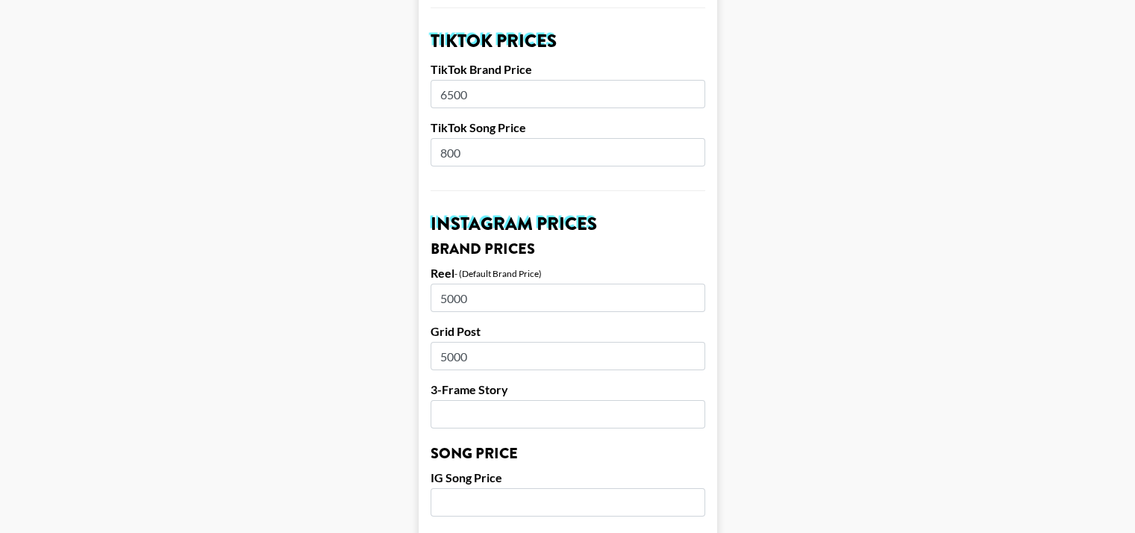
click at [481, 400] on input "number" at bounding box center [567, 414] width 275 height 28
type input "1000"
click at [471, 342] on input "5000" at bounding box center [567, 356] width 275 height 28
click at [466, 342] on input "5000" at bounding box center [567, 356] width 275 height 28
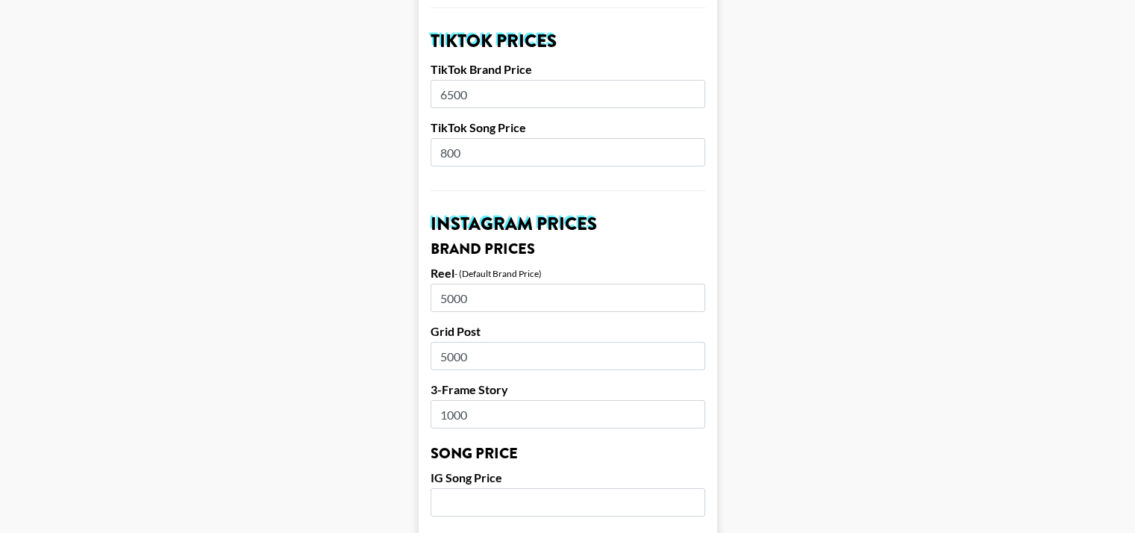
click at [466, 342] on input "5000" at bounding box center [567, 356] width 275 height 28
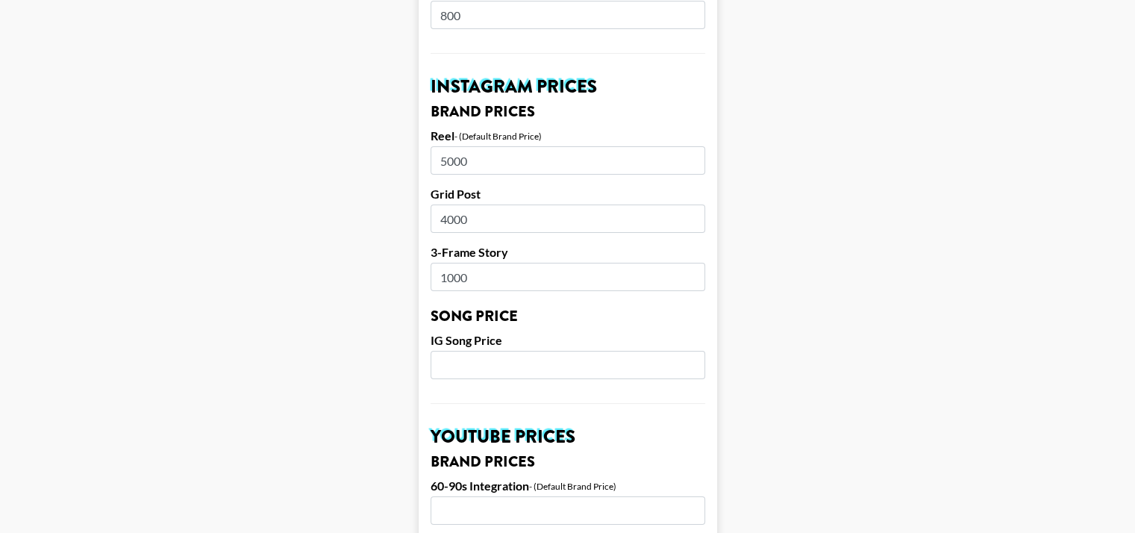
scroll to position [712, 0]
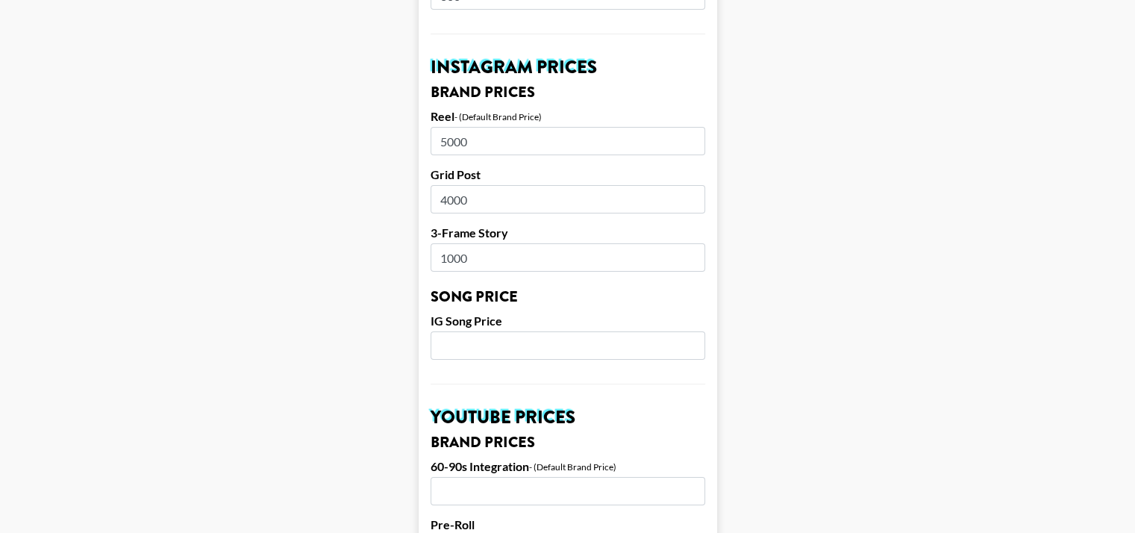
type input "4000"
click at [478, 331] on input "number" at bounding box center [567, 345] width 275 height 28
type input "800"
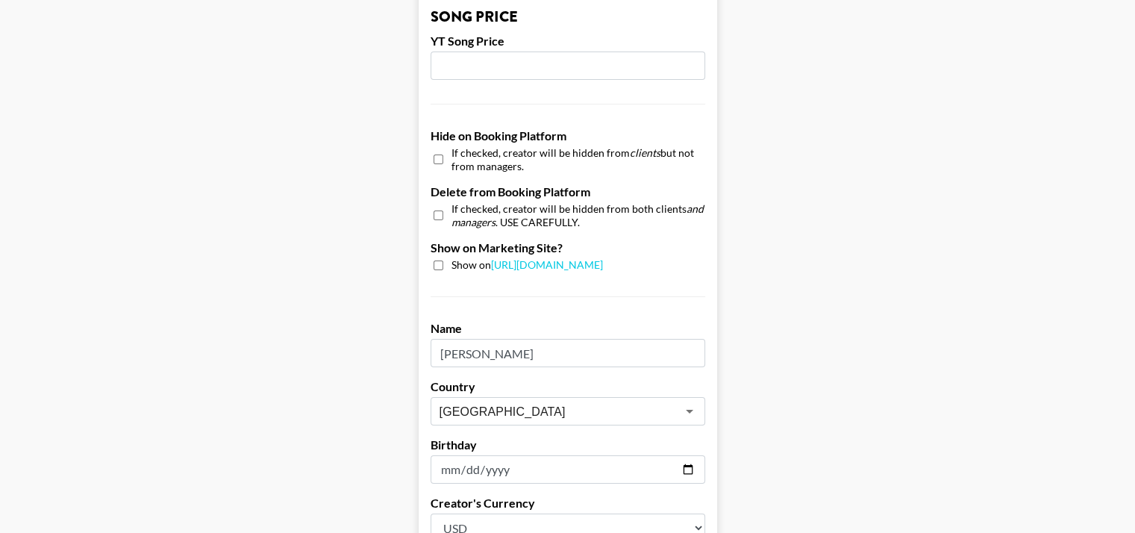
scroll to position [1359, 0]
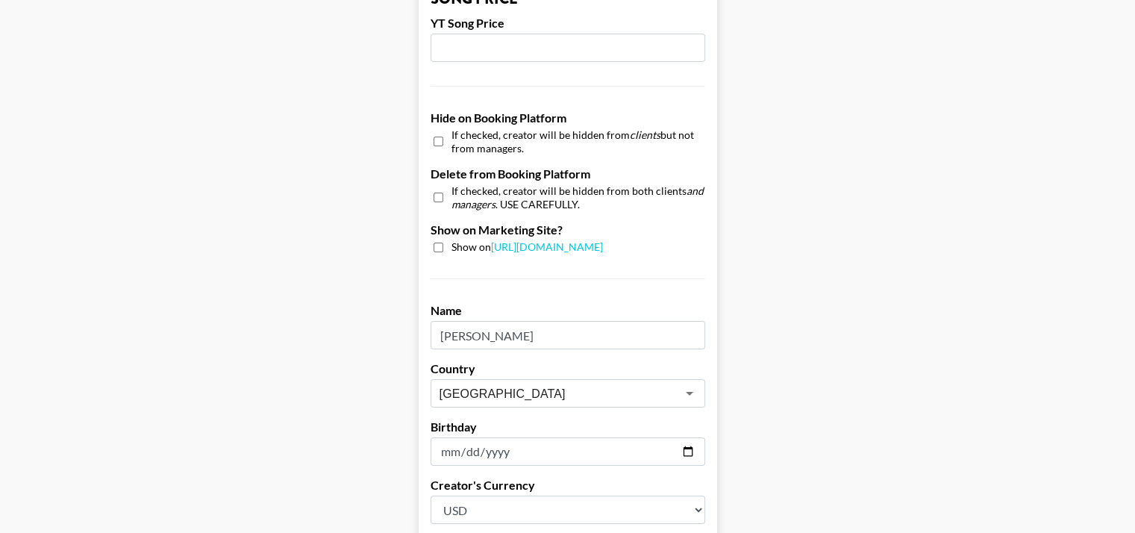
click at [439, 242] on input "checkbox" at bounding box center [438, 247] width 10 height 10
checkbox input "true"
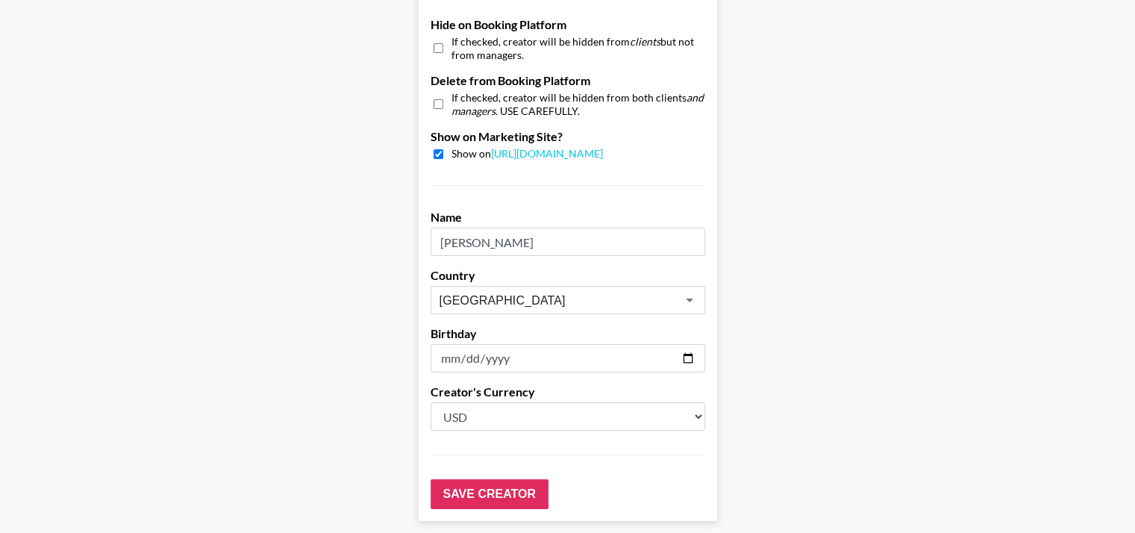
scroll to position [1455, 0]
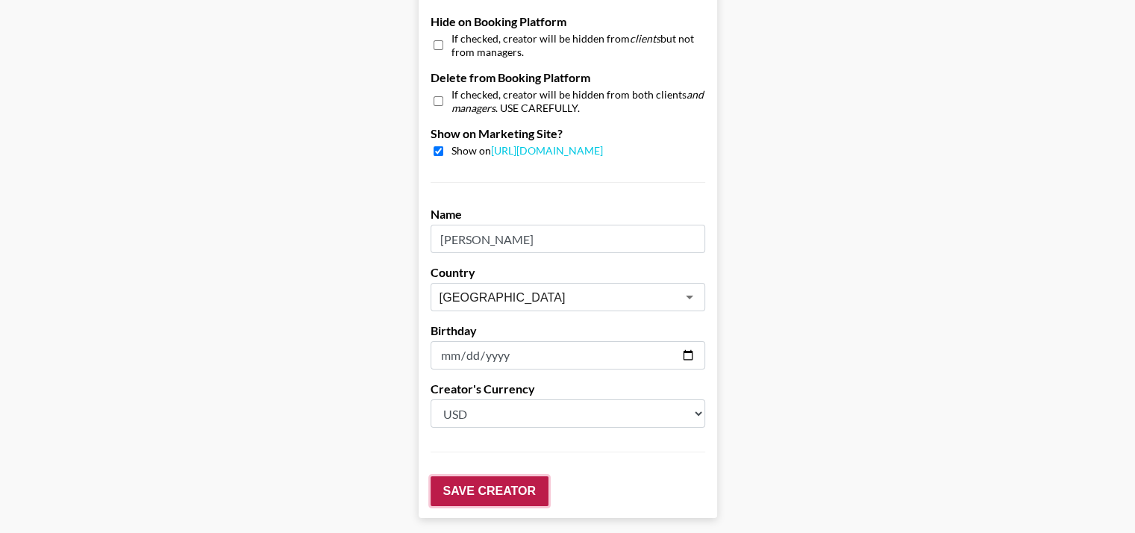
click at [495, 476] on input "Save Creator" at bounding box center [489, 491] width 118 height 30
click at [513, 476] on input "Save Creator" at bounding box center [489, 491] width 118 height 30
